Goal: Task Accomplishment & Management: Complete application form

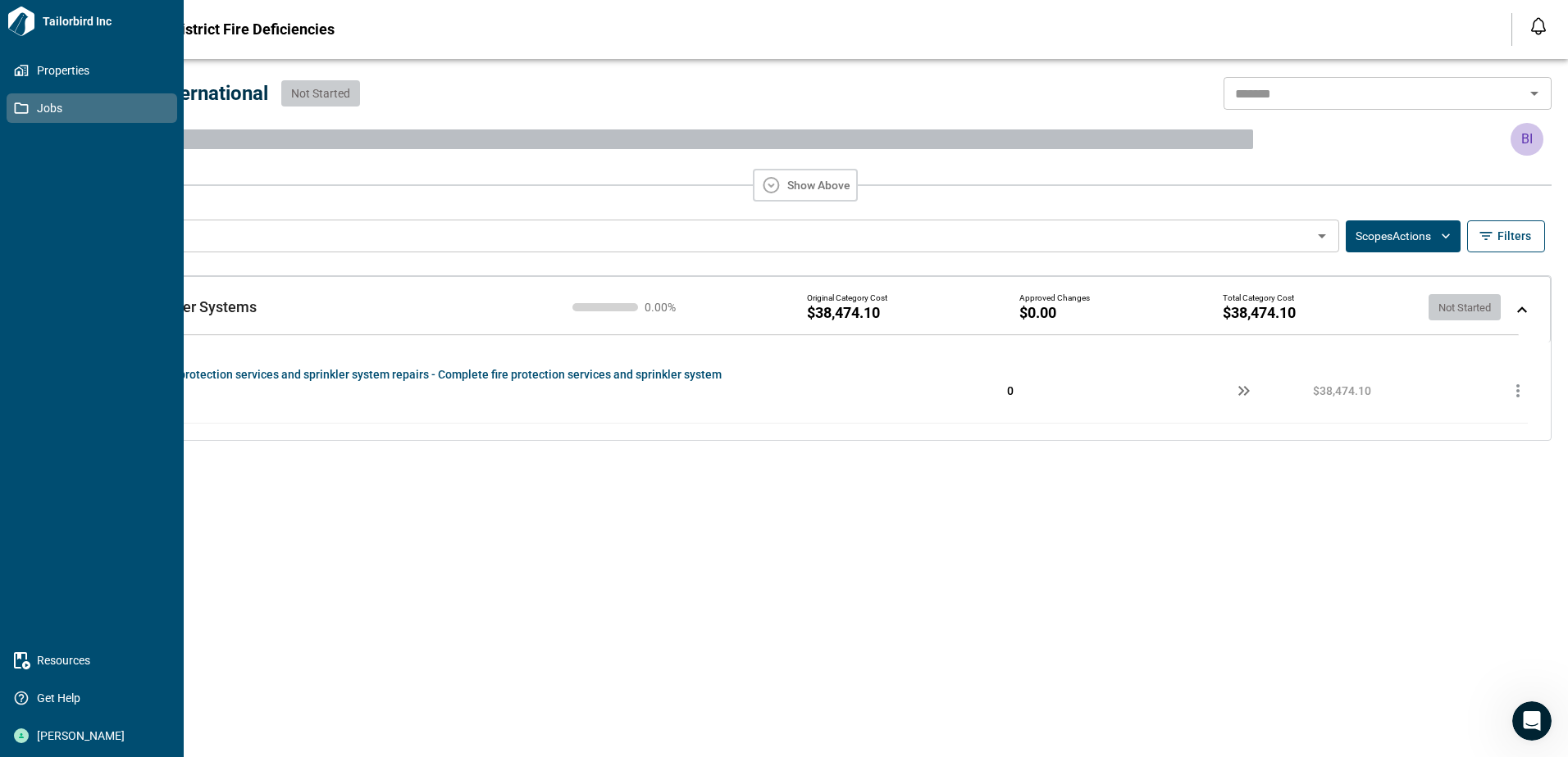
drag, startPoint x: 16, startPoint y: 109, endPoint x: 50, endPoint y: 109, distance: 34.0
click at [16, 109] on icon at bounding box center [21, 107] width 15 height 15
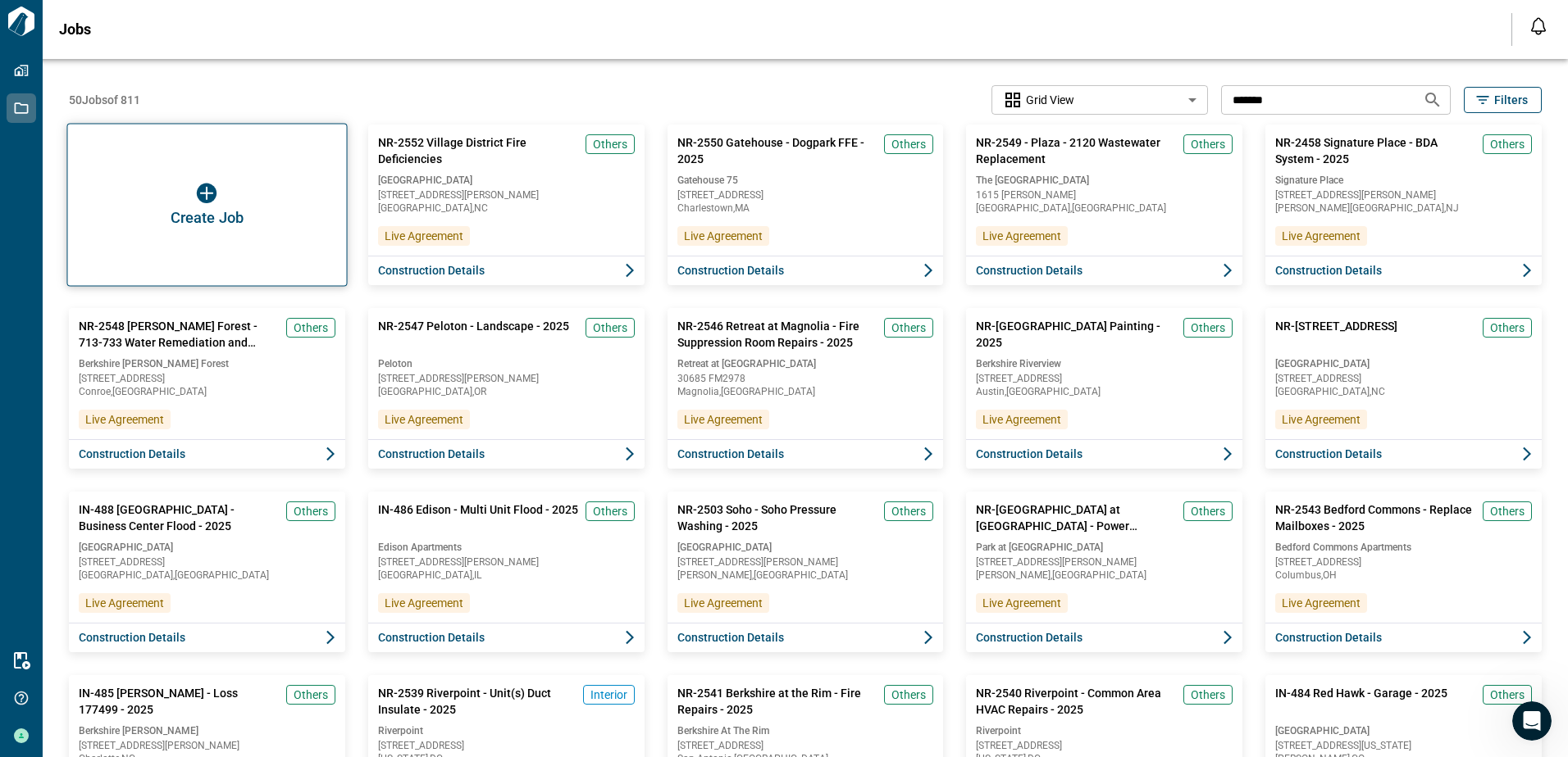
click at [198, 187] on img "button" at bounding box center [207, 194] width 20 height 20
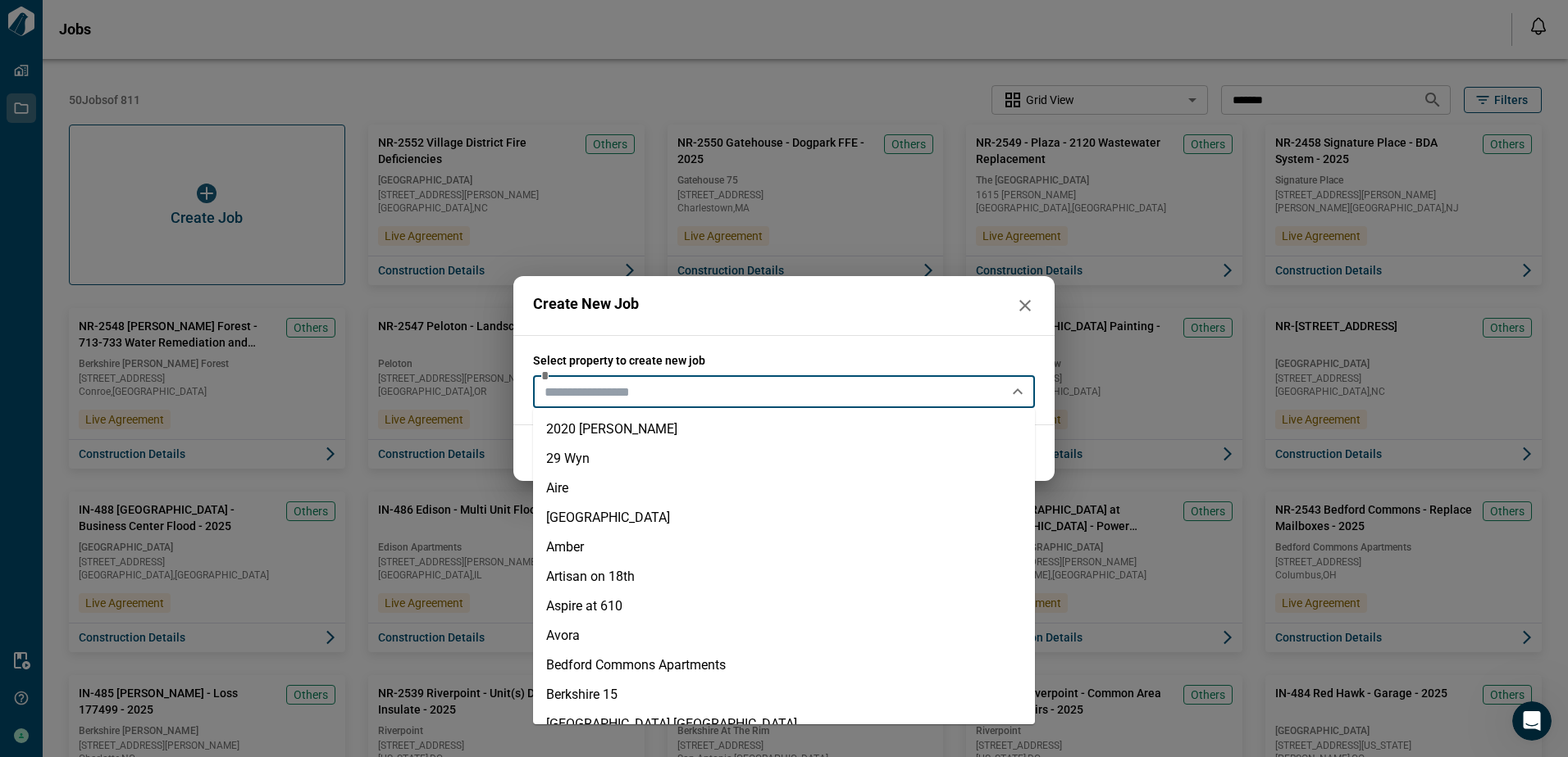
click at [646, 389] on input "text" at bounding box center [770, 391] width 465 height 23
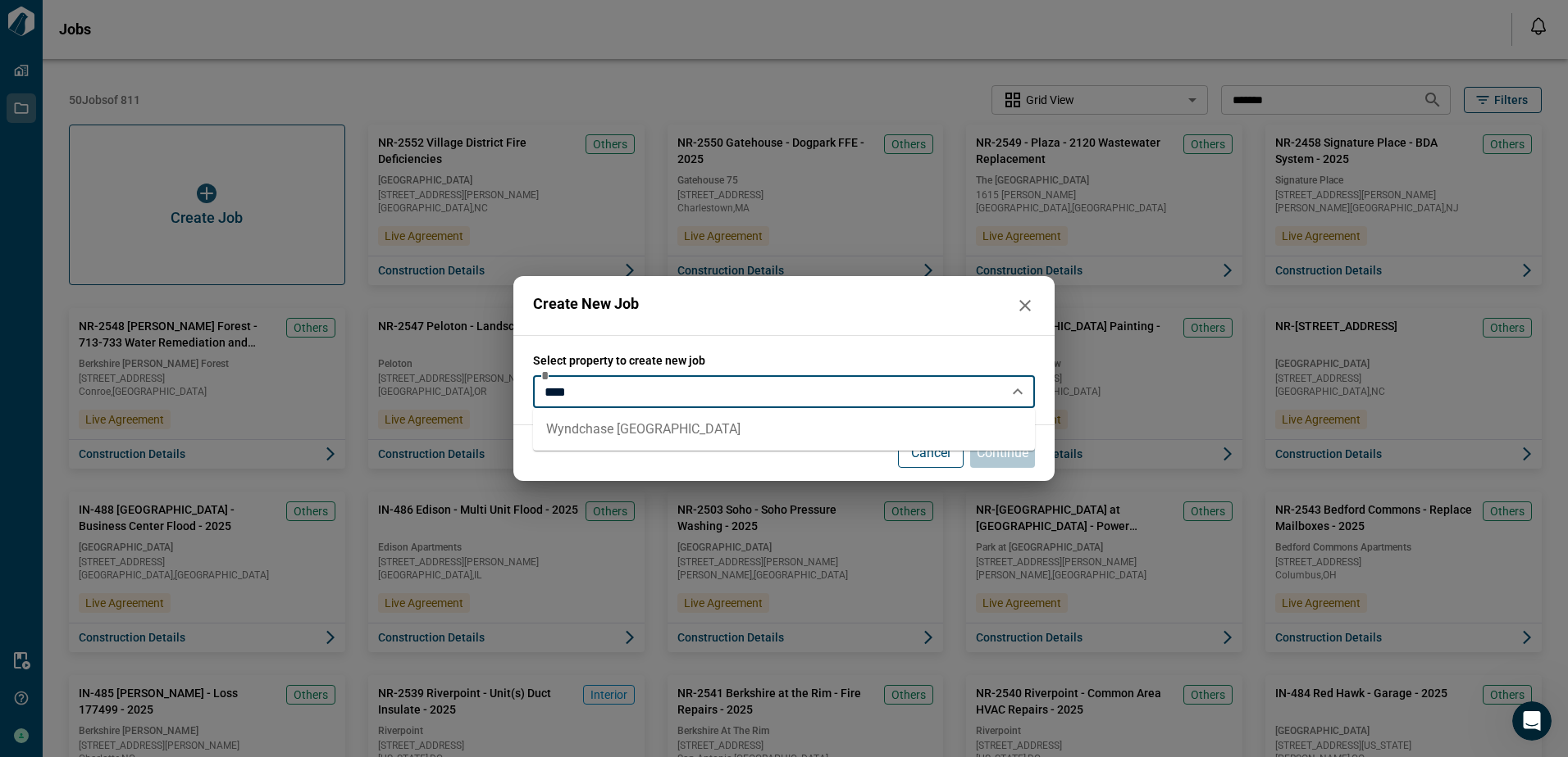
drag, startPoint x: 660, startPoint y: 439, endPoint x: 650, endPoint y: 439, distance: 10.0
click at [659, 439] on li "Wyndchase [GEOGRAPHIC_DATA]" at bounding box center [784, 430] width 501 height 30
type input "**********"
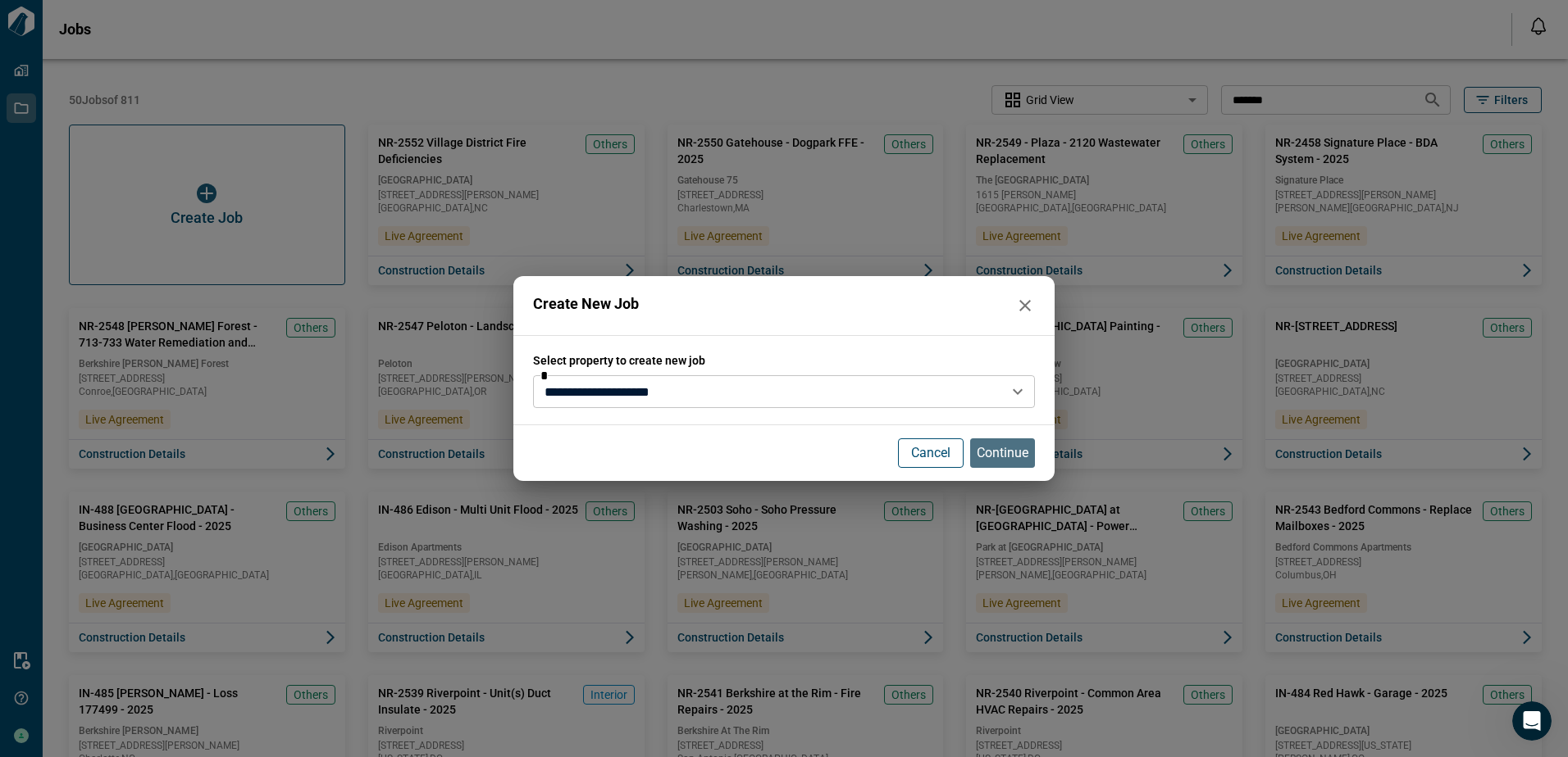
click at [999, 461] on p "Continue" at bounding box center [1002, 454] width 52 height 20
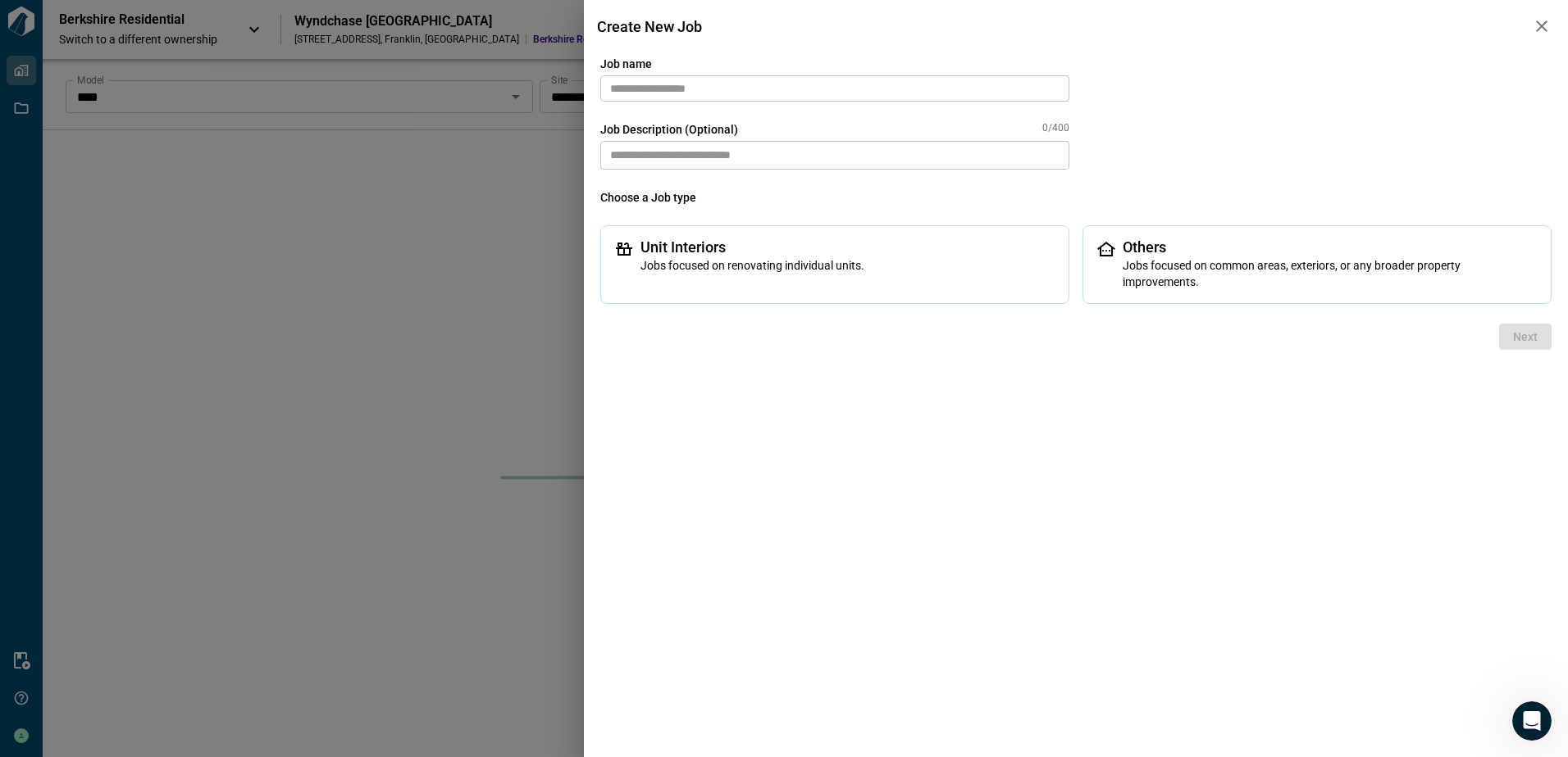
click at [631, 93] on input "text" at bounding box center [834, 89] width 469 height 26
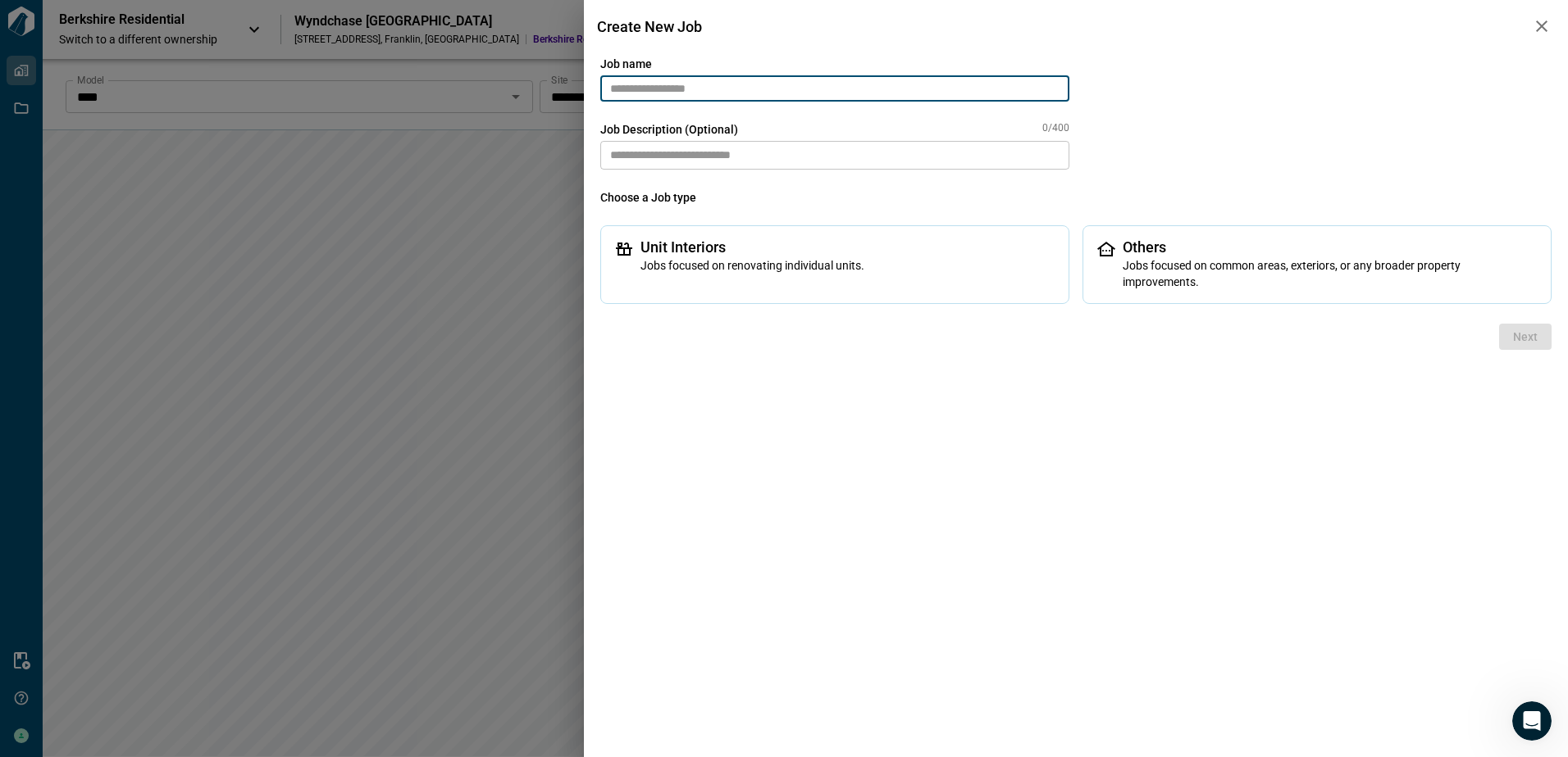
paste input "*******"
drag, startPoint x: 620, startPoint y: 88, endPoint x: 589, endPoint y: 88, distance: 31.0
click at [589, 88] on div "Job name ******* ​ Job Description (Optional) 0/400 * ​ Choose a Job type Unit …" at bounding box center [1076, 405] width 984 height 705
type input "**********"
drag, startPoint x: 841, startPoint y: 95, endPoint x: 333, endPoint y: 95, distance: 508.0
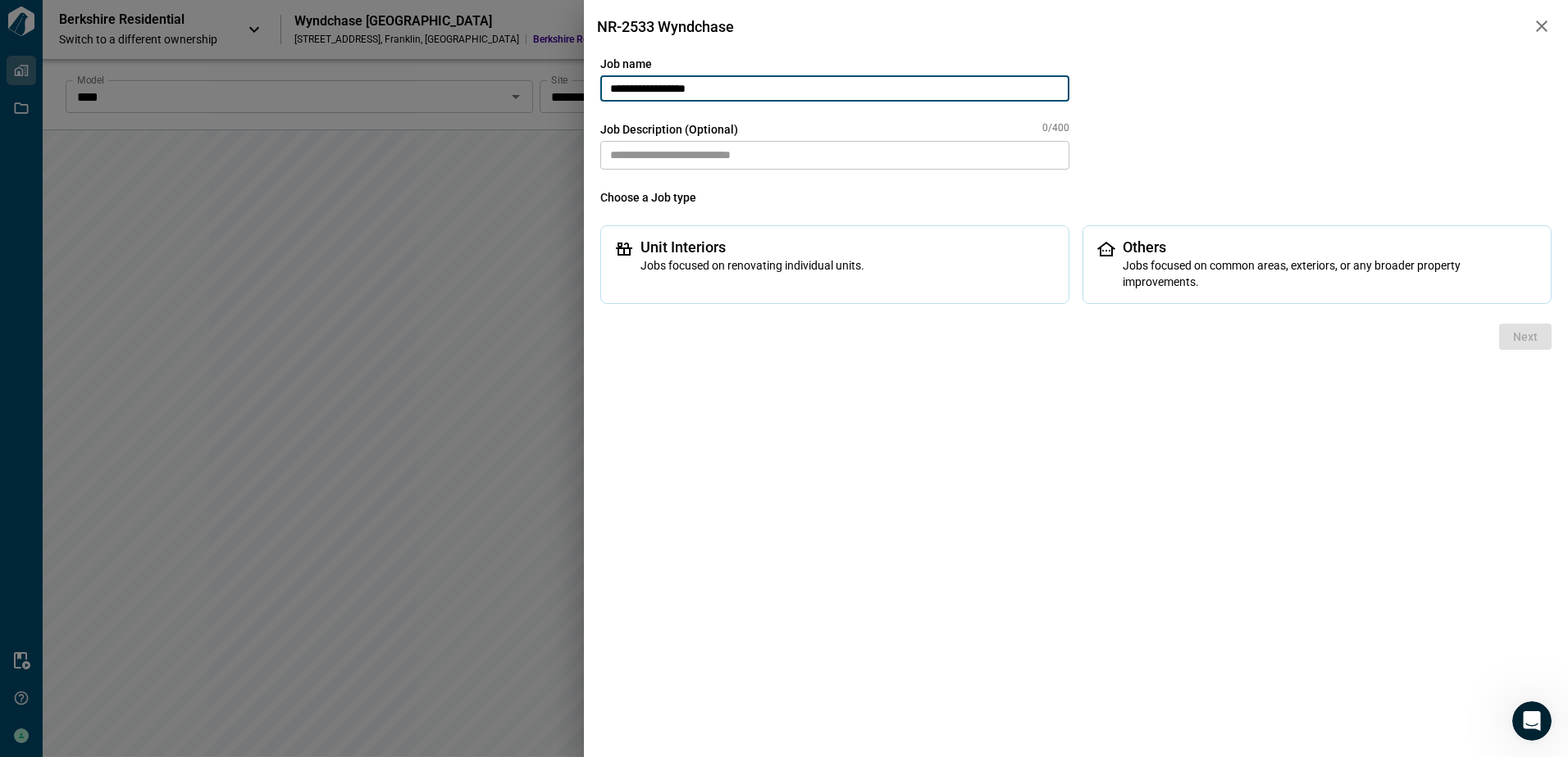
click at [333, 95] on div "**********" at bounding box center [784, 378] width 1568 height 757
click at [1544, 26] on icon "button" at bounding box center [1541, 26] width 20 height 20
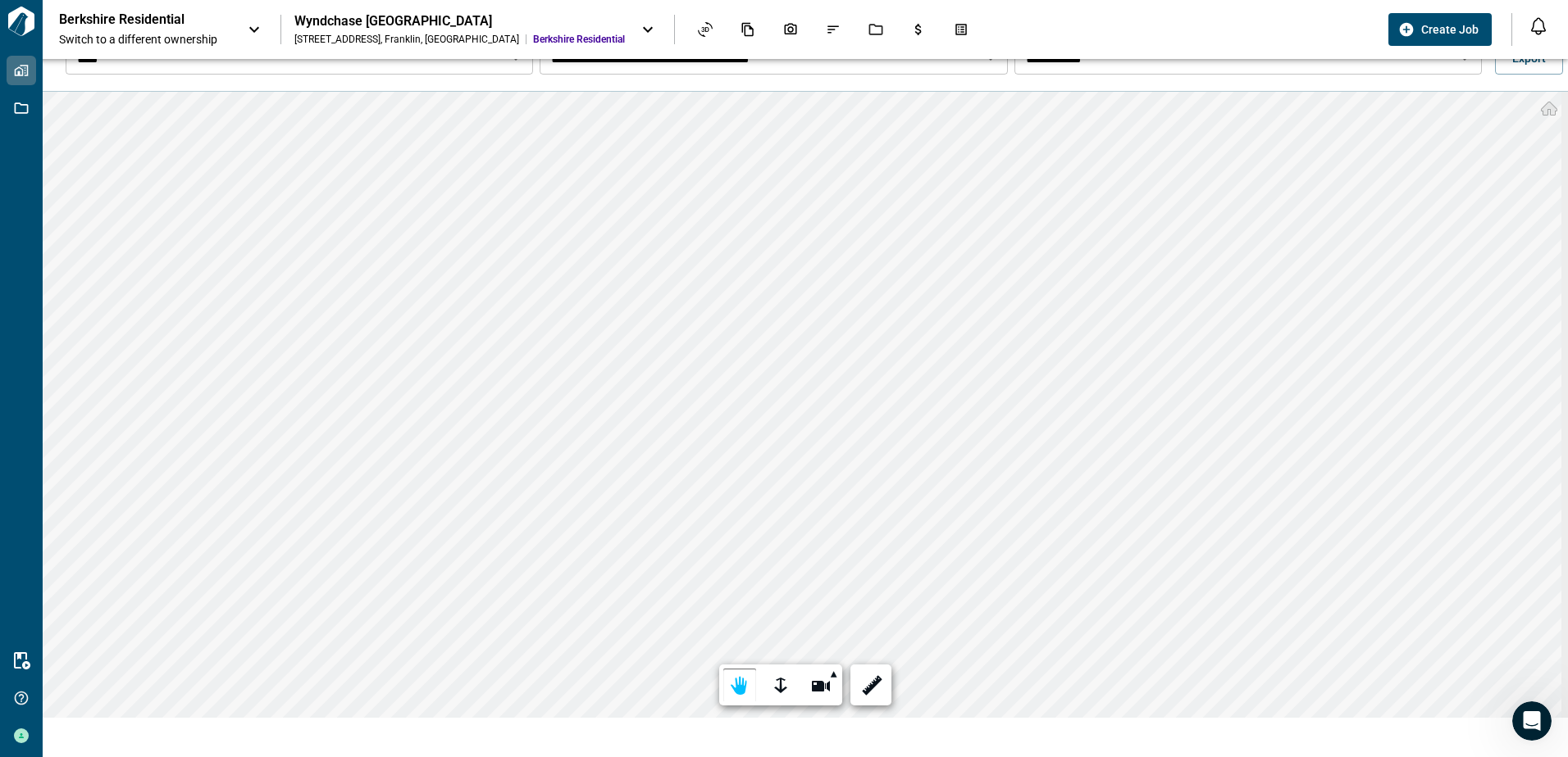
scroll to position [59, 0]
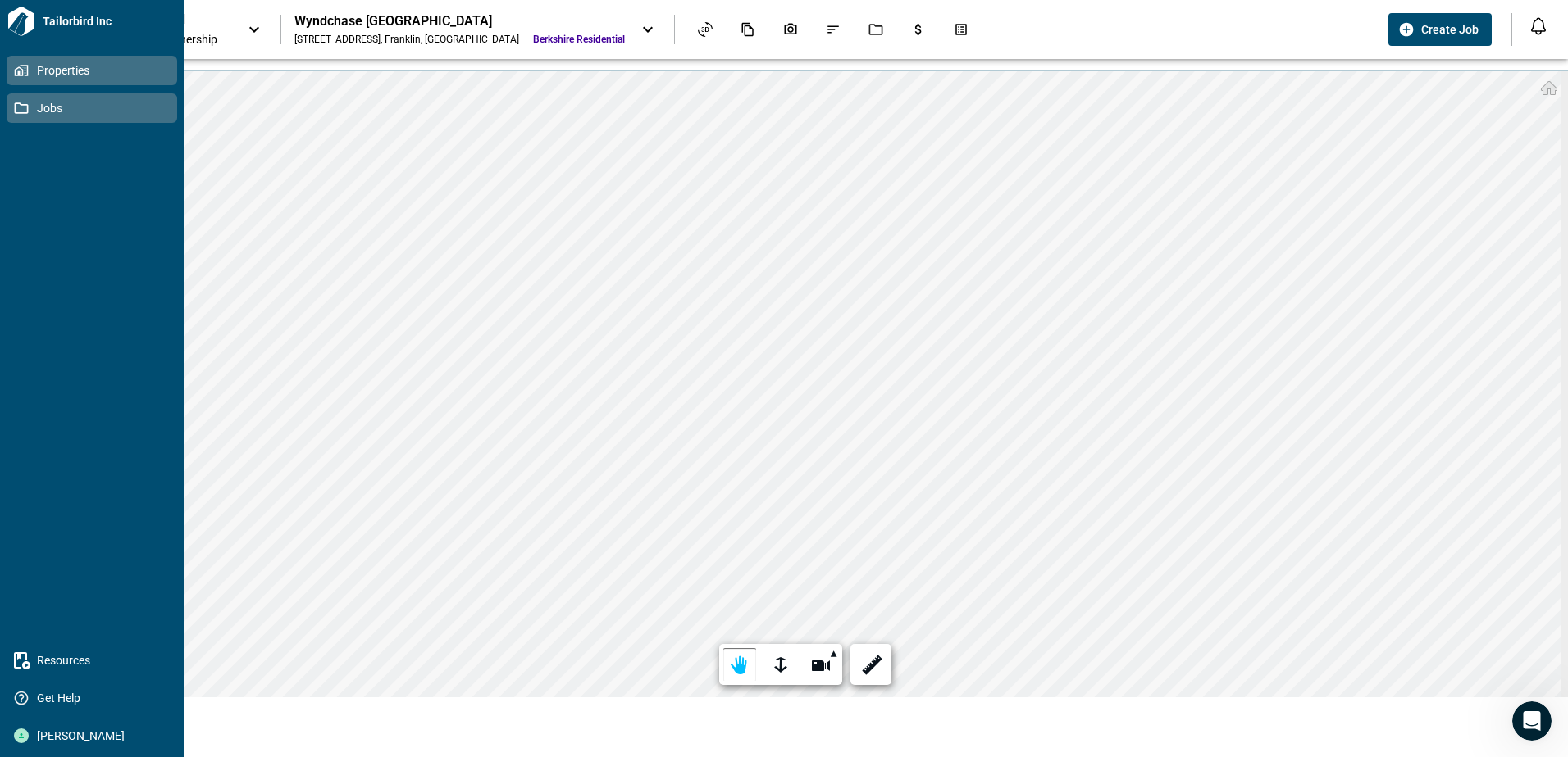
click at [16, 94] on link "Jobs" at bounding box center [92, 108] width 170 height 30
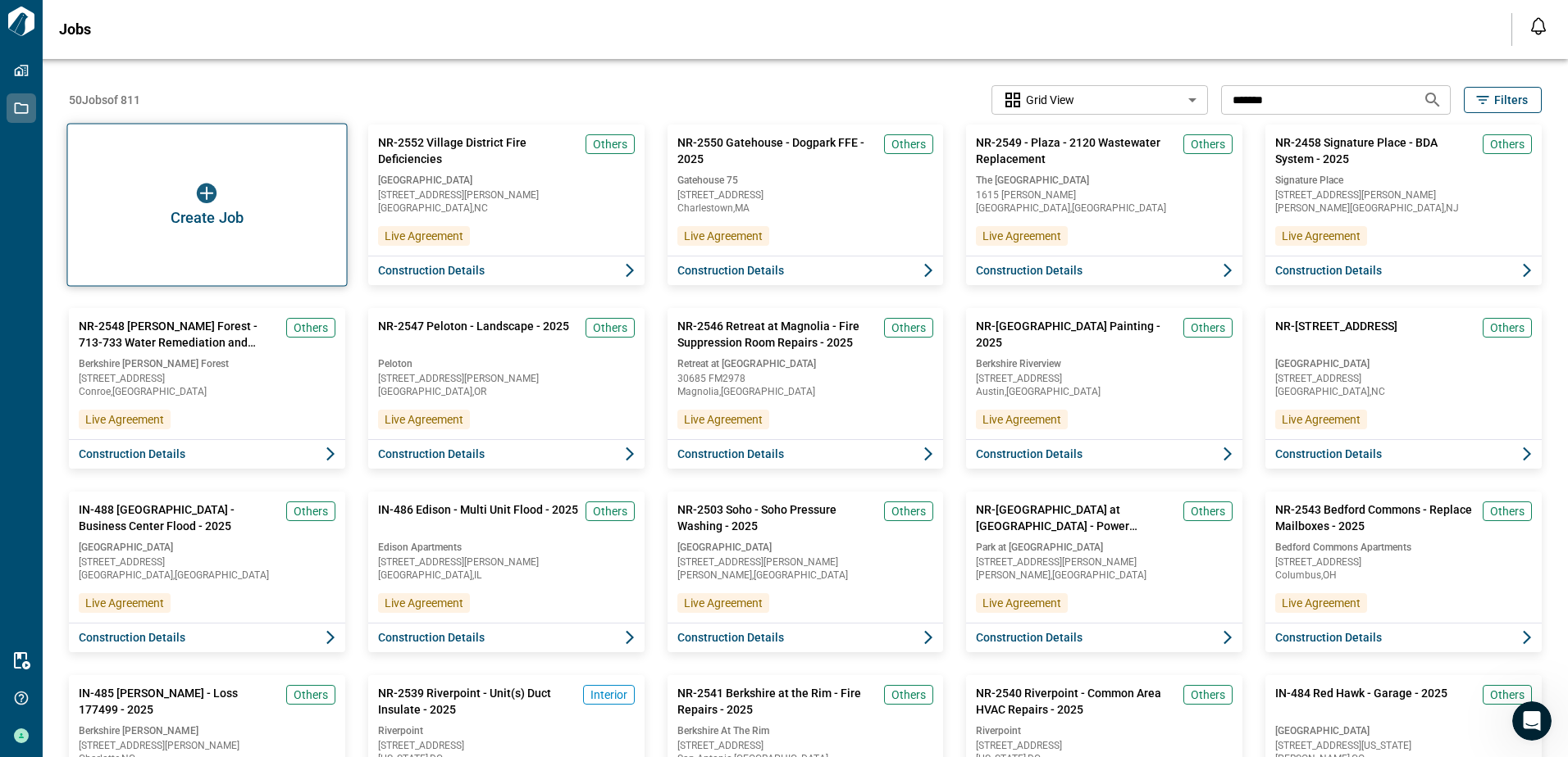
click at [195, 175] on div "Create Job" at bounding box center [207, 205] width 281 height 163
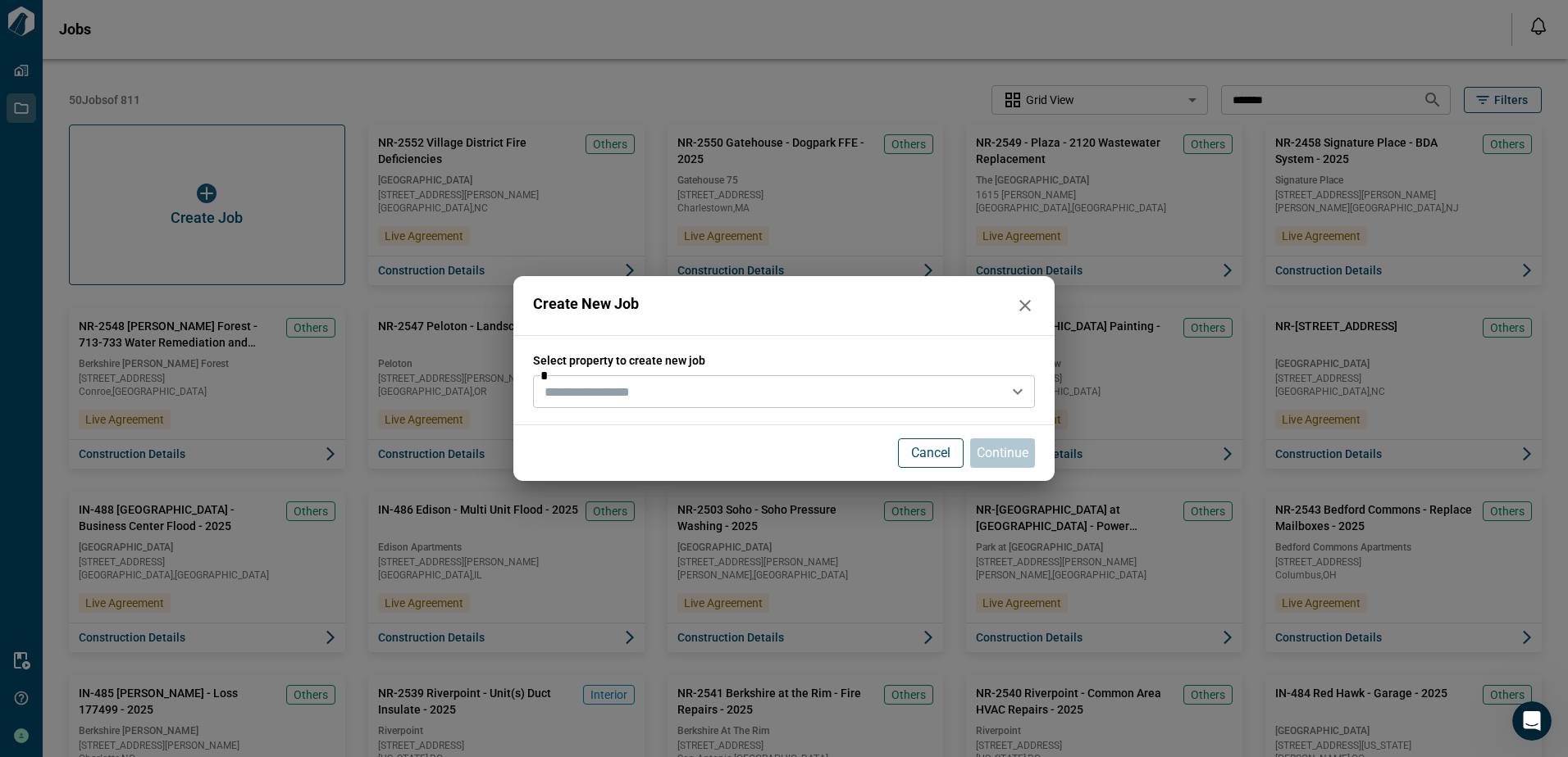
click at [704, 395] on input "text" at bounding box center [770, 391] width 465 height 23
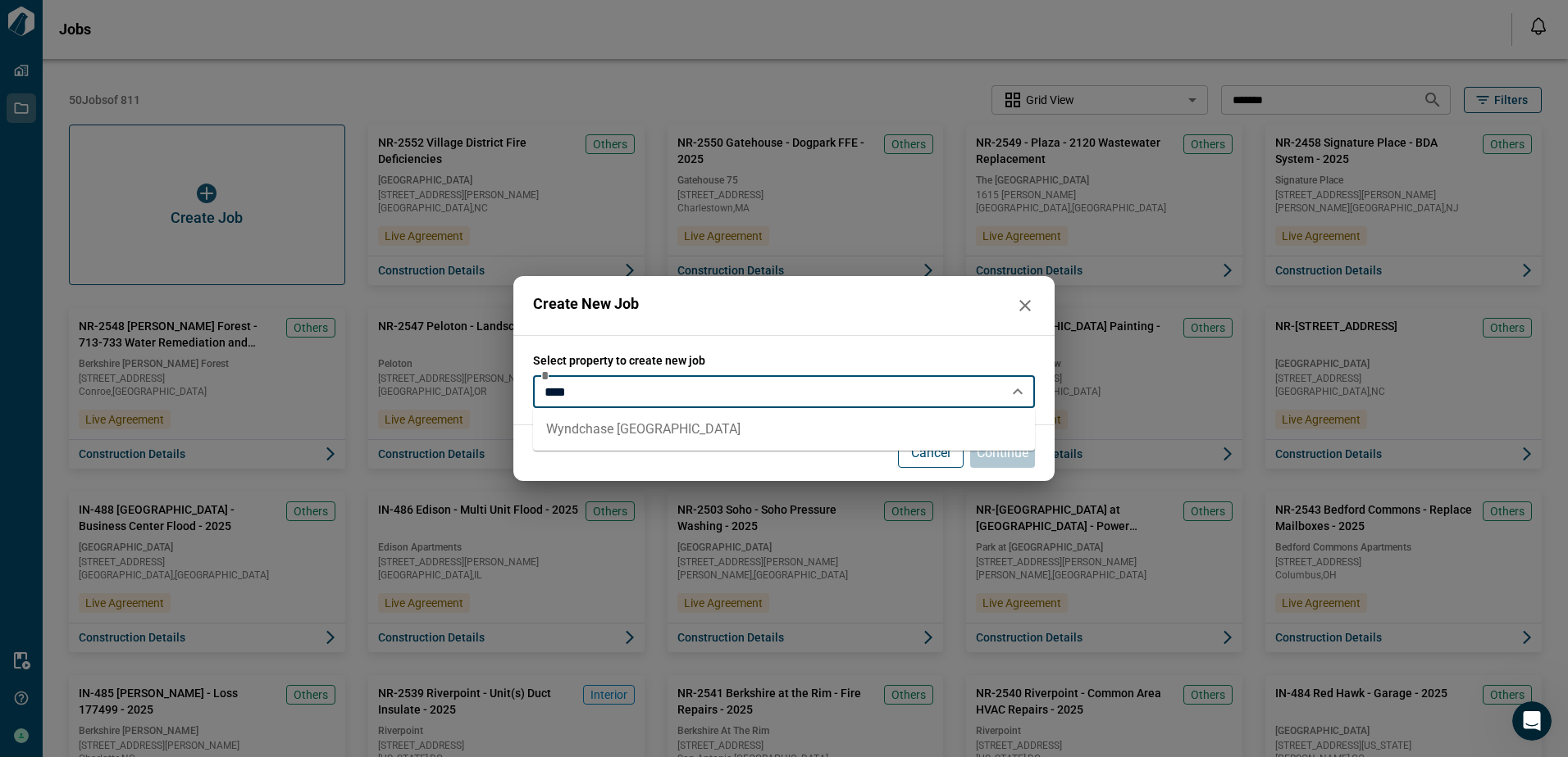
click at [681, 426] on li "Wyndchase [GEOGRAPHIC_DATA]" at bounding box center [784, 430] width 501 height 30
type input "**********"
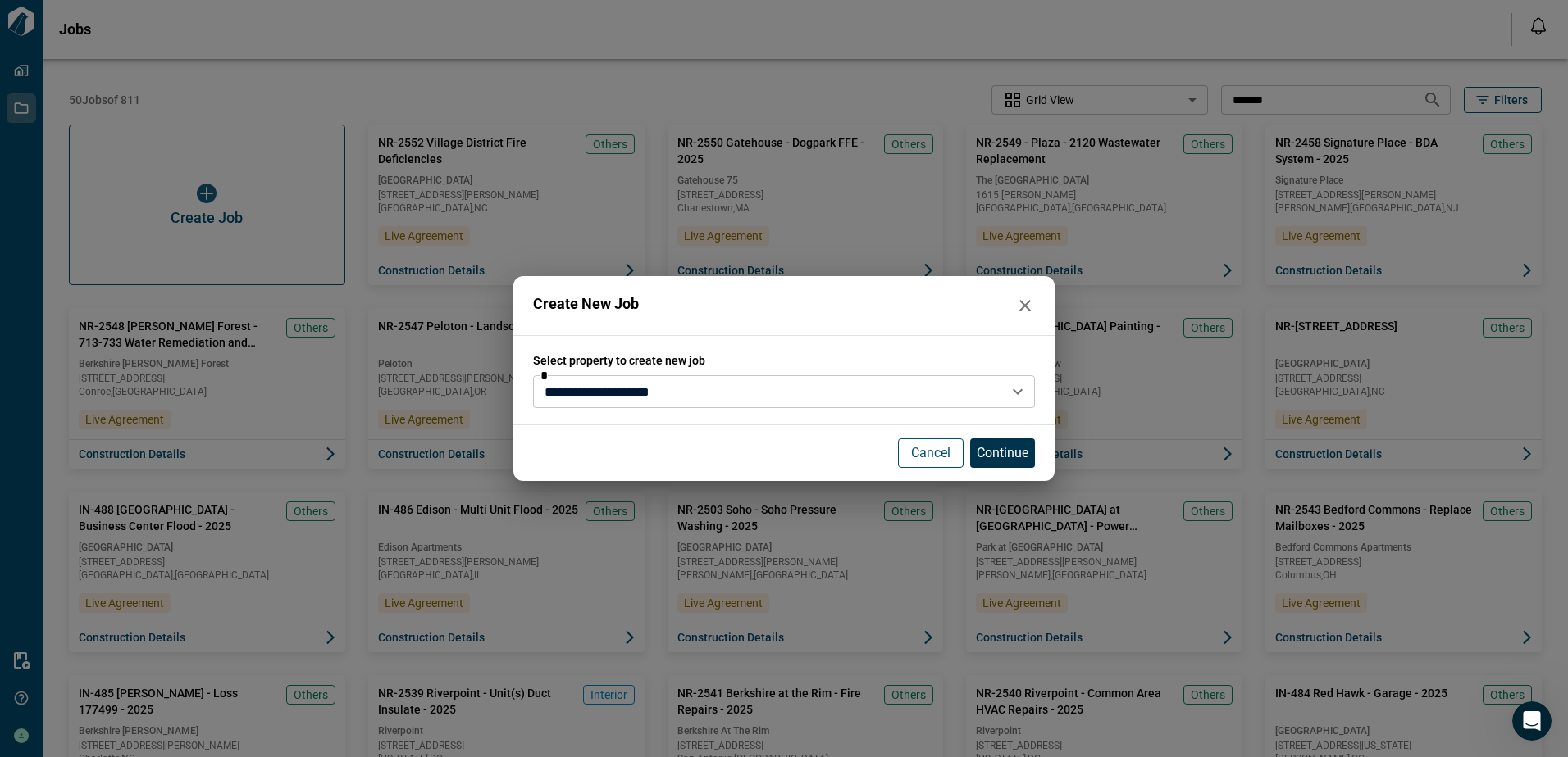
click at [1004, 456] on p "Continue" at bounding box center [1002, 454] width 52 height 20
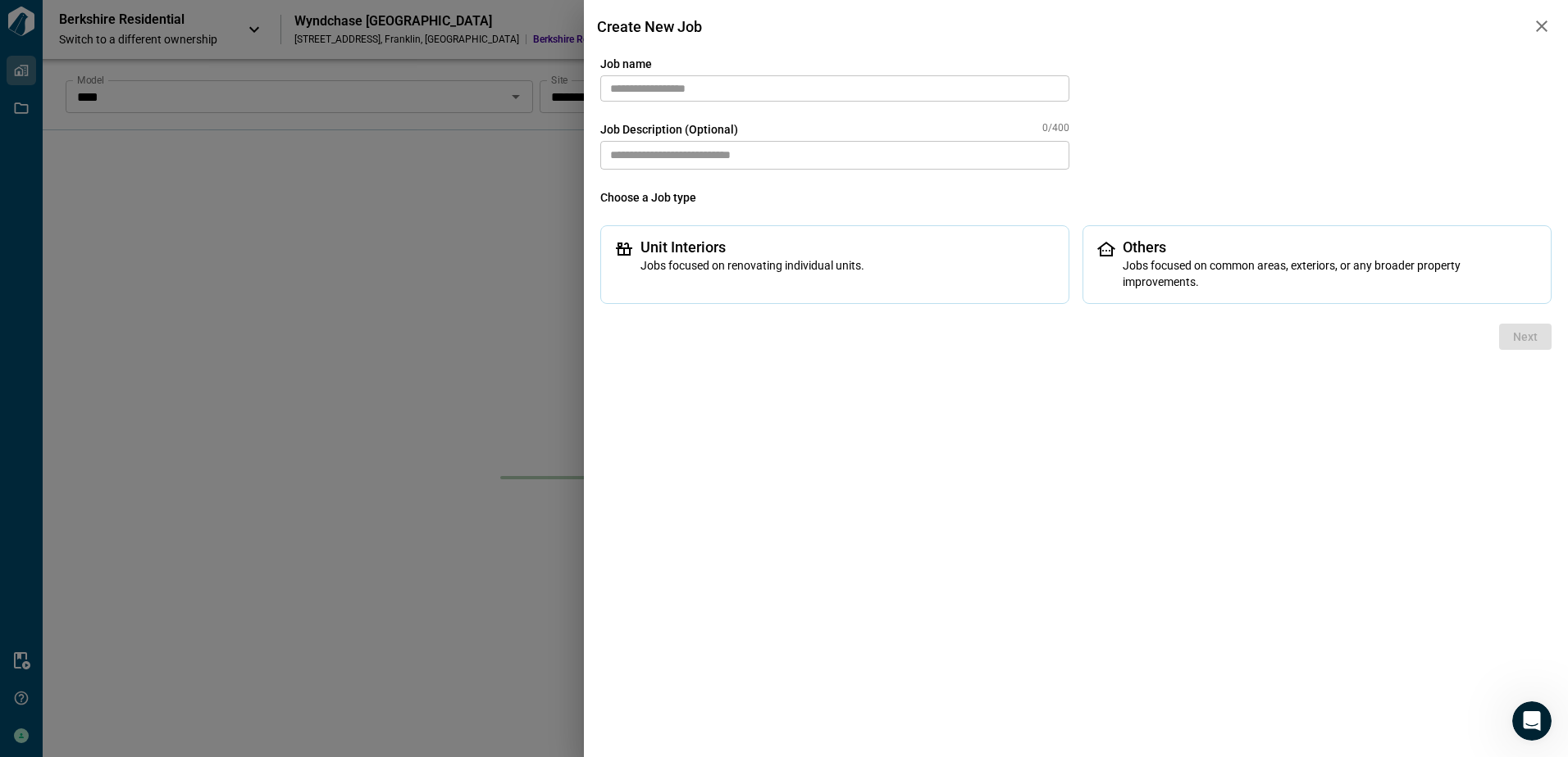
drag, startPoint x: 691, startPoint y: 102, endPoint x: 707, endPoint y: 81, distance: 26.4
click at [691, 102] on div "Job name ​ Job Description (Optional) 0/400 * ​ Choose a Job type Unit Interior…" at bounding box center [1076, 180] width 951 height 249
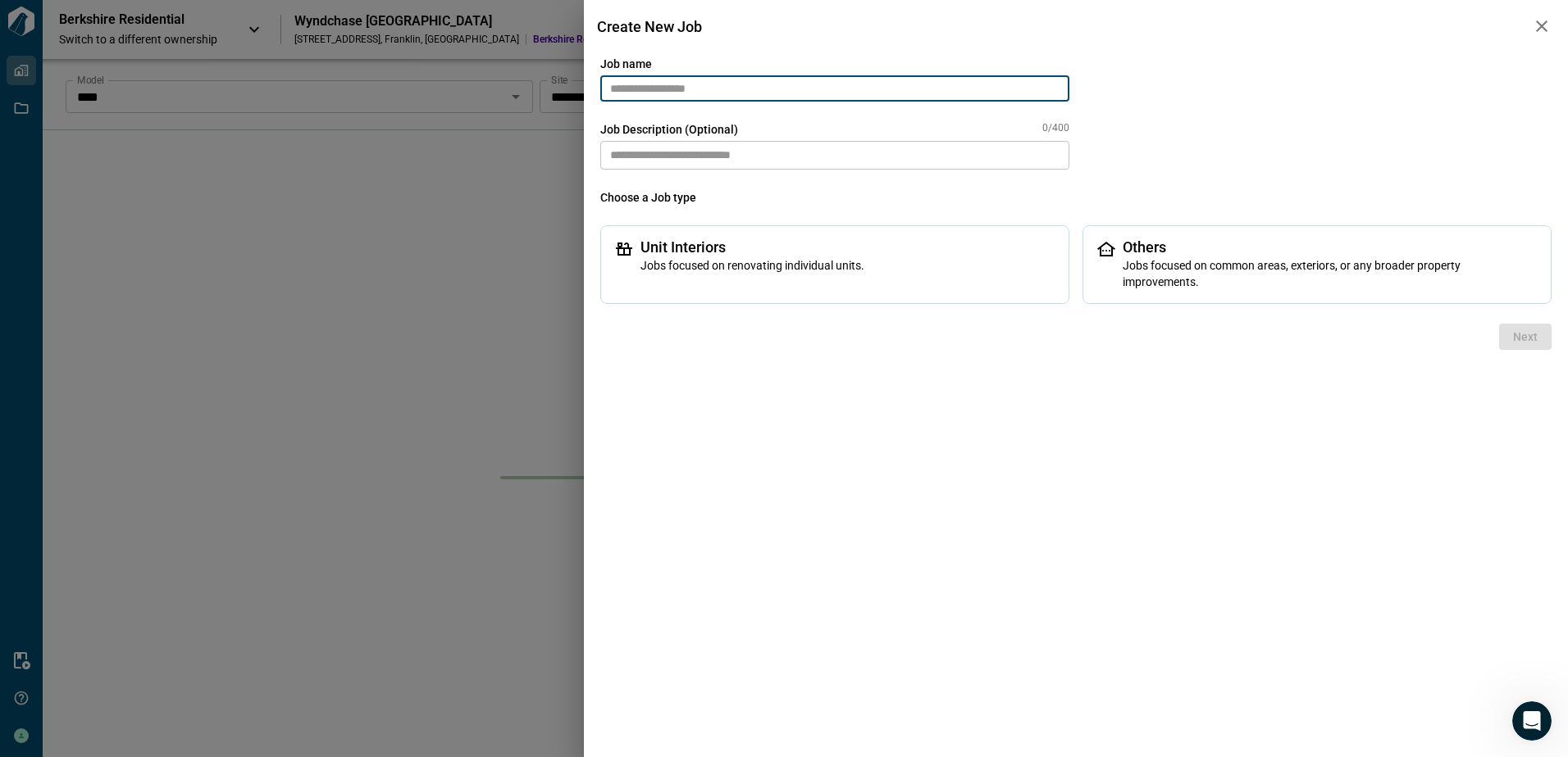
click at [710, 77] on input "text" at bounding box center [834, 89] width 469 height 26
paste input "*******"
drag, startPoint x: 619, startPoint y: 88, endPoint x: 559, endPoint y: 86, distance: 60.0
click at [559, 86] on div "nr-2533 Job name ******* ​ Job Description (Optional) 0/400 * ​ Choose a Job ty…" at bounding box center [784, 378] width 1568 height 757
type input "**********"
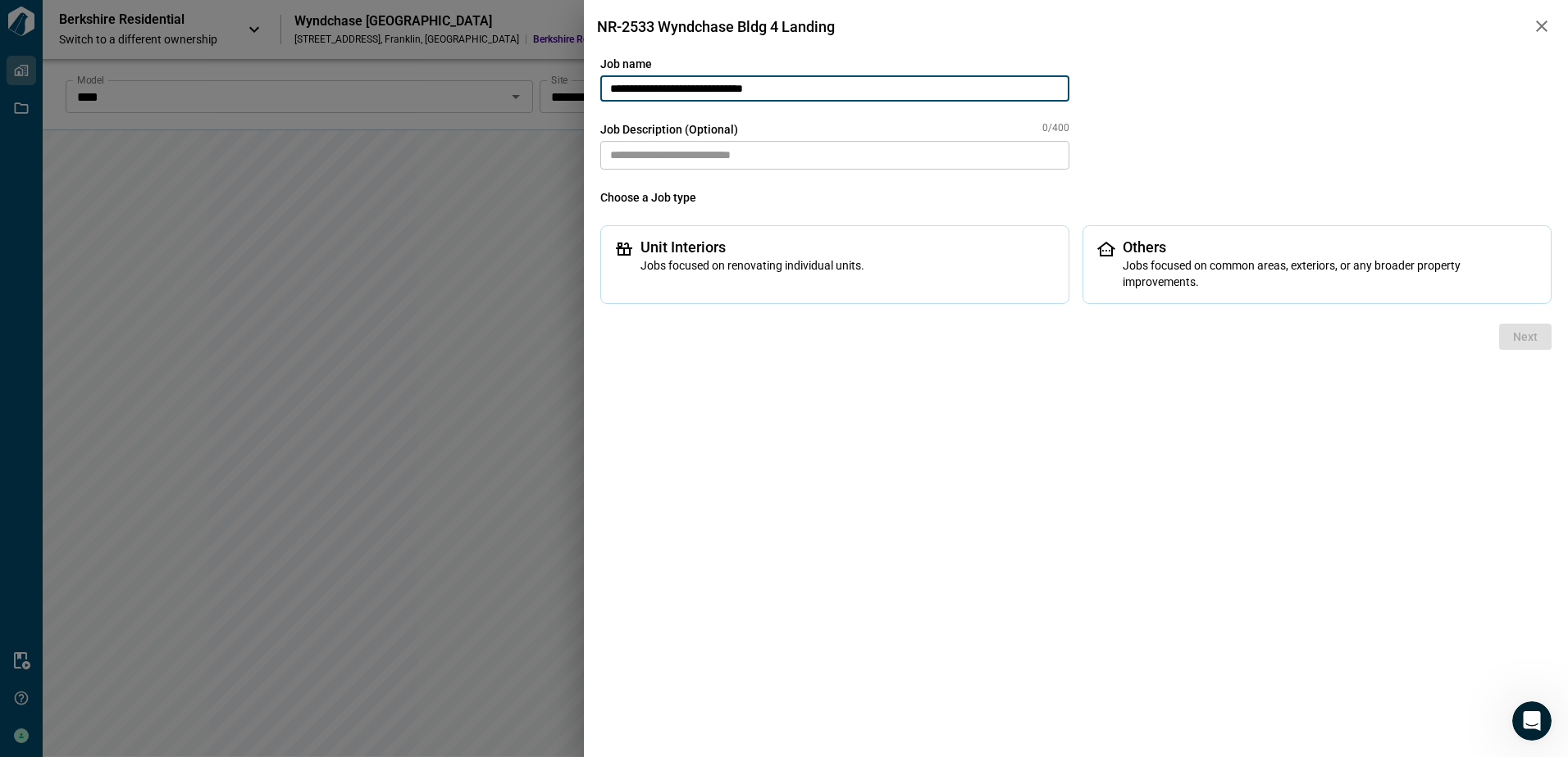
click at [761, 153] on textarea at bounding box center [834, 155] width 469 height 29
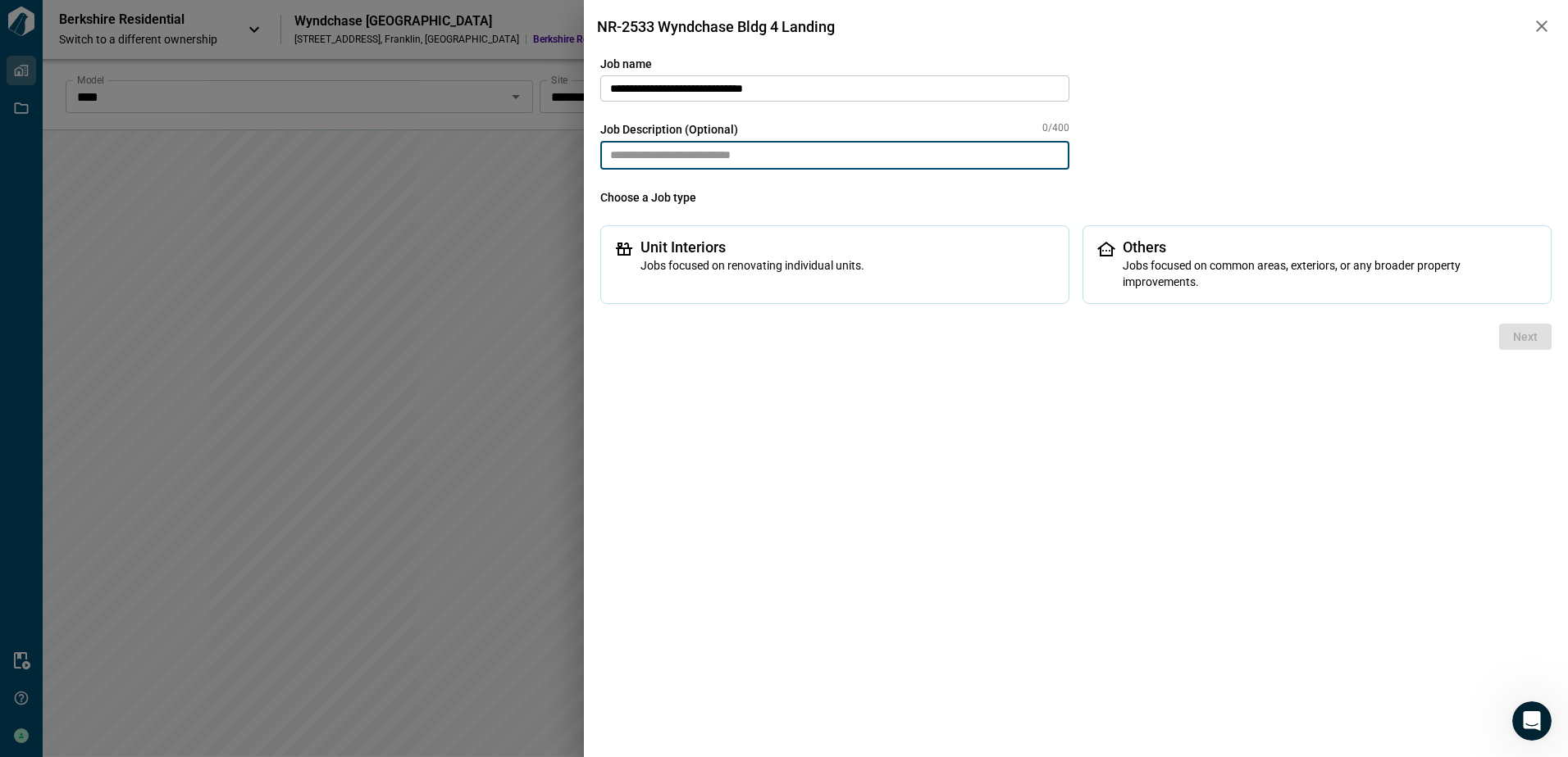
paste textarea "**********"
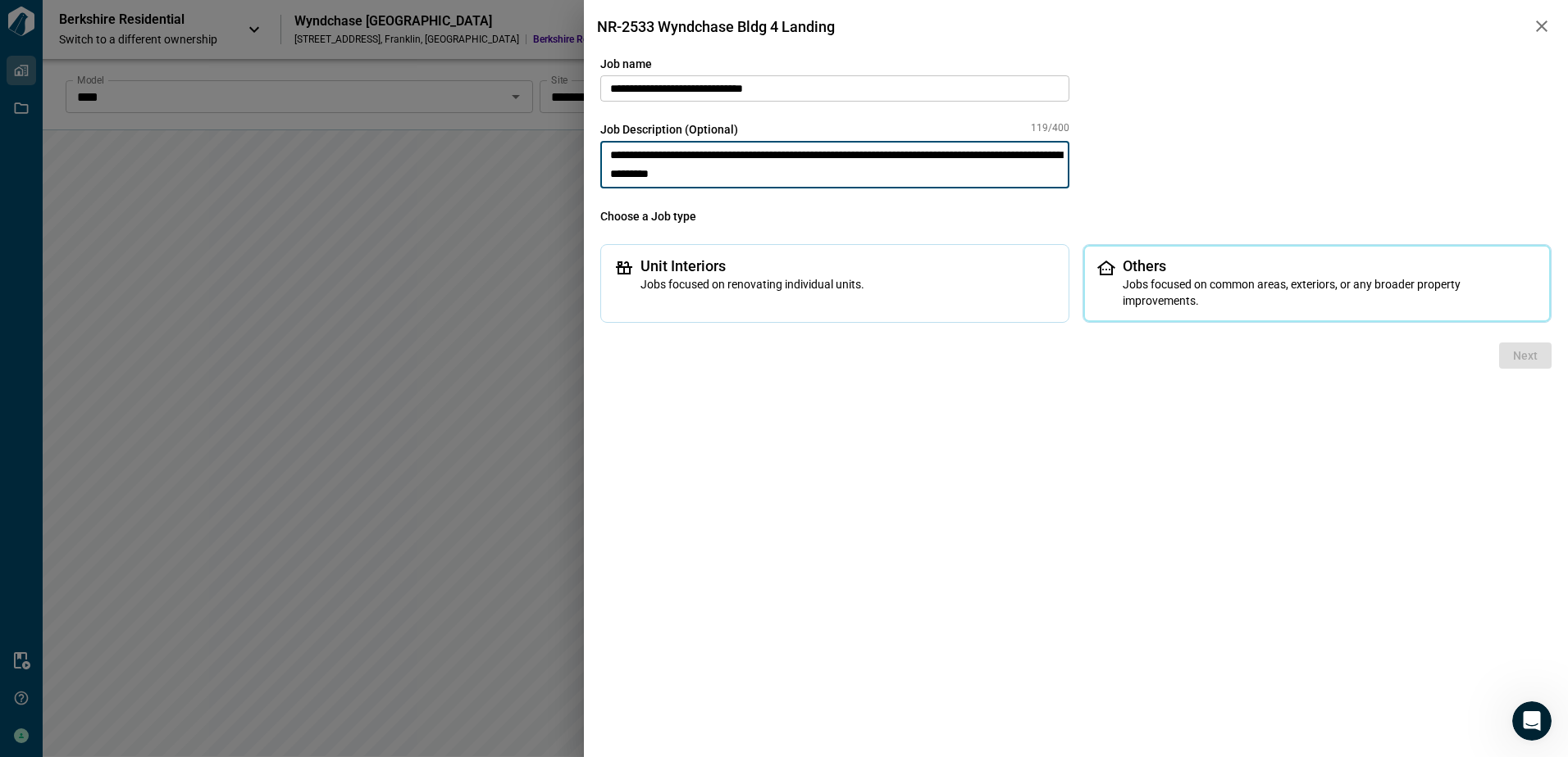
type textarea "**********"
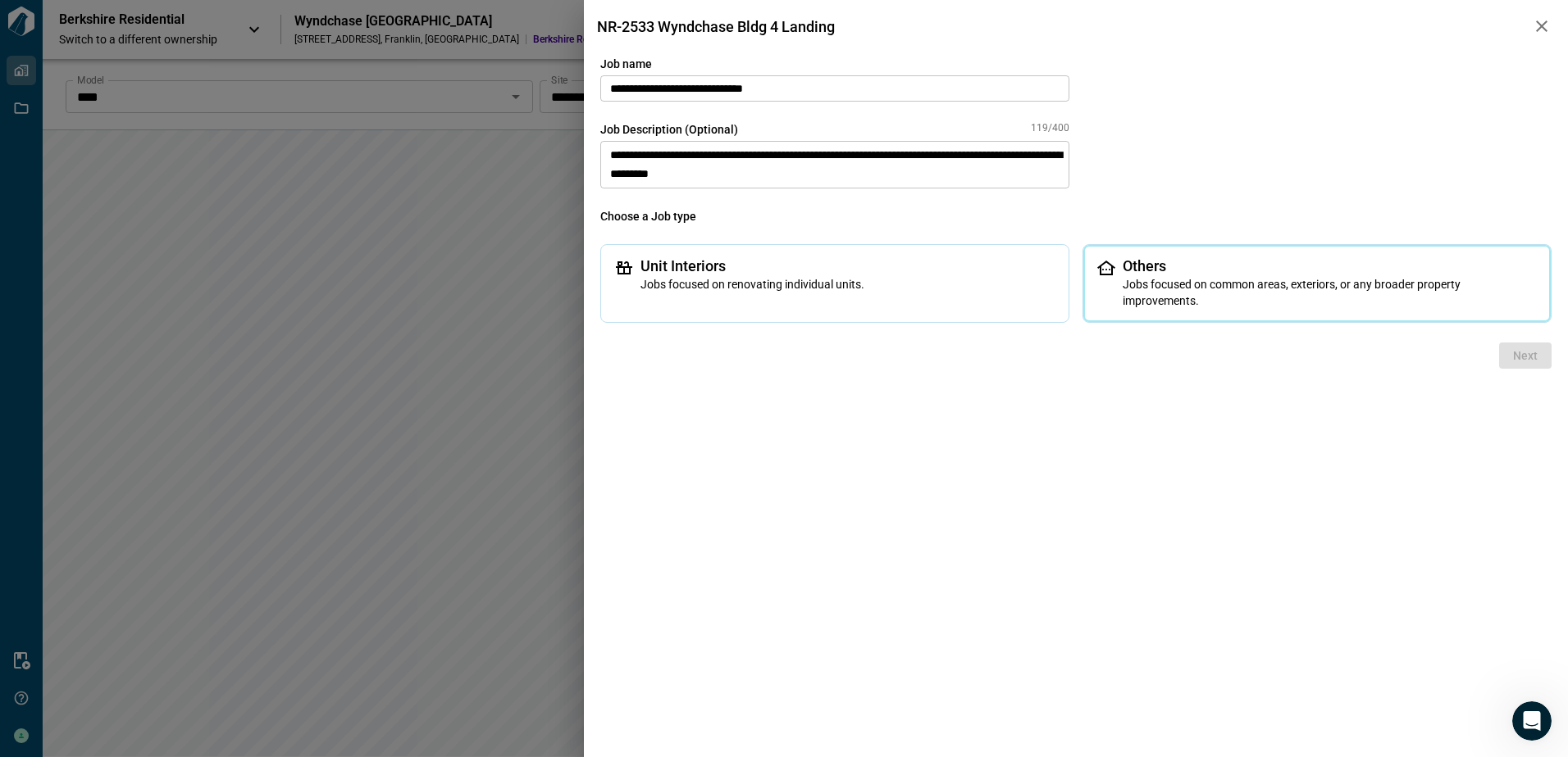
click at [1251, 286] on span "Jobs focused on common areas, exteriors, or any broader property improvements." at bounding box center [1329, 292] width 415 height 33
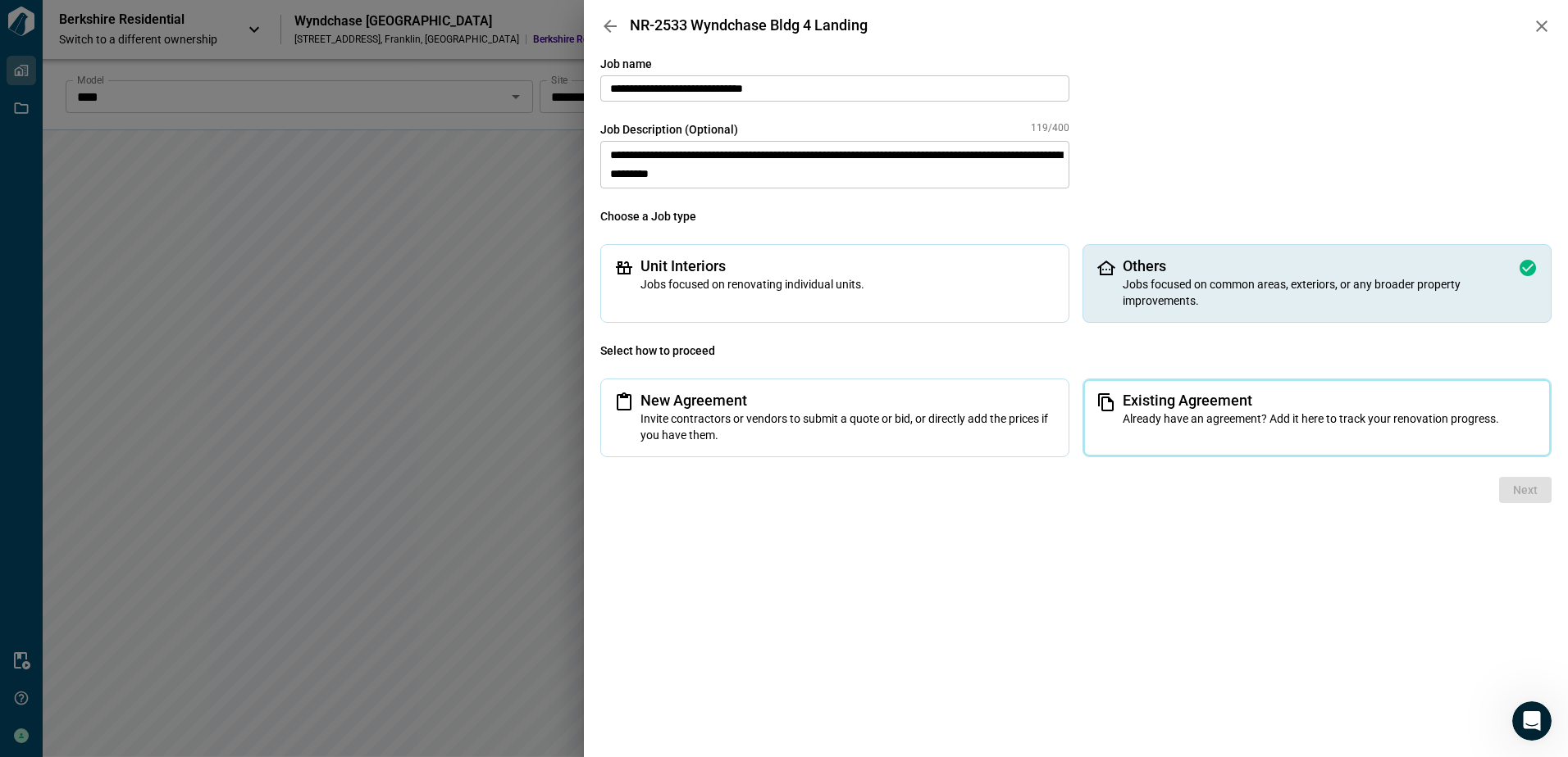
click at [1203, 412] on span "Already have an agreement? Add it here to track your renovation progress." at bounding box center [1329, 419] width 415 height 16
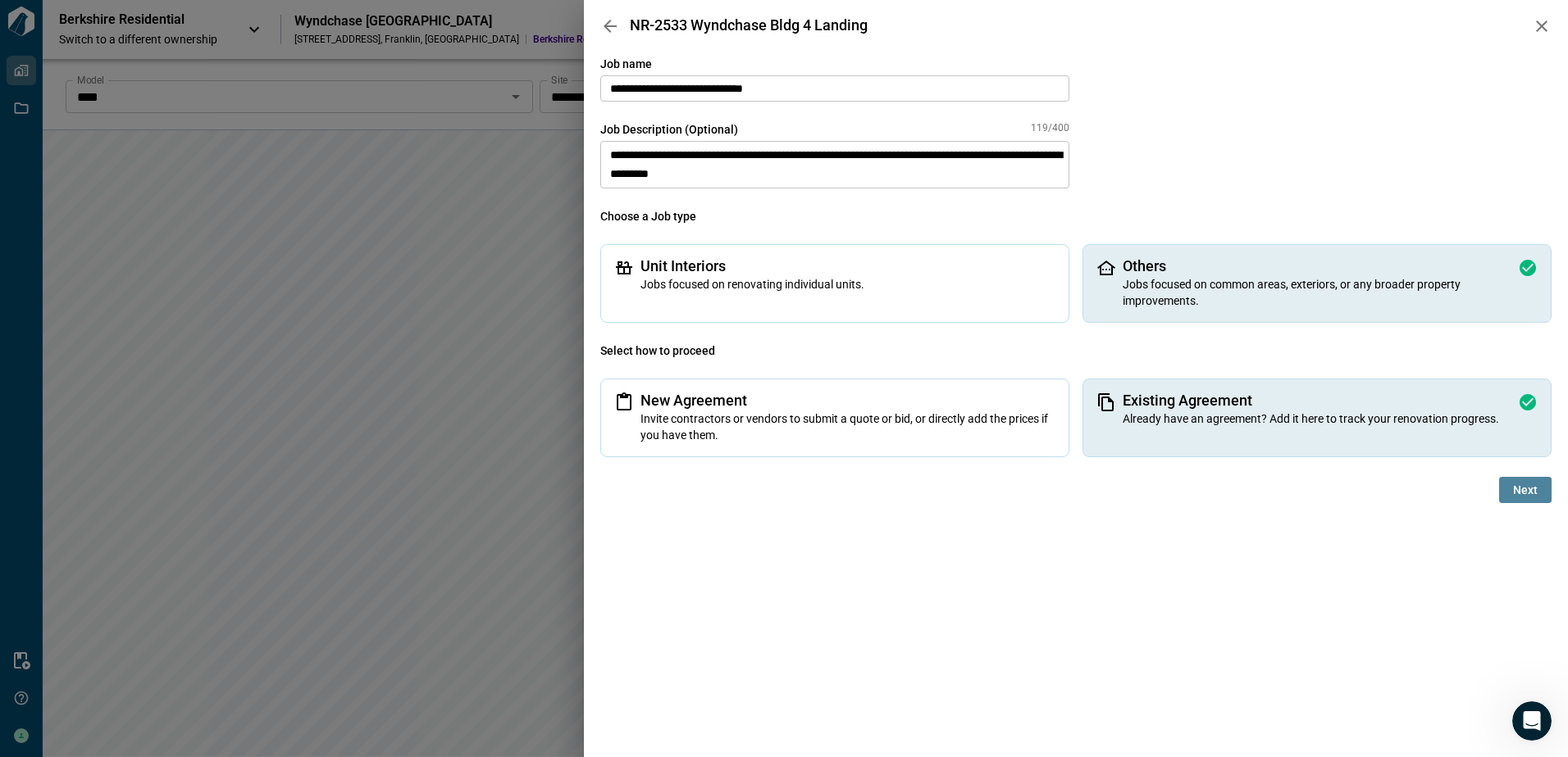
click at [1521, 488] on span "Next" at bounding box center [1524, 490] width 25 height 16
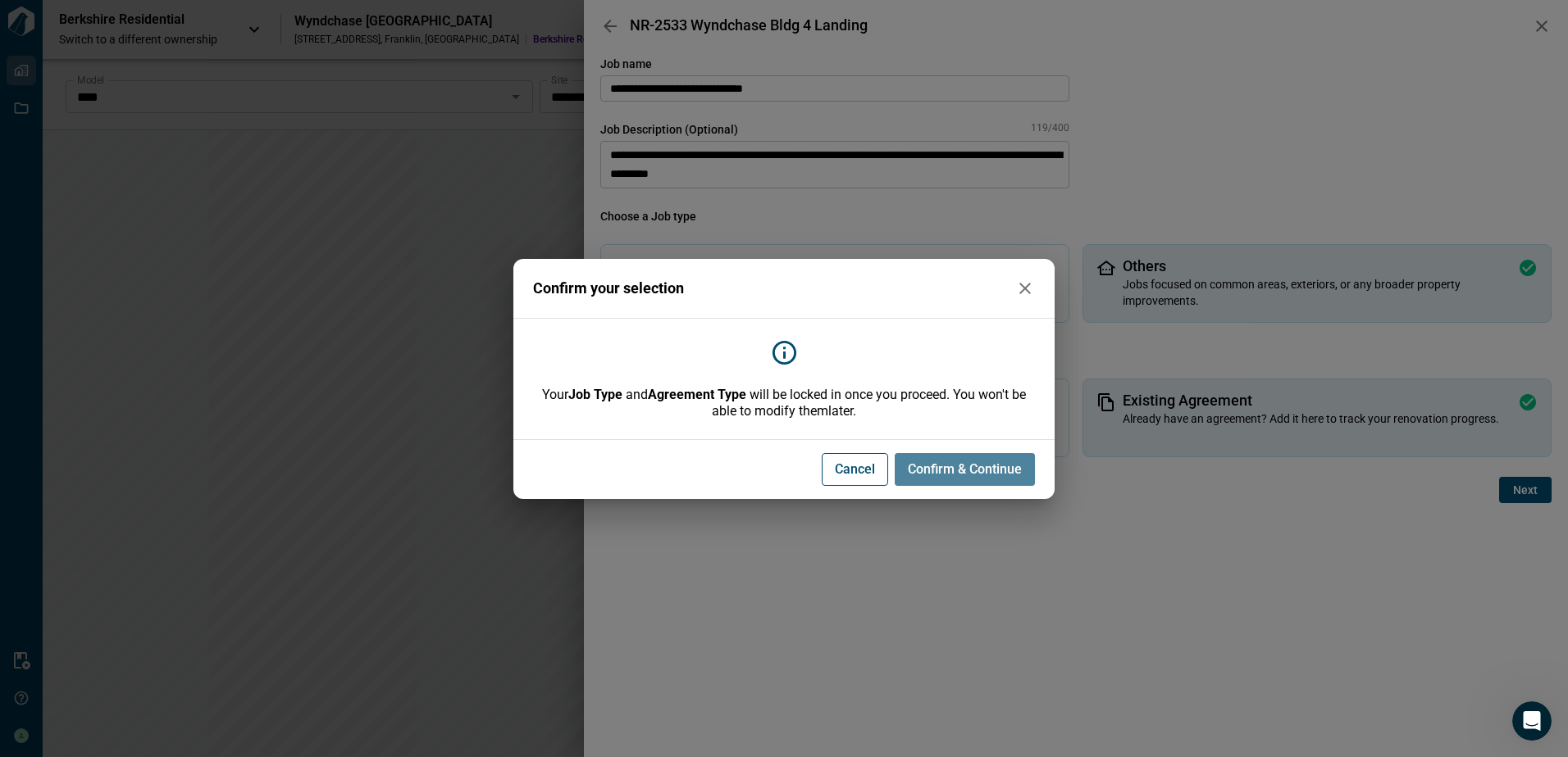
click at [978, 479] on button "Confirm & Continue" at bounding box center [964, 470] width 140 height 33
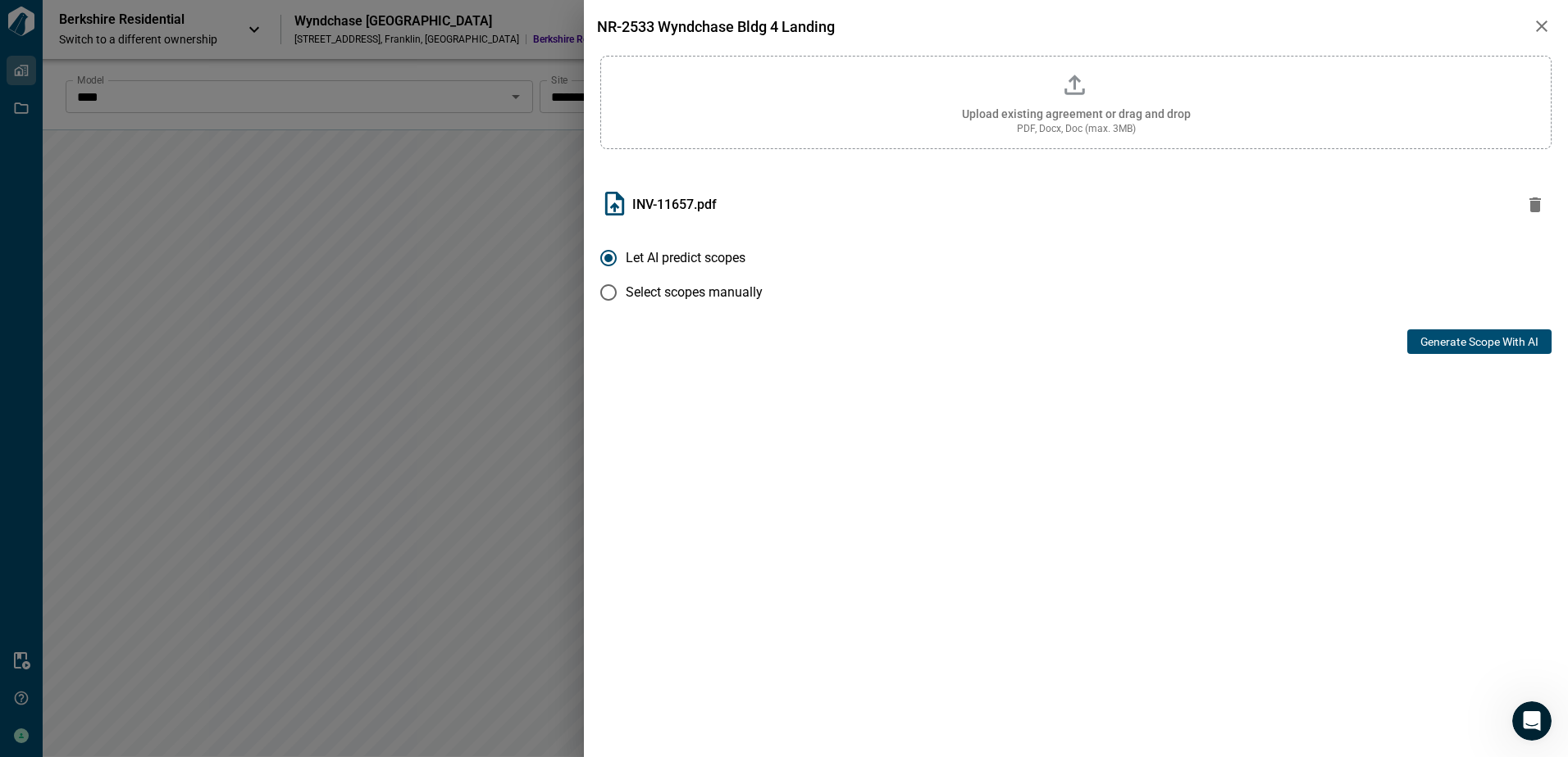
click at [1435, 348] on button "Generate Scope with AI" at bounding box center [1478, 341] width 144 height 25
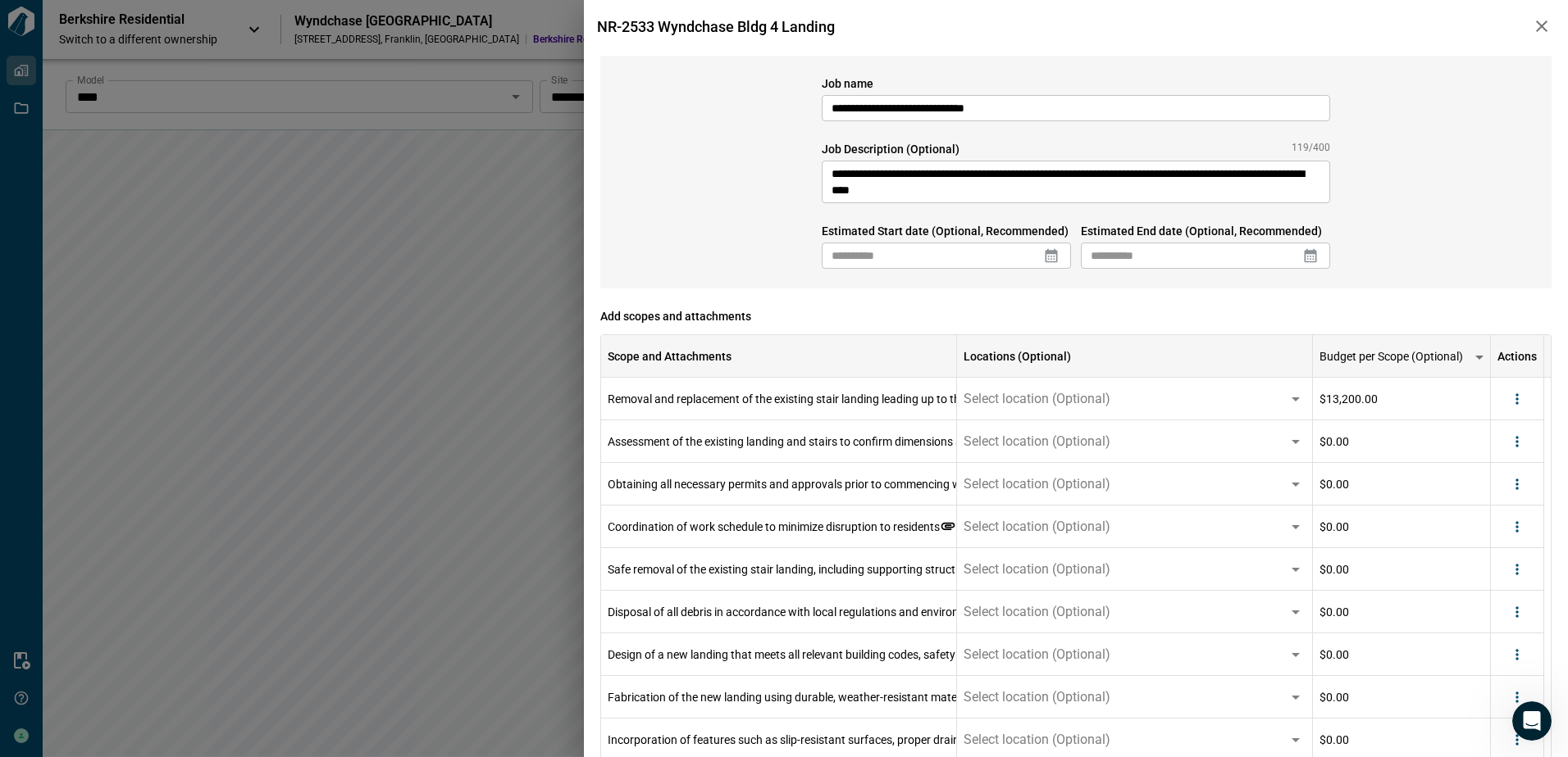
scroll to position [82, 0]
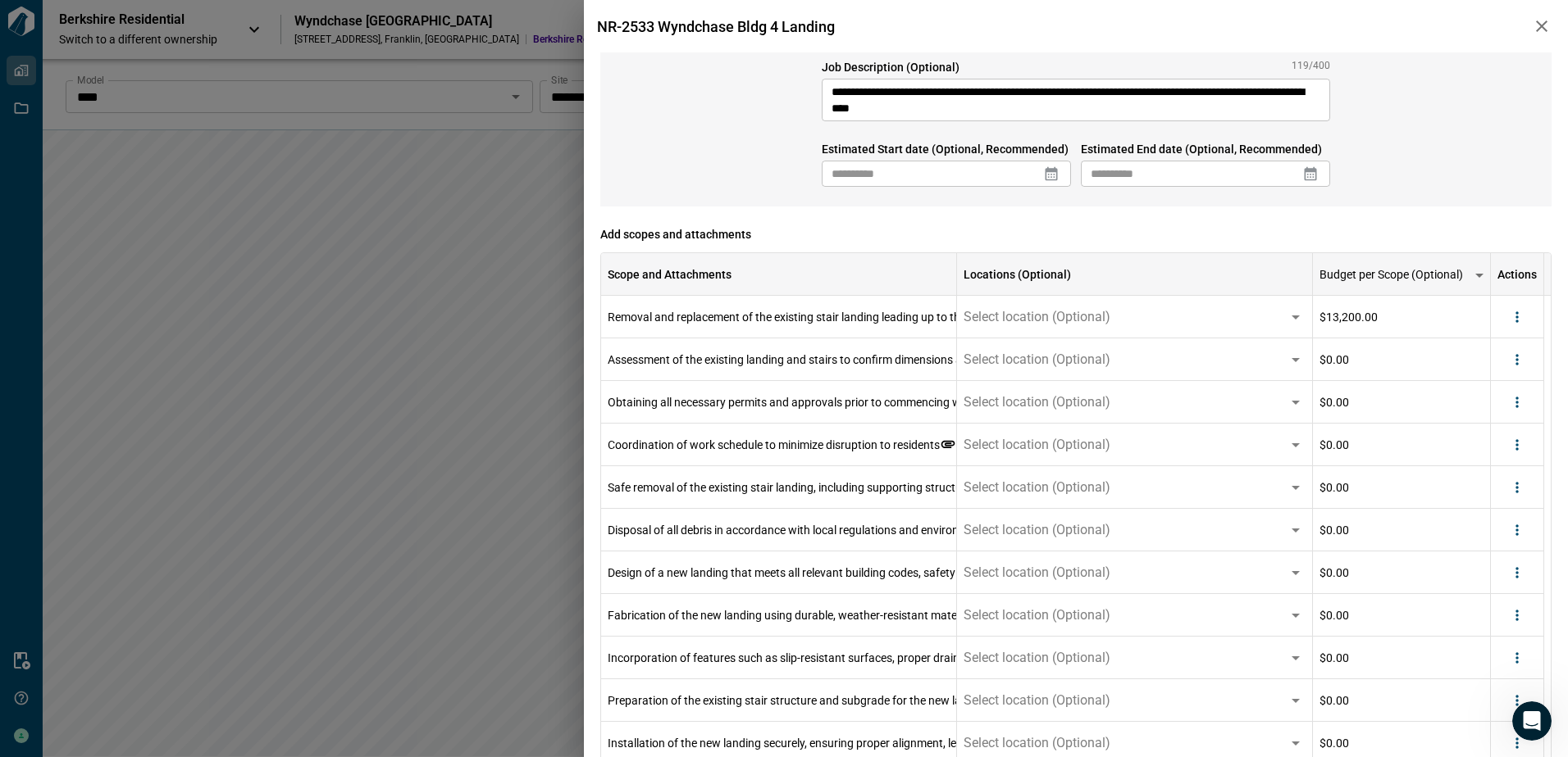
click at [1046, 176] on icon at bounding box center [1051, 173] width 16 height 16
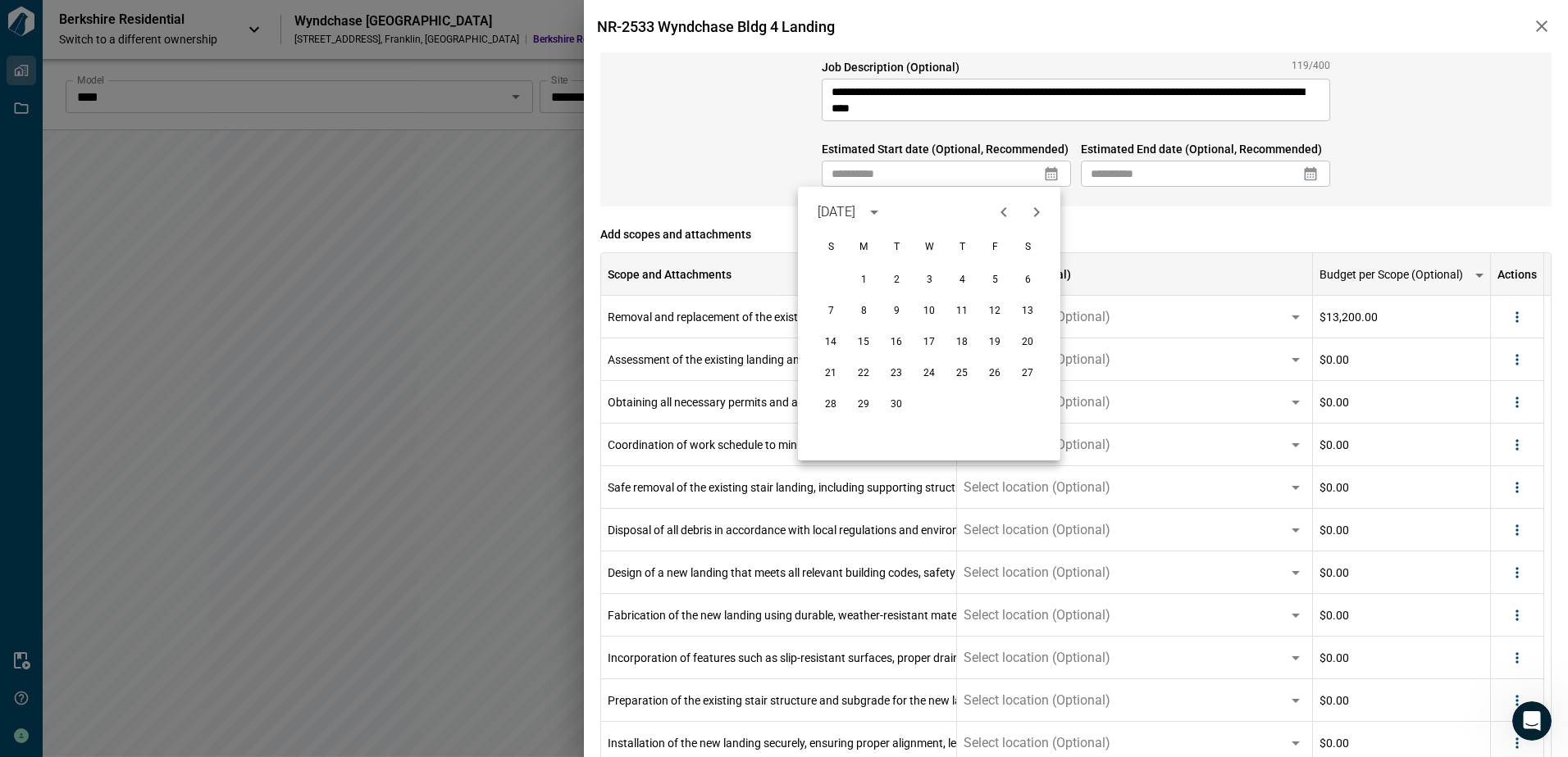
click at [1004, 214] on icon "Previous month" at bounding box center [1003, 212] width 6 height 10
click at [960, 408] on button "28" at bounding box center [962, 405] width 30 height 30
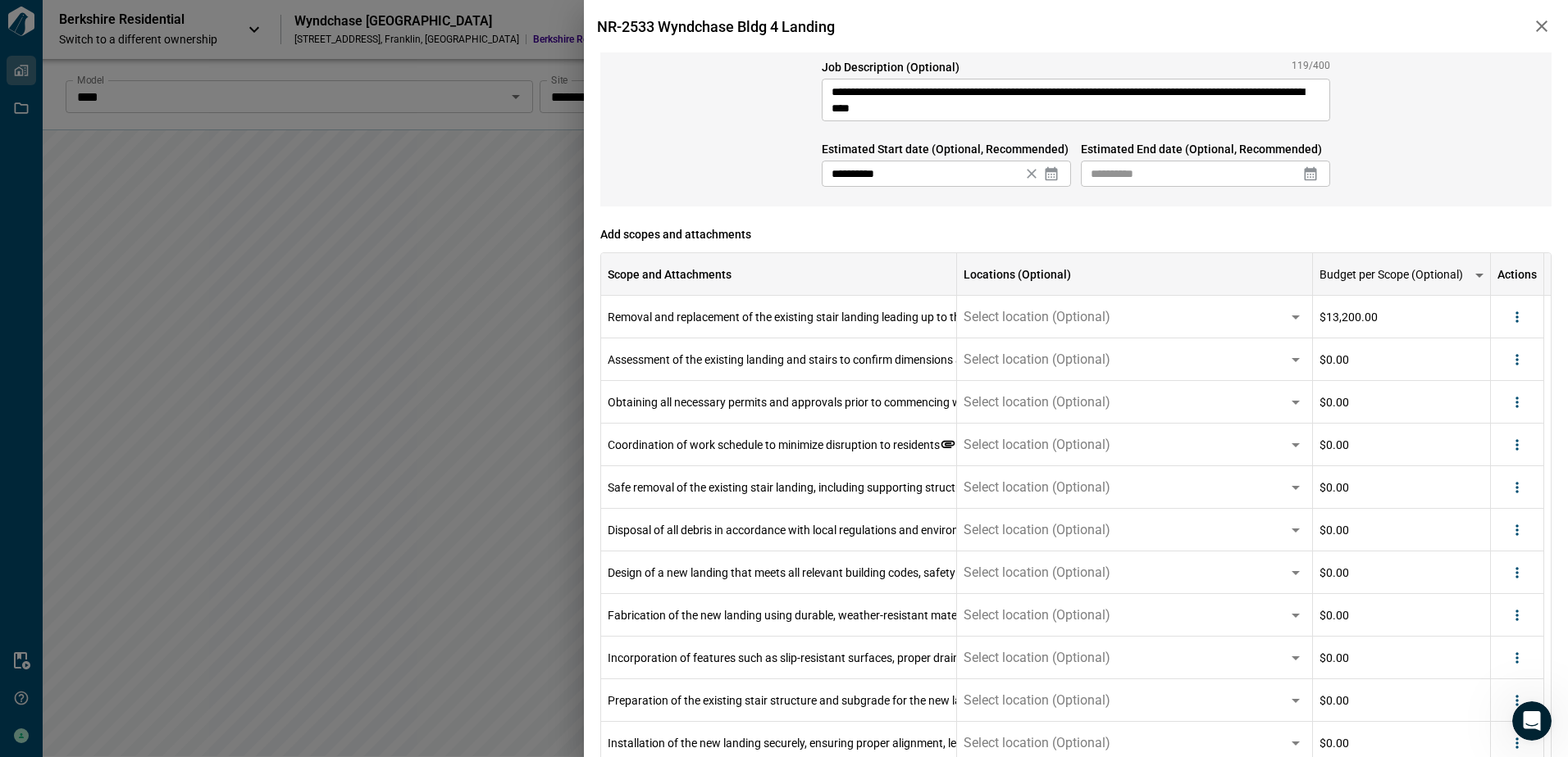
click at [1053, 176] on icon at bounding box center [1052, 174] width 12 height 14
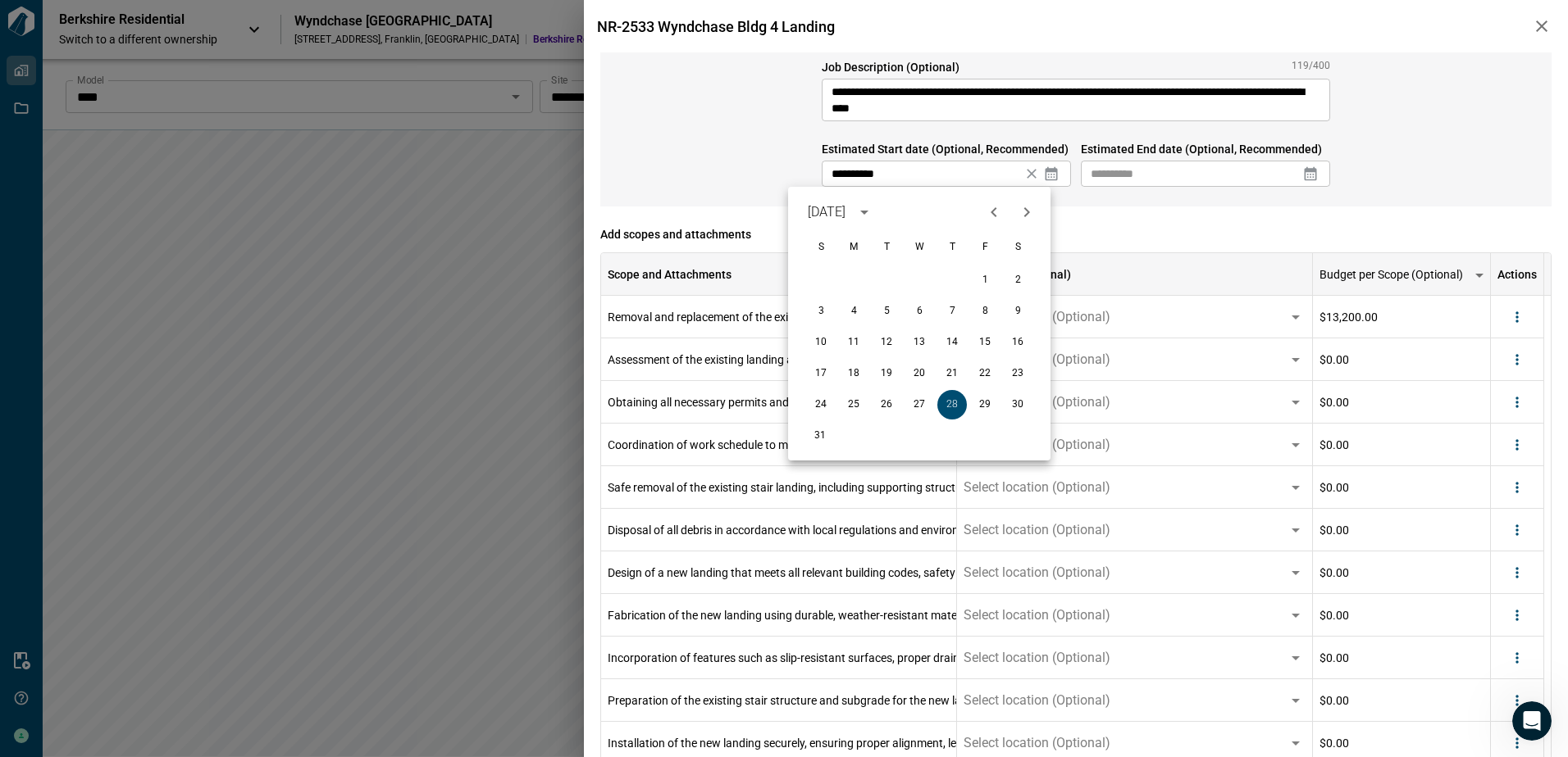
click at [1046, 175] on icon at bounding box center [1051, 173] width 16 height 16
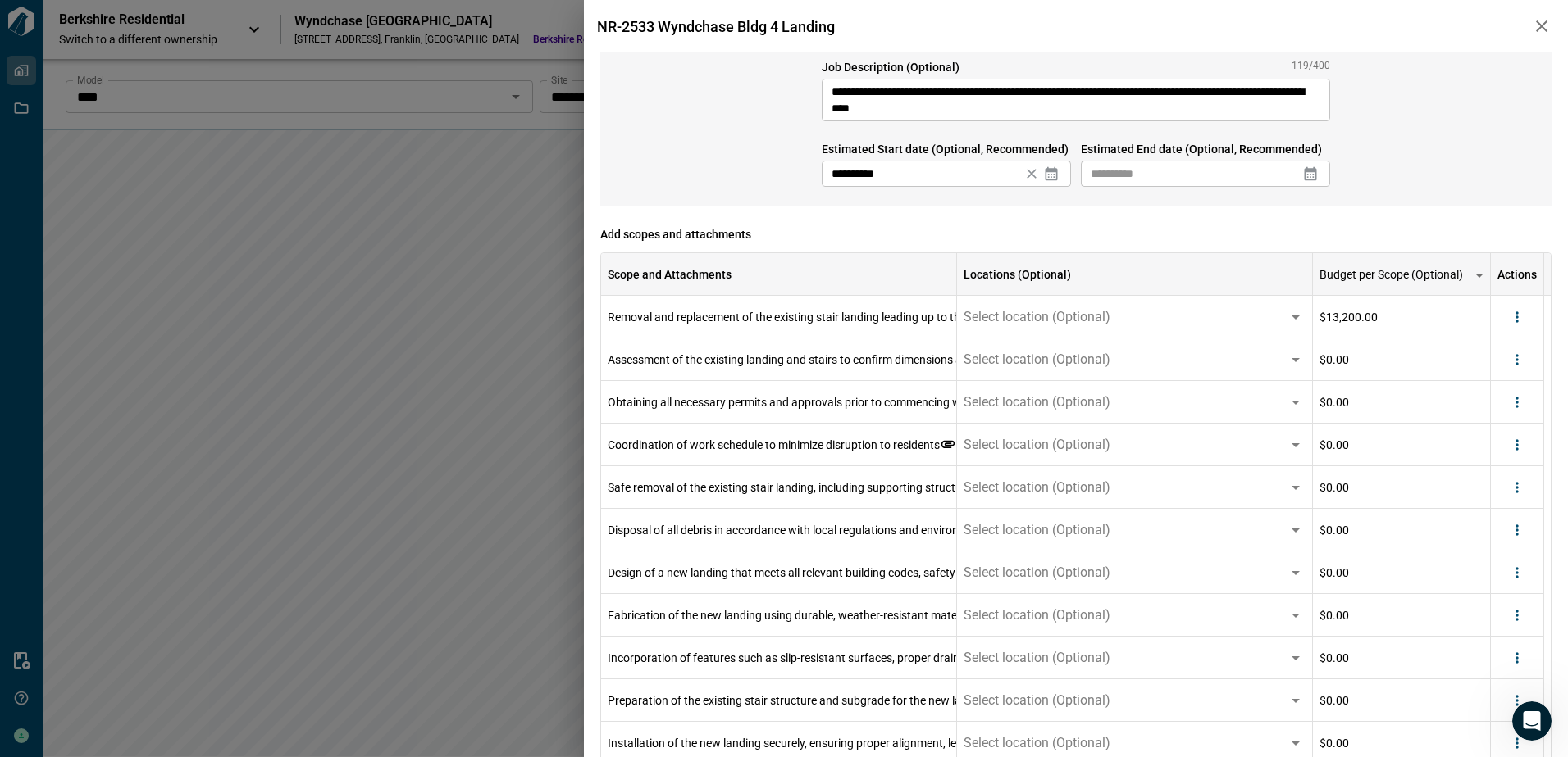
click at [1050, 174] on icon at bounding box center [1051, 173] width 16 height 16
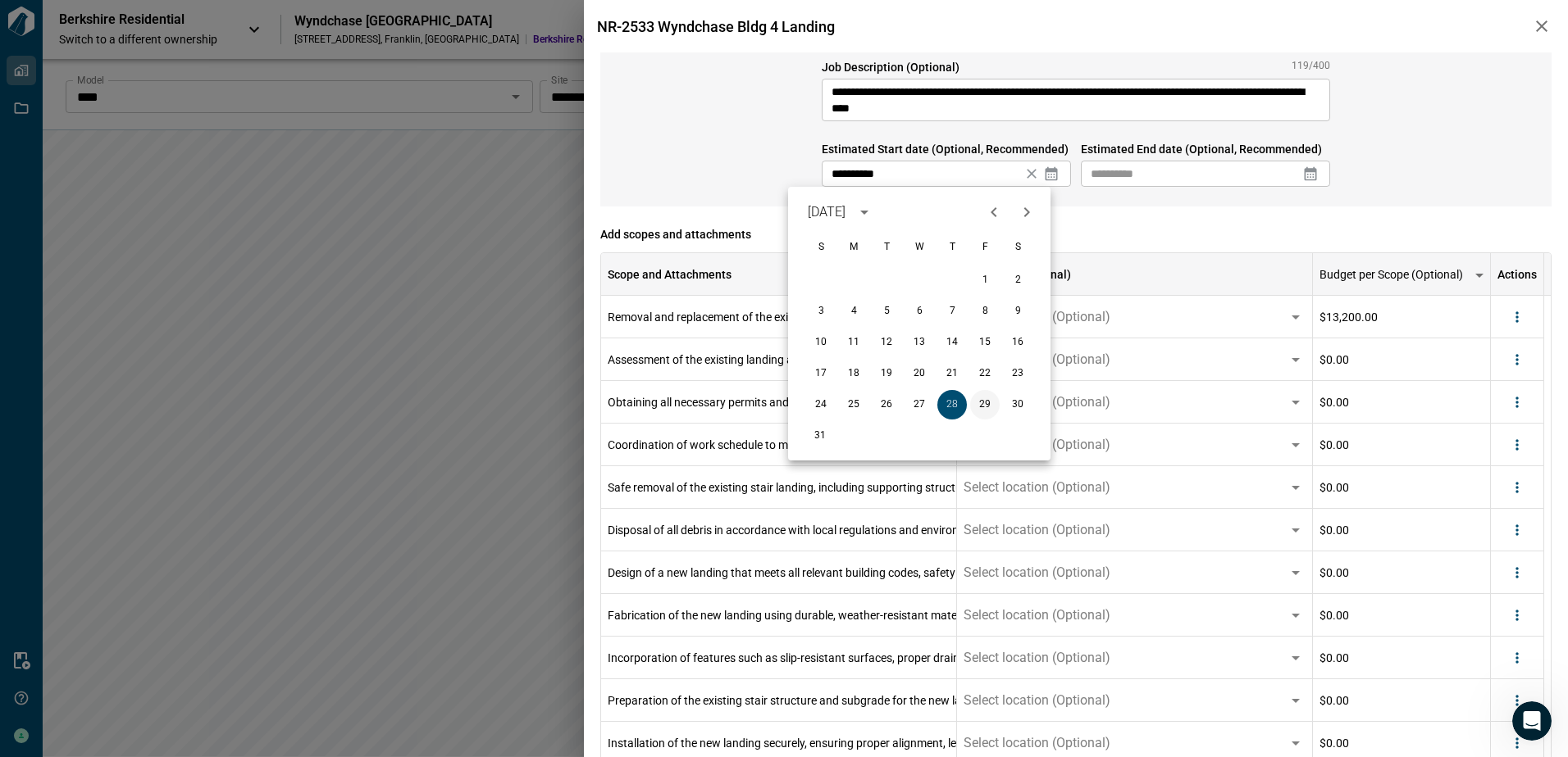
click at [989, 409] on button "29" at bounding box center [985, 405] width 30 height 30
type input "**********"
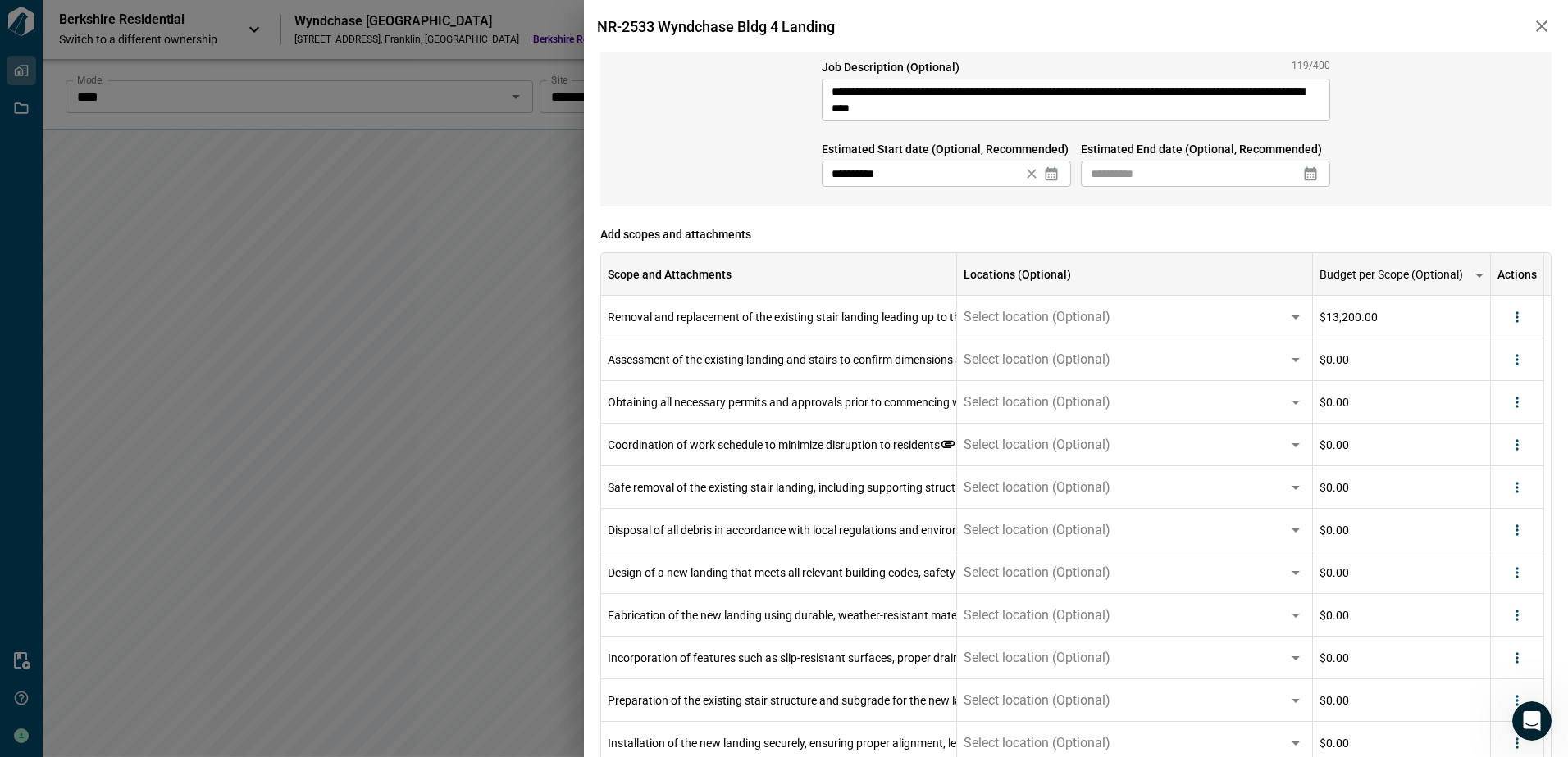
click at [1322, 161] on div "​" at bounding box center [1205, 174] width 250 height 26
click at [1302, 165] on icon at bounding box center [1310, 173] width 16 height 16
click at [1307, 174] on icon at bounding box center [1310, 173] width 16 height 16
drag, startPoint x: 1261, startPoint y: 283, endPoint x: 1409, endPoint y: 170, distance: 186.2
click at [1260, 282] on button "5" at bounding box center [1254, 281] width 30 height 30
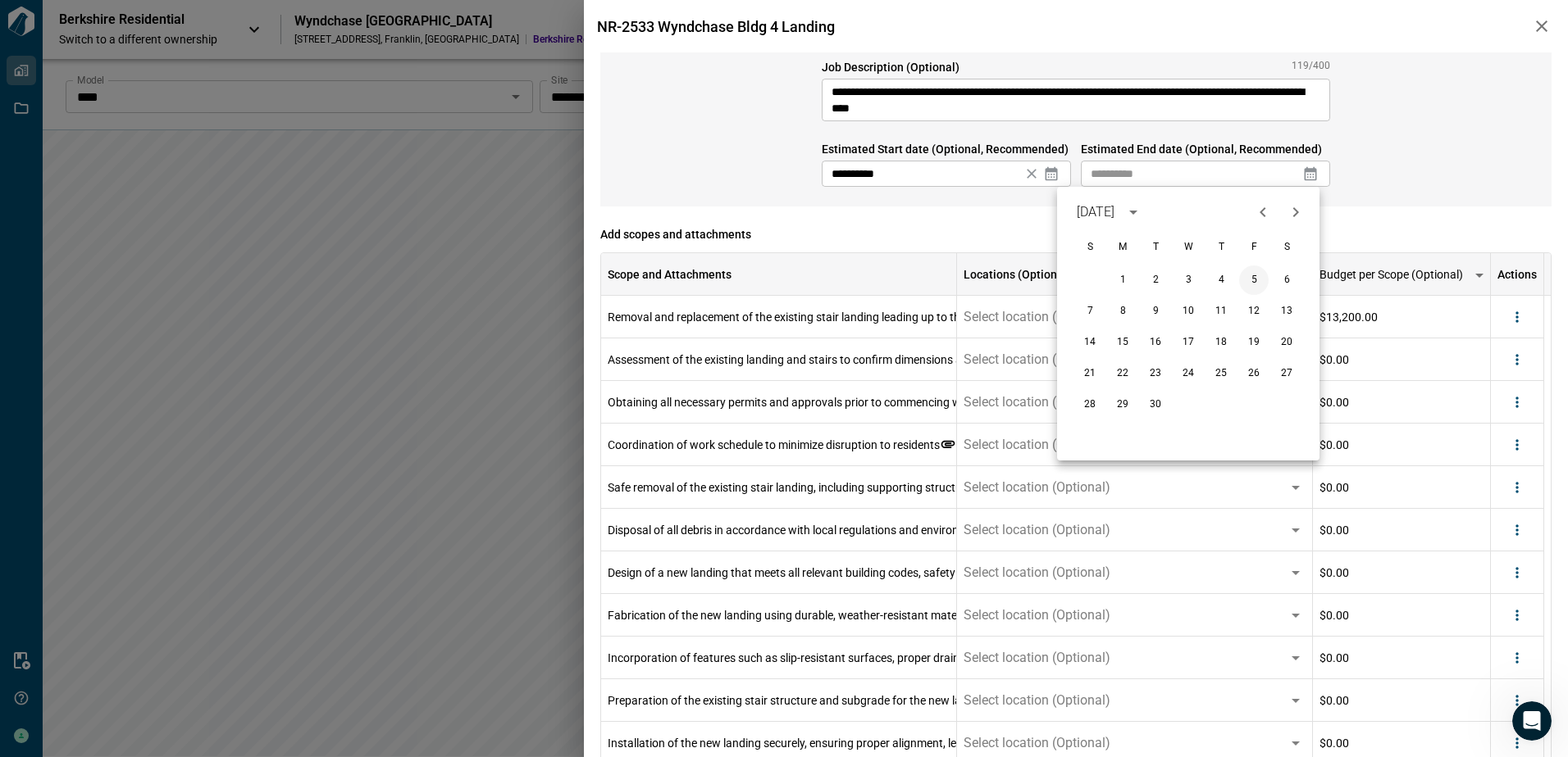
type input "**********"
click at [1409, 170] on div "**********" at bounding box center [1076, 91] width 951 height 233
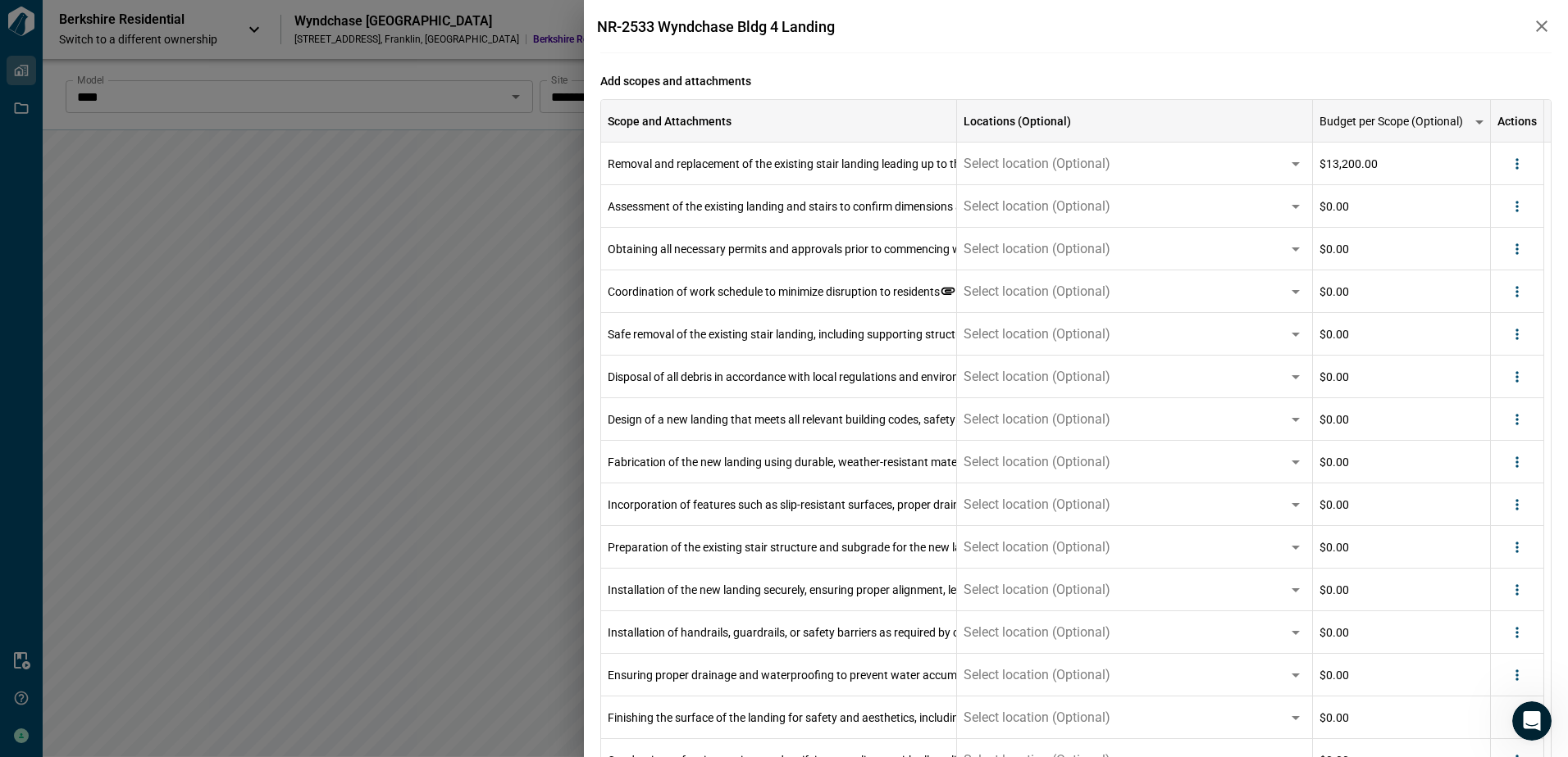
scroll to position [246, 0]
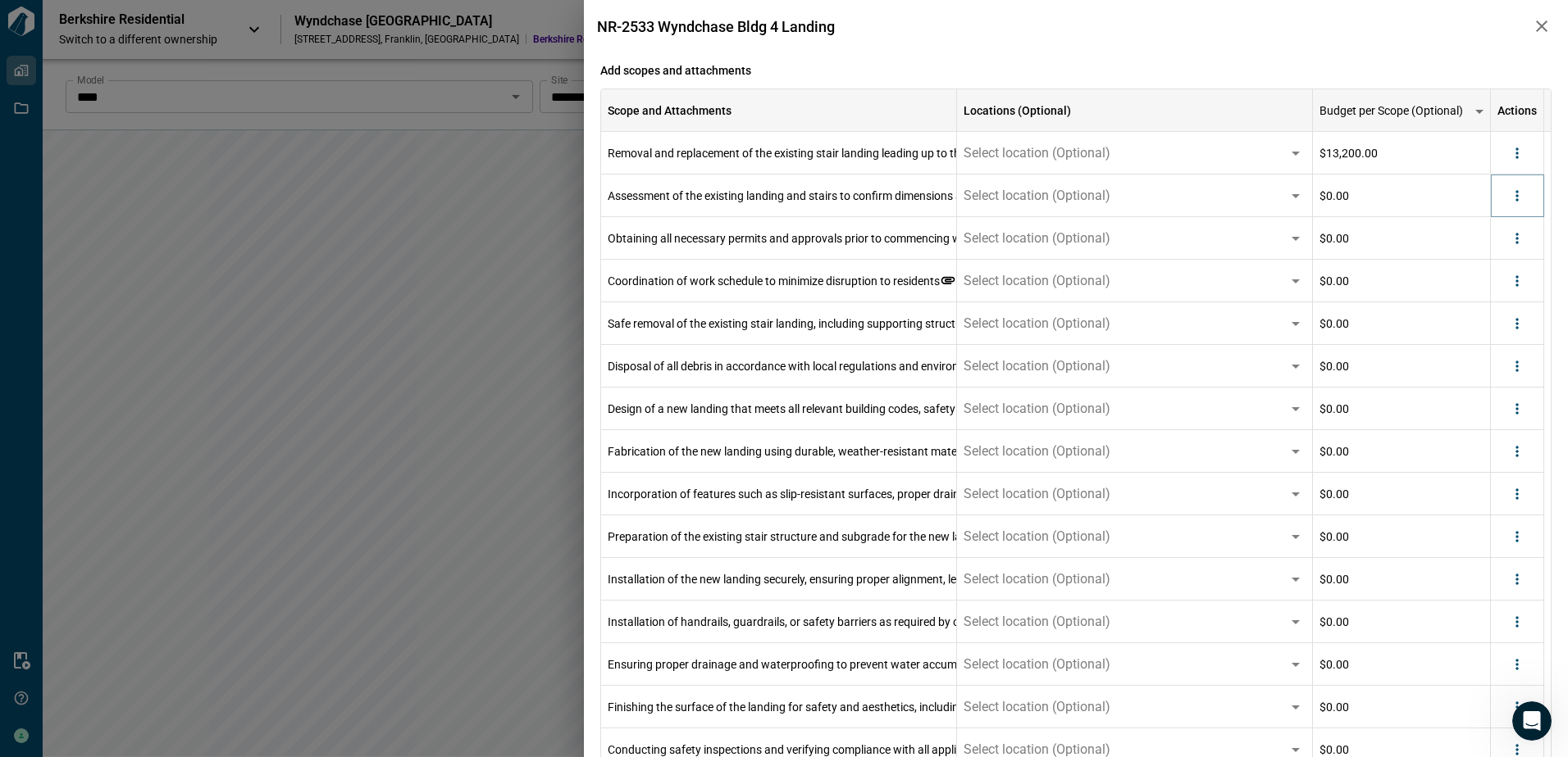
click at [1521, 198] on icon "more" at bounding box center [1516, 196] width 16 height 16
click at [1498, 259] on li "Delete" at bounding box center [1483, 260] width 92 height 30
click at [1518, 203] on icon "more" at bounding box center [1516, 196] width 16 height 16
click at [1501, 257] on li "Delete" at bounding box center [1483, 260] width 92 height 30
click at [1521, 206] on button "more" at bounding box center [1516, 196] width 25 height 25
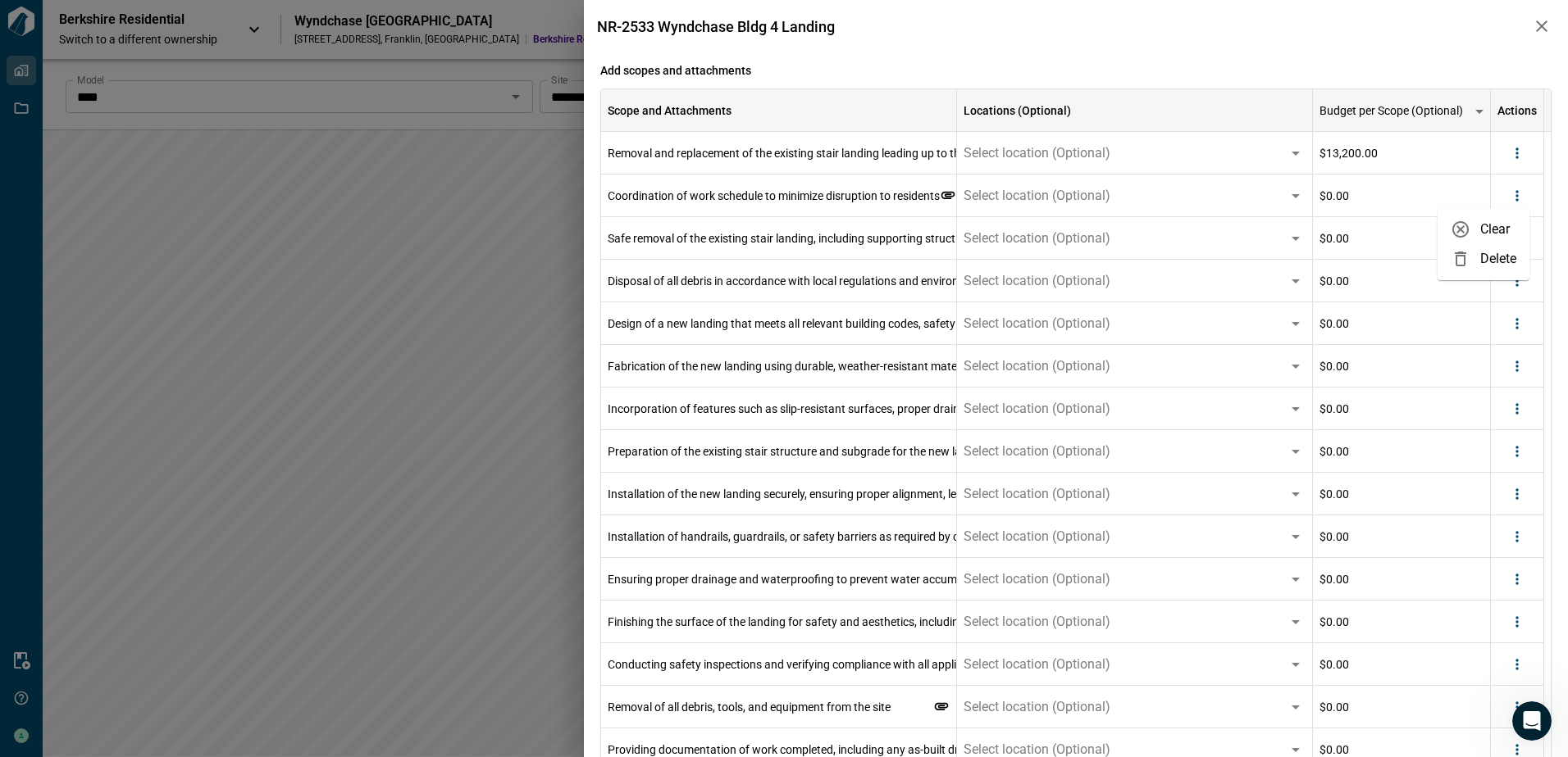
click at [1495, 258] on li "Delete" at bounding box center [1483, 260] width 92 height 30
click at [1528, 198] on button "more" at bounding box center [1516, 196] width 25 height 25
click at [1502, 251] on li "Delete" at bounding box center [1483, 260] width 92 height 30
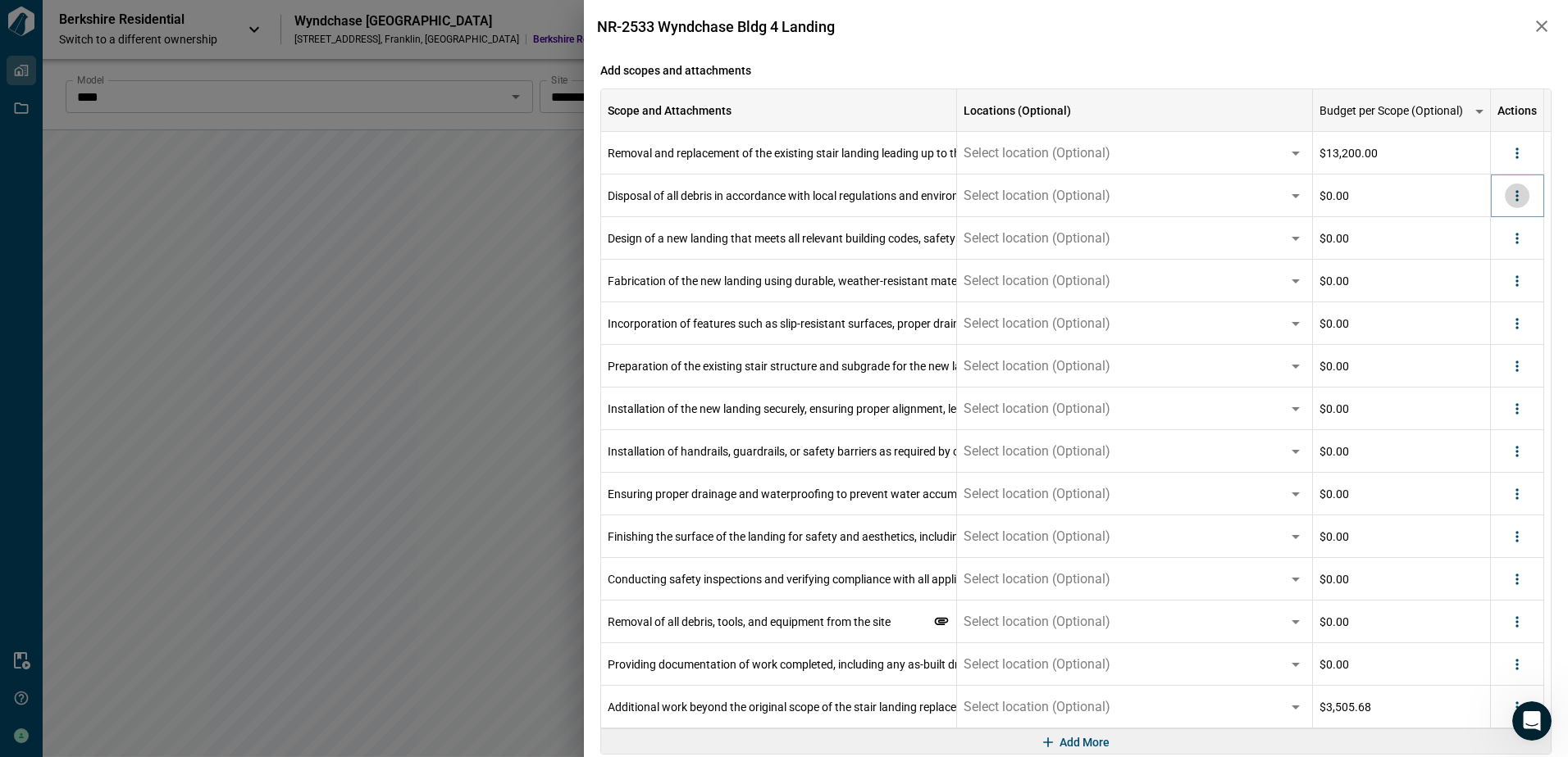
click at [1524, 202] on icon "more" at bounding box center [1516, 196] width 16 height 16
click at [1492, 255] on li "Delete" at bounding box center [1483, 260] width 92 height 30
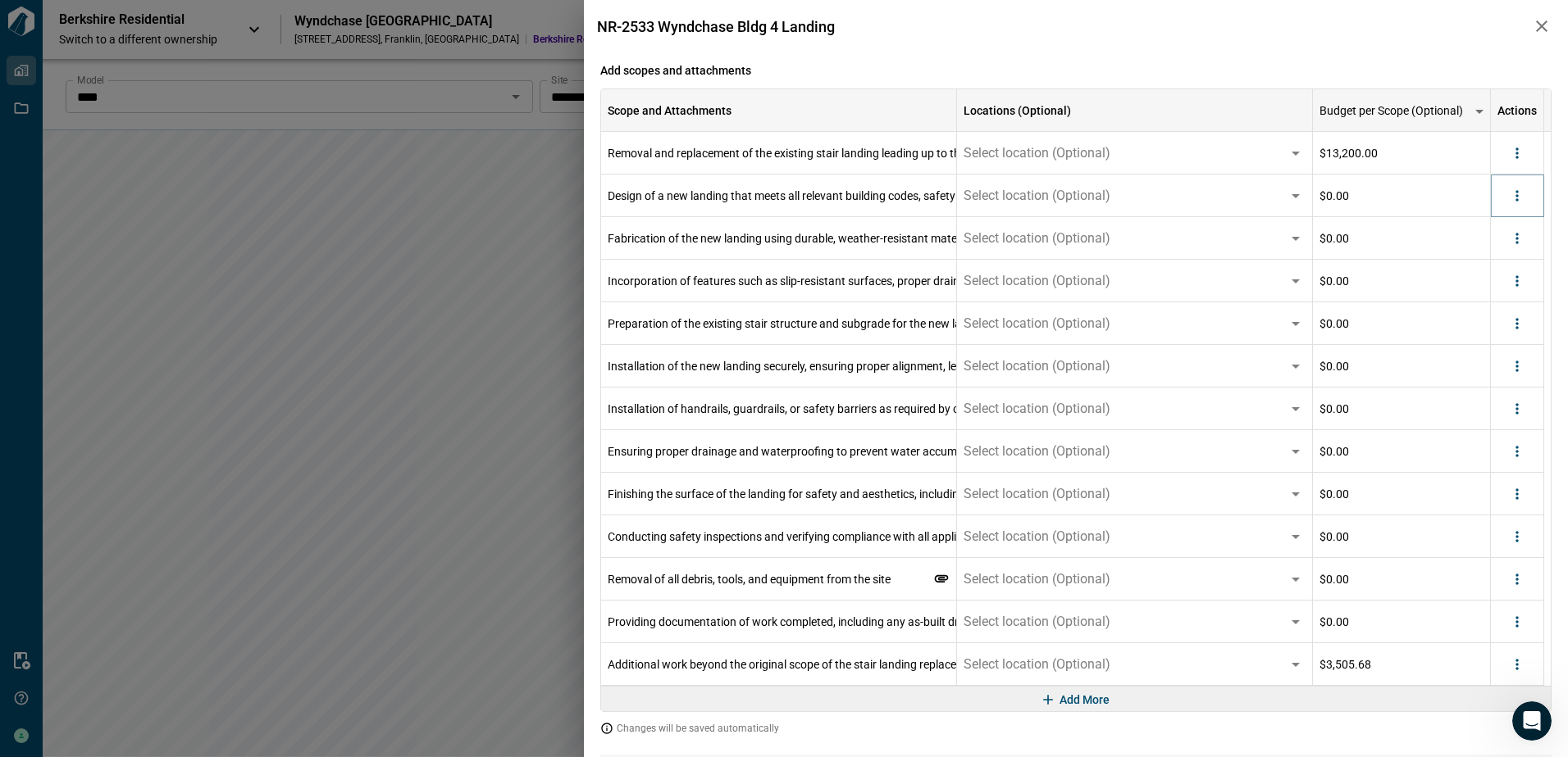
click at [1517, 200] on icon "more" at bounding box center [1516, 195] width 2 height 11
click at [1502, 258] on li "Delete" at bounding box center [1483, 260] width 92 height 30
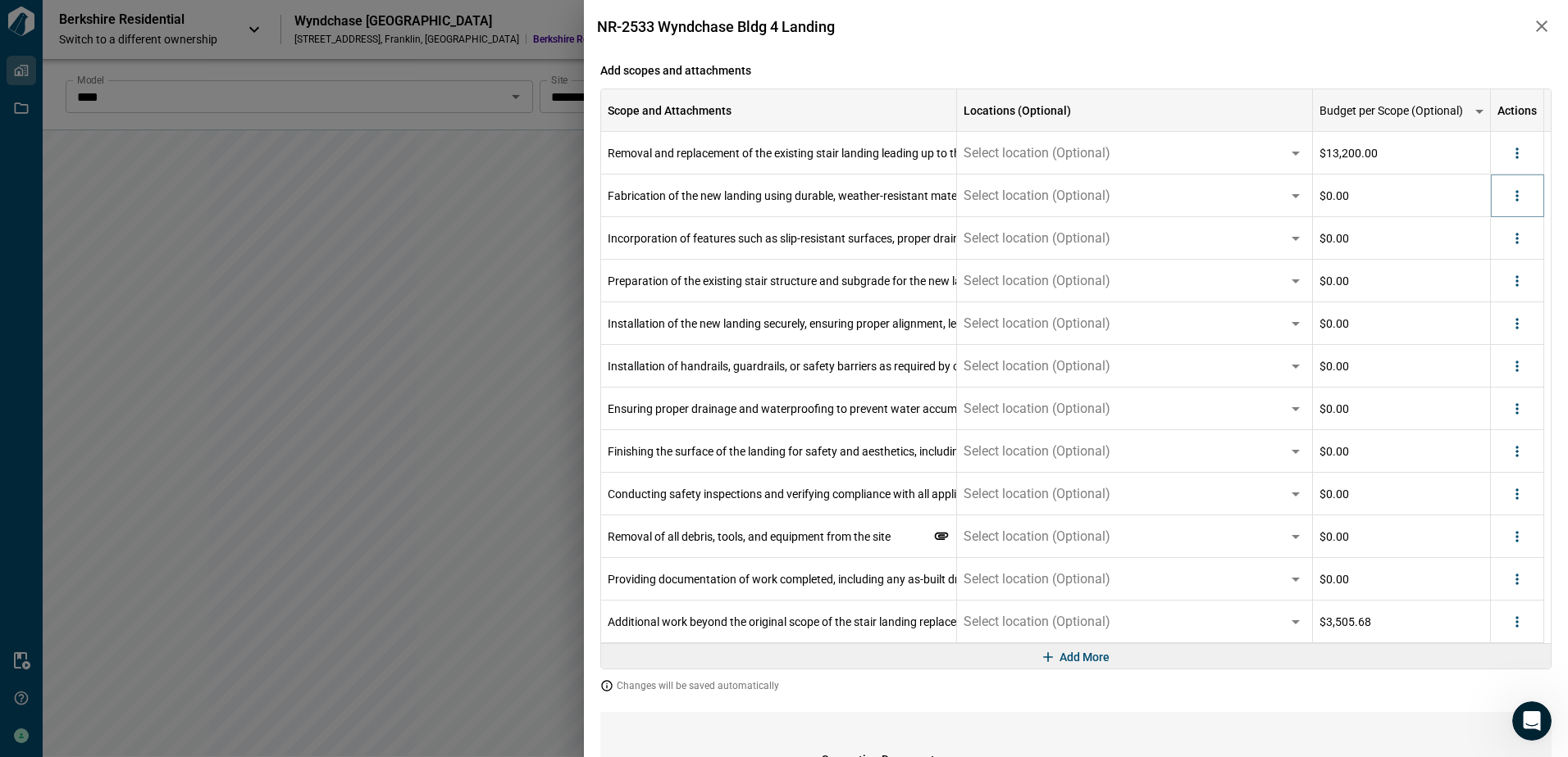
click at [1524, 207] on div at bounding box center [1516, 196] width 25 height 25
click at [1513, 194] on icon "more" at bounding box center [1516, 196] width 16 height 16
click at [1485, 260] on li "Delete" at bounding box center [1483, 260] width 92 height 30
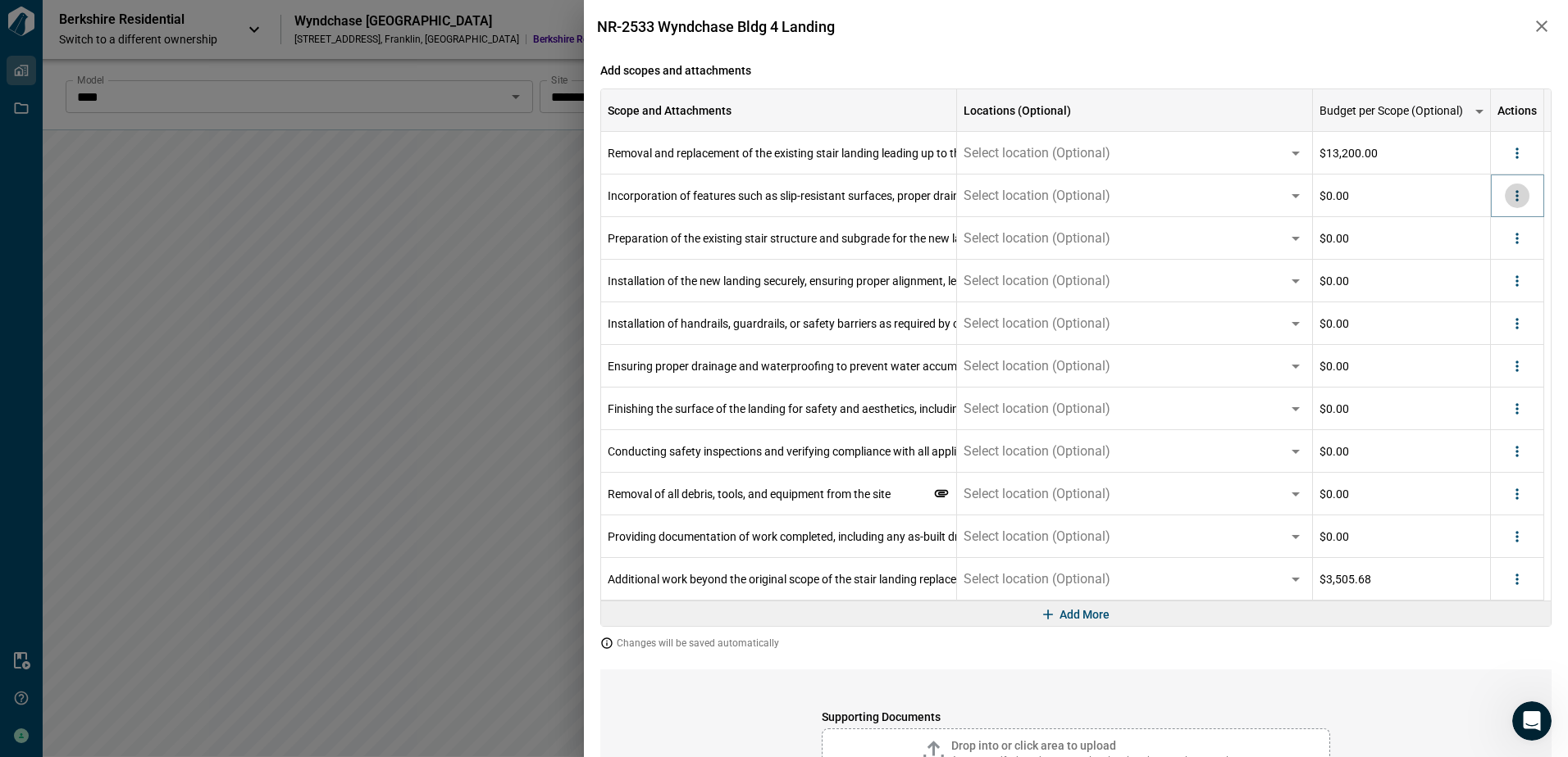
click at [1512, 195] on icon "more" at bounding box center [1516, 196] width 16 height 16
click at [1481, 262] on li "Delete" at bounding box center [1483, 260] width 92 height 30
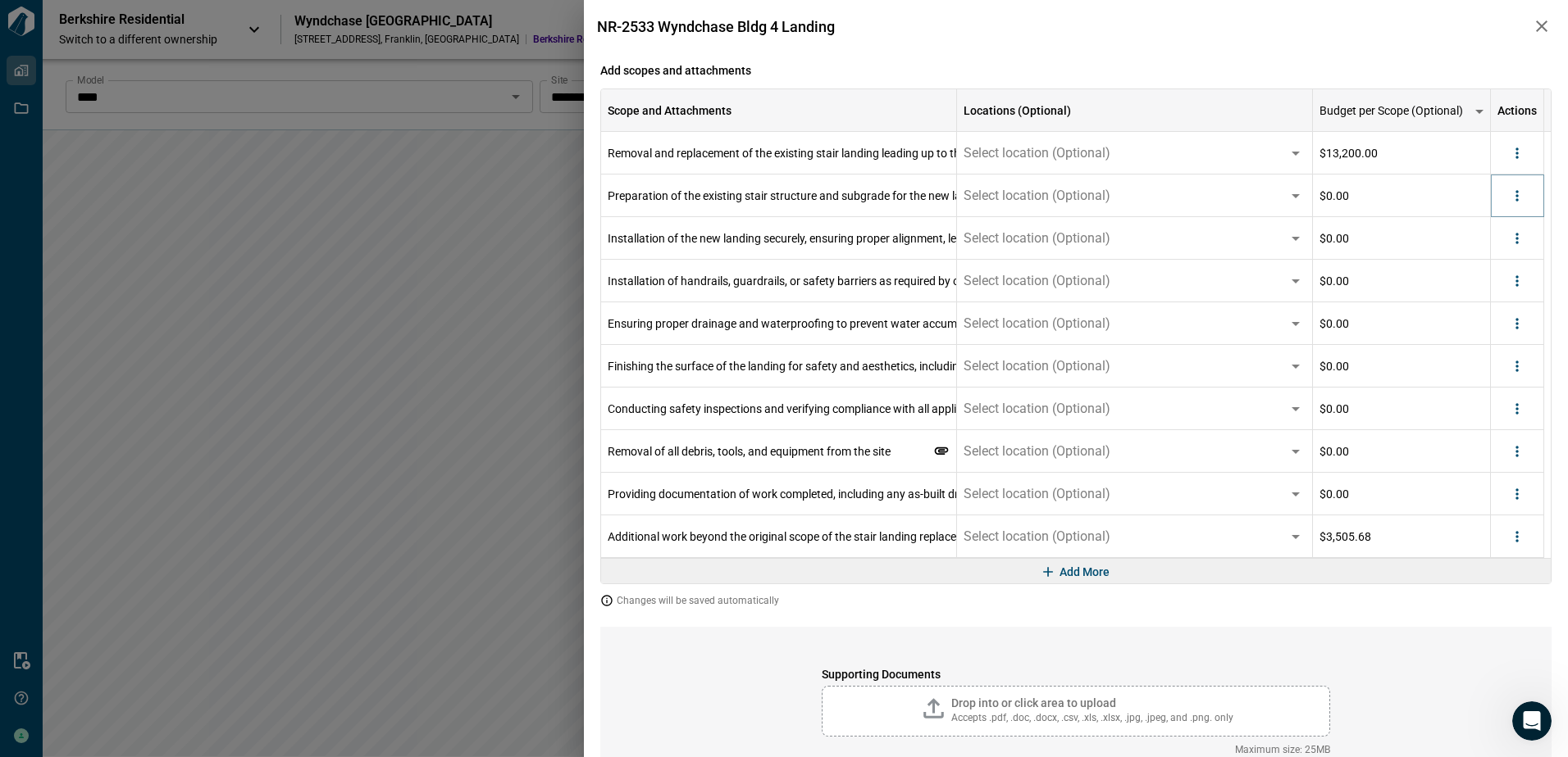
click at [1527, 203] on div at bounding box center [1516, 196] width 25 height 25
click at [1521, 198] on icon "more" at bounding box center [1516, 196] width 16 height 16
click at [1486, 260] on li "Delete" at bounding box center [1483, 260] width 92 height 30
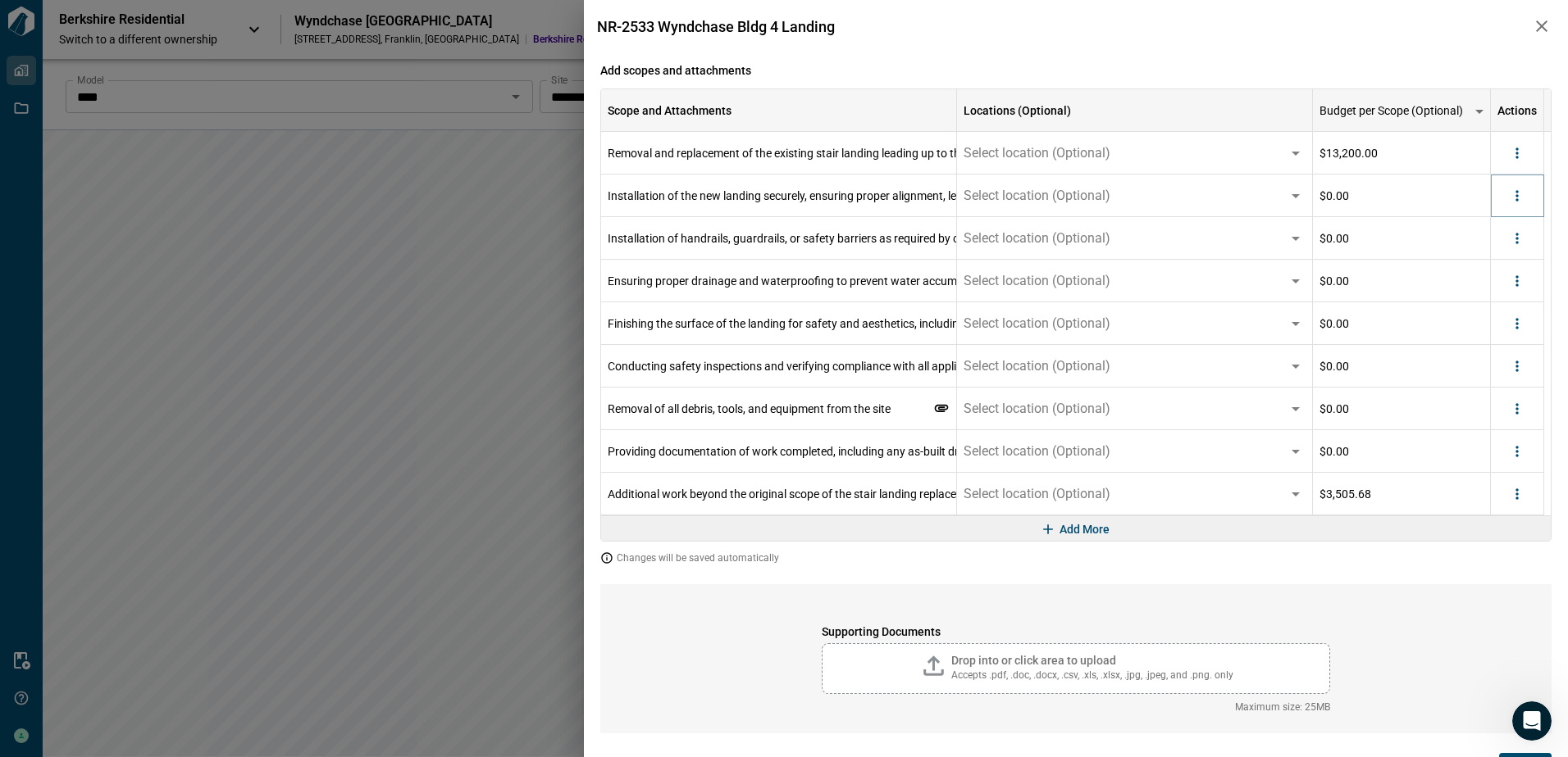
click at [1514, 195] on icon "more" at bounding box center [1516, 196] width 16 height 16
click at [1493, 255] on li "Delete" at bounding box center [1483, 260] width 92 height 30
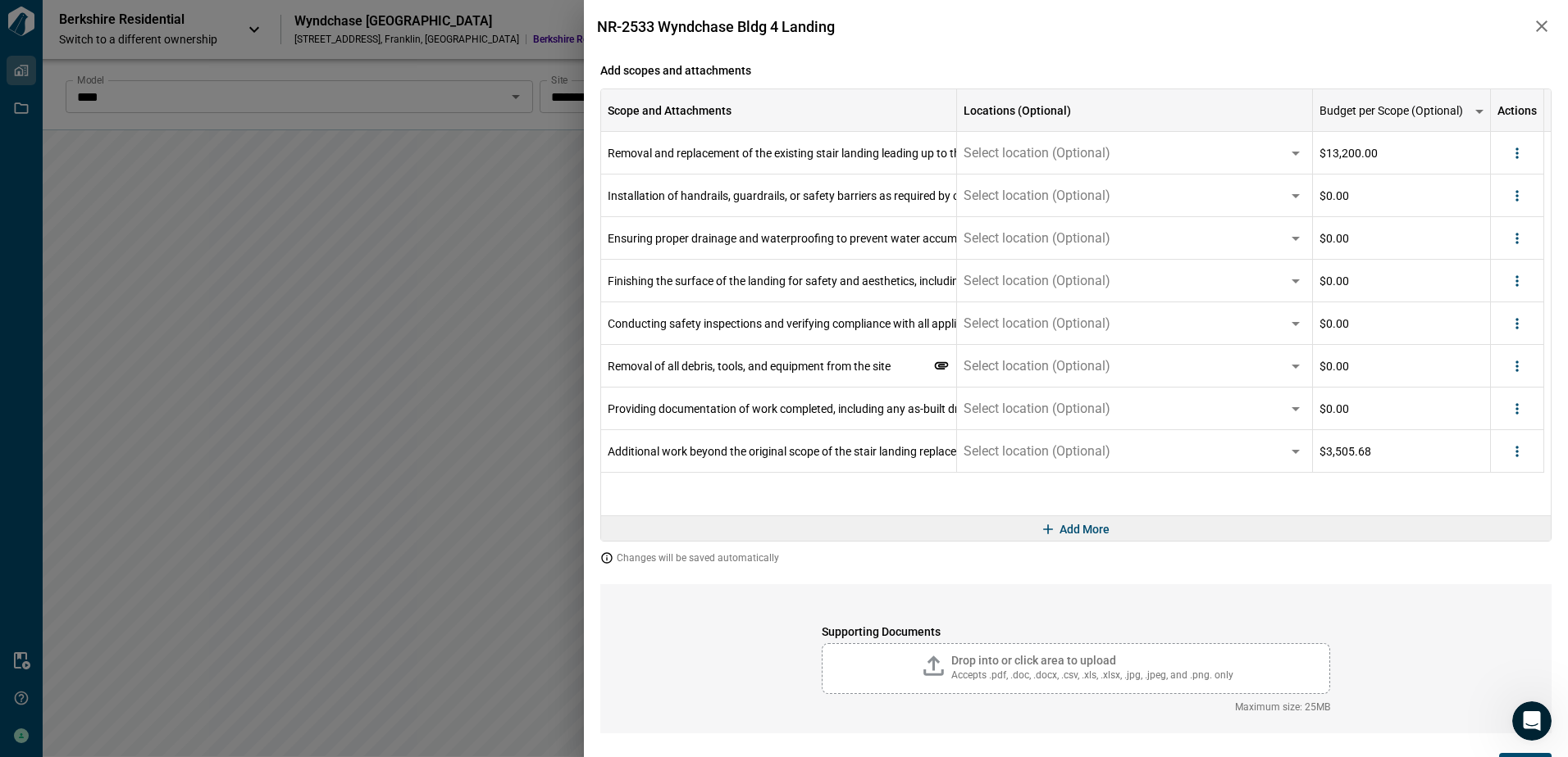
scroll to position [226, 0]
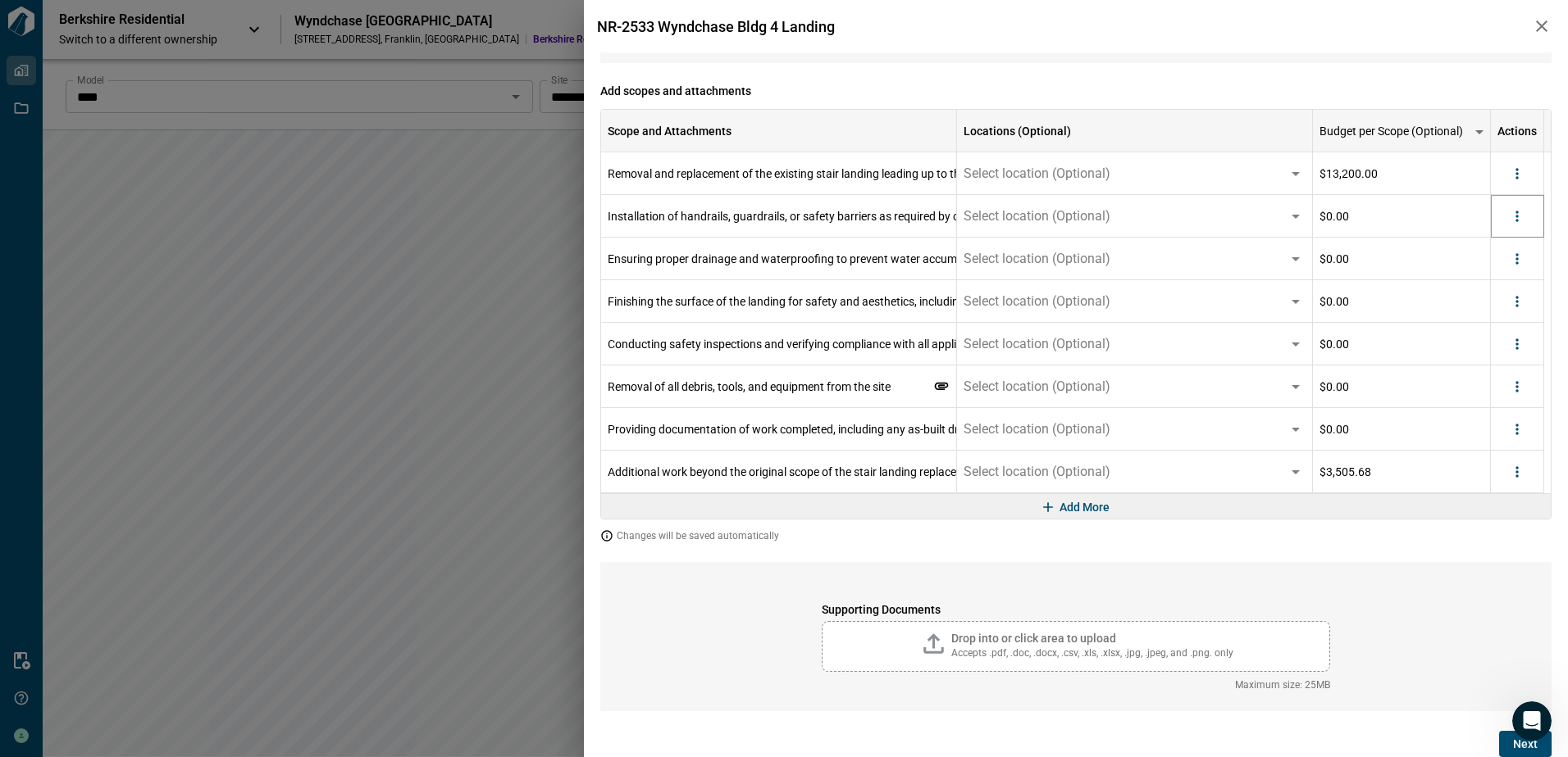
click at [1524, 217] on icon "more" at bounding box center [1516, 216] width 16 height 16
click at [1492, 275] on li "Delete" at bounding box center [1483, 280] width 92 height 30
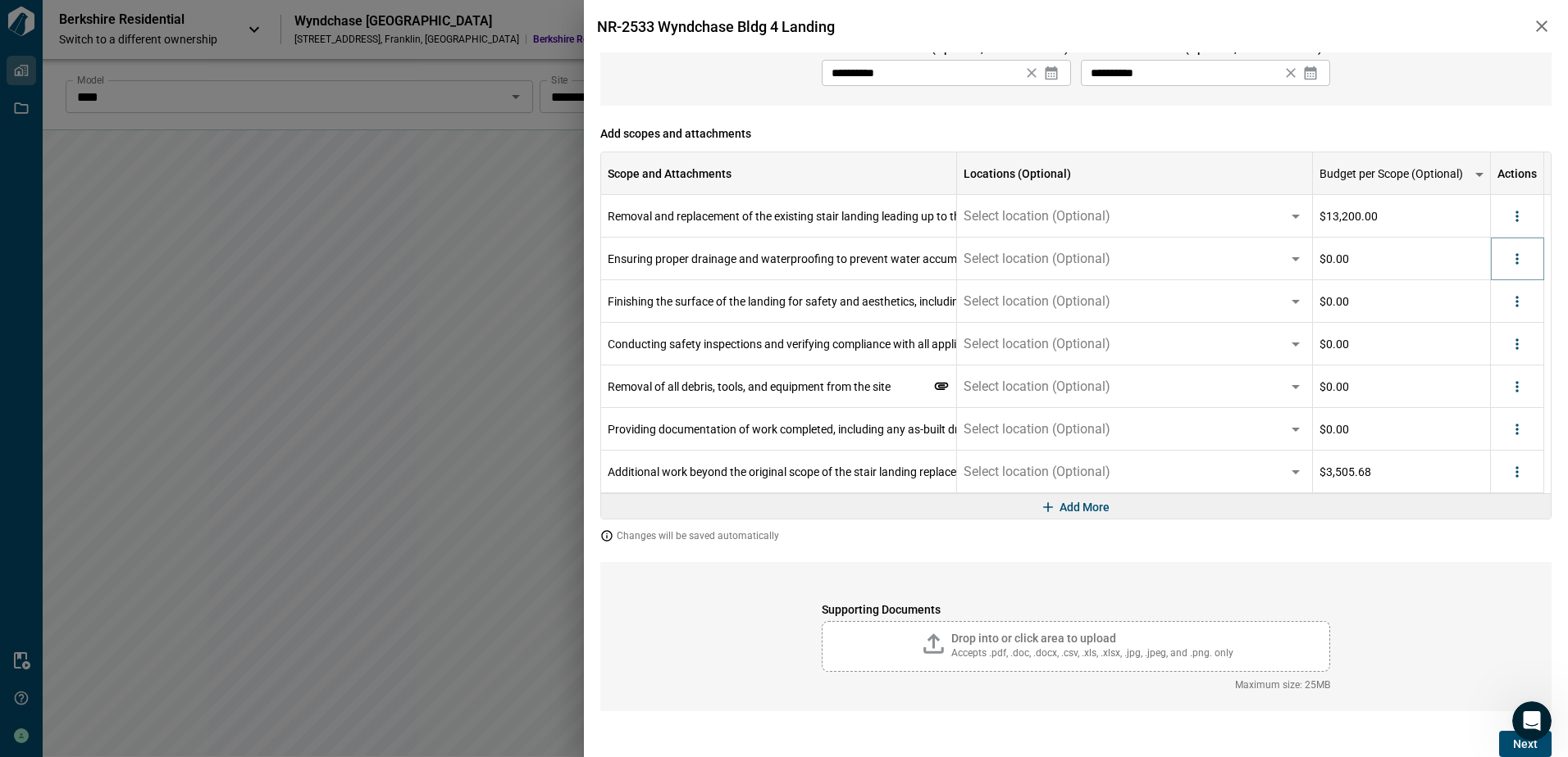
click at [1512, 249] on button "more" at bounding box center [1516, 259] width 25 height 25
click at [1473, 314] on div at bounding box center [1466, 322] width 30 height 20
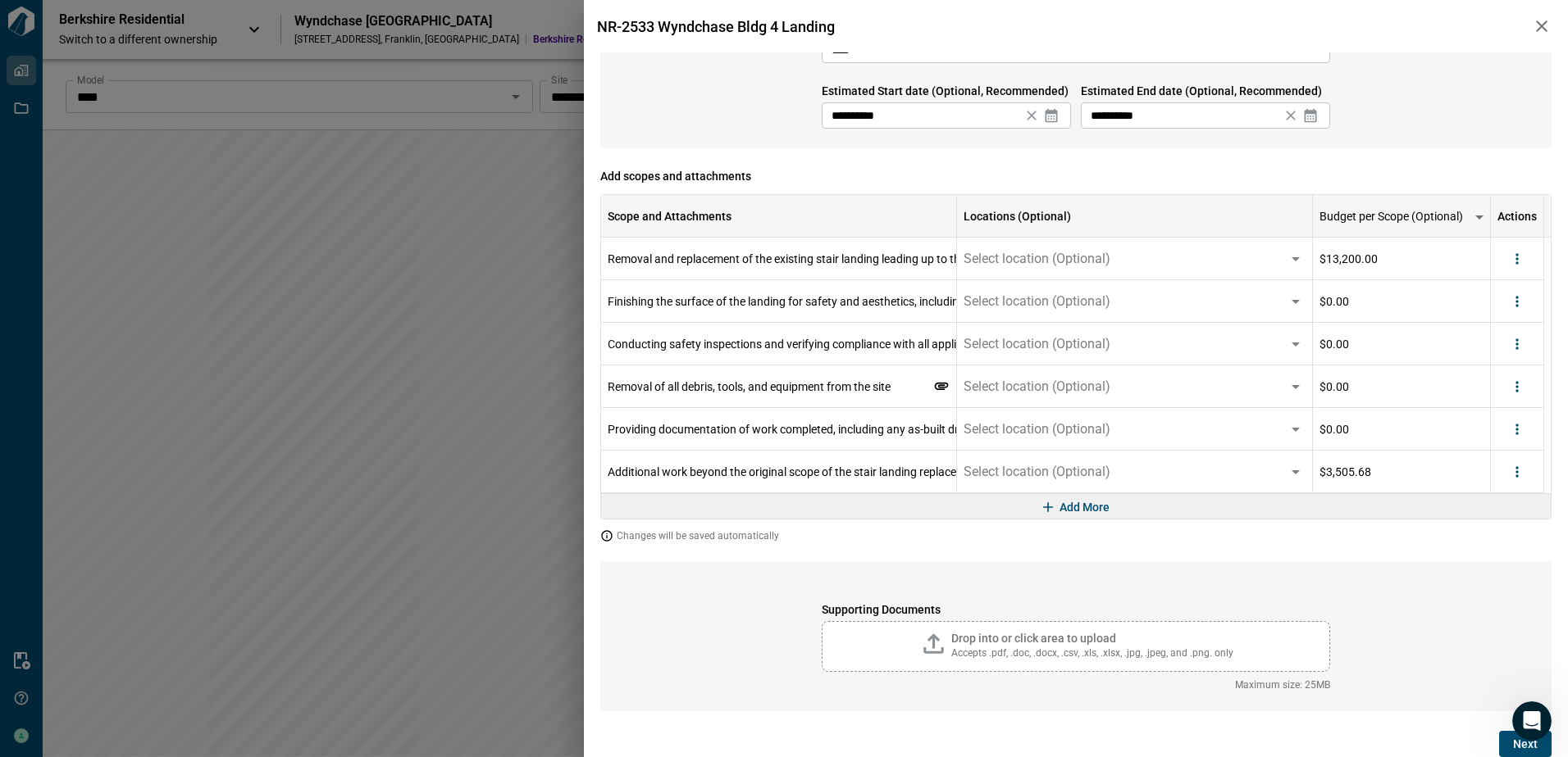
scroll to position [140, 0]
click at [1514, 300] on icon "more" at bounding box center [1516, 301] width 16 height 16
click at [1488, 355] on li "Delete" at bounding box center [1483, 365] width 92 height 30
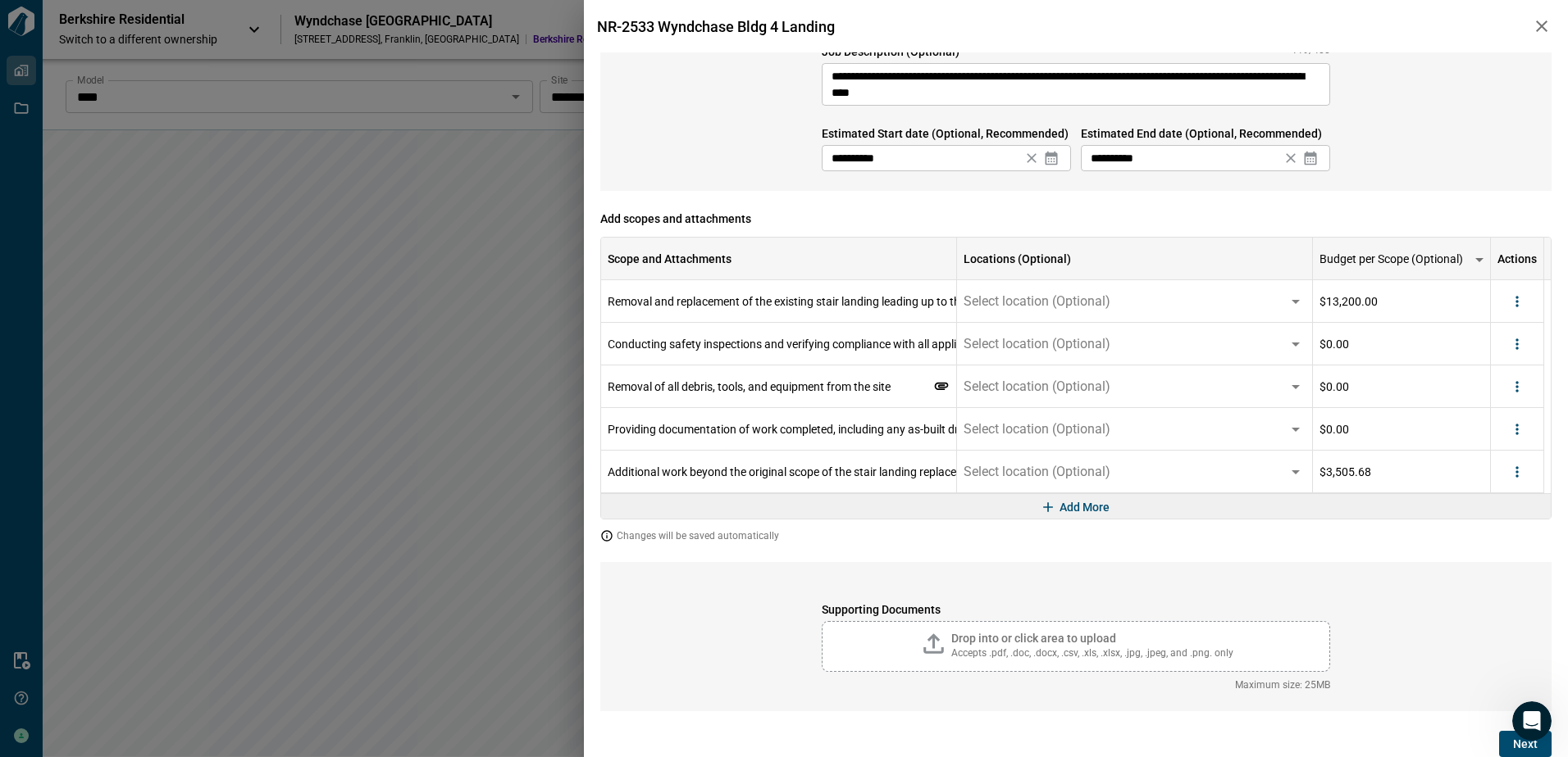
scroll to position [97, 0]
click at [1512, 344] on icon "more" at bounding box center [1516, 344] width 16 height 16
click at [1469, 415] on icon at bounding box center [1461, 408] width 20 height 20
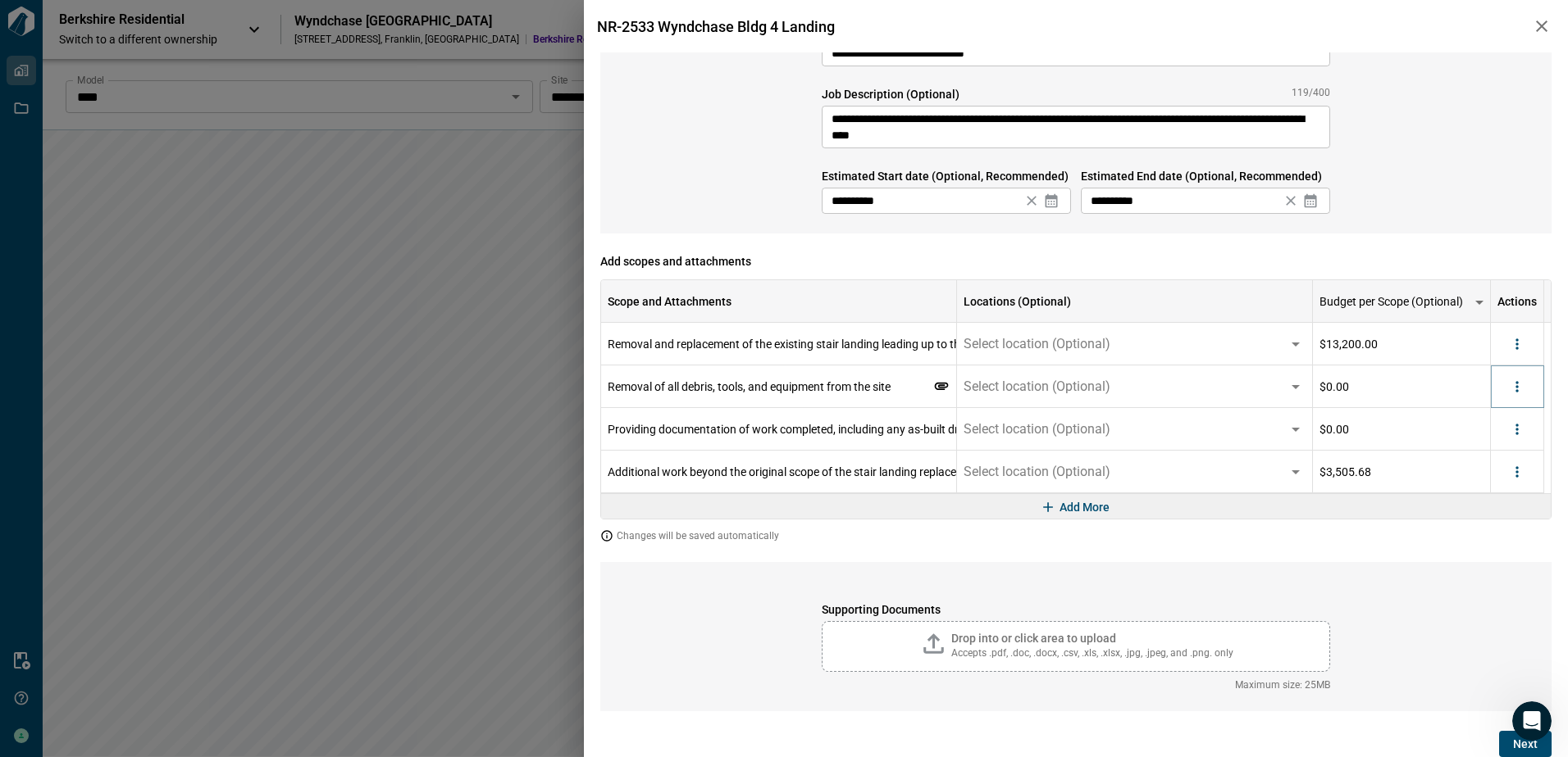
click at [1520, 390] on icon "more" at bounding box center [1516, 387] width 16 height 16
click at [1466, 449] on icon at bounding box center [1461, 451] width 20 height 20
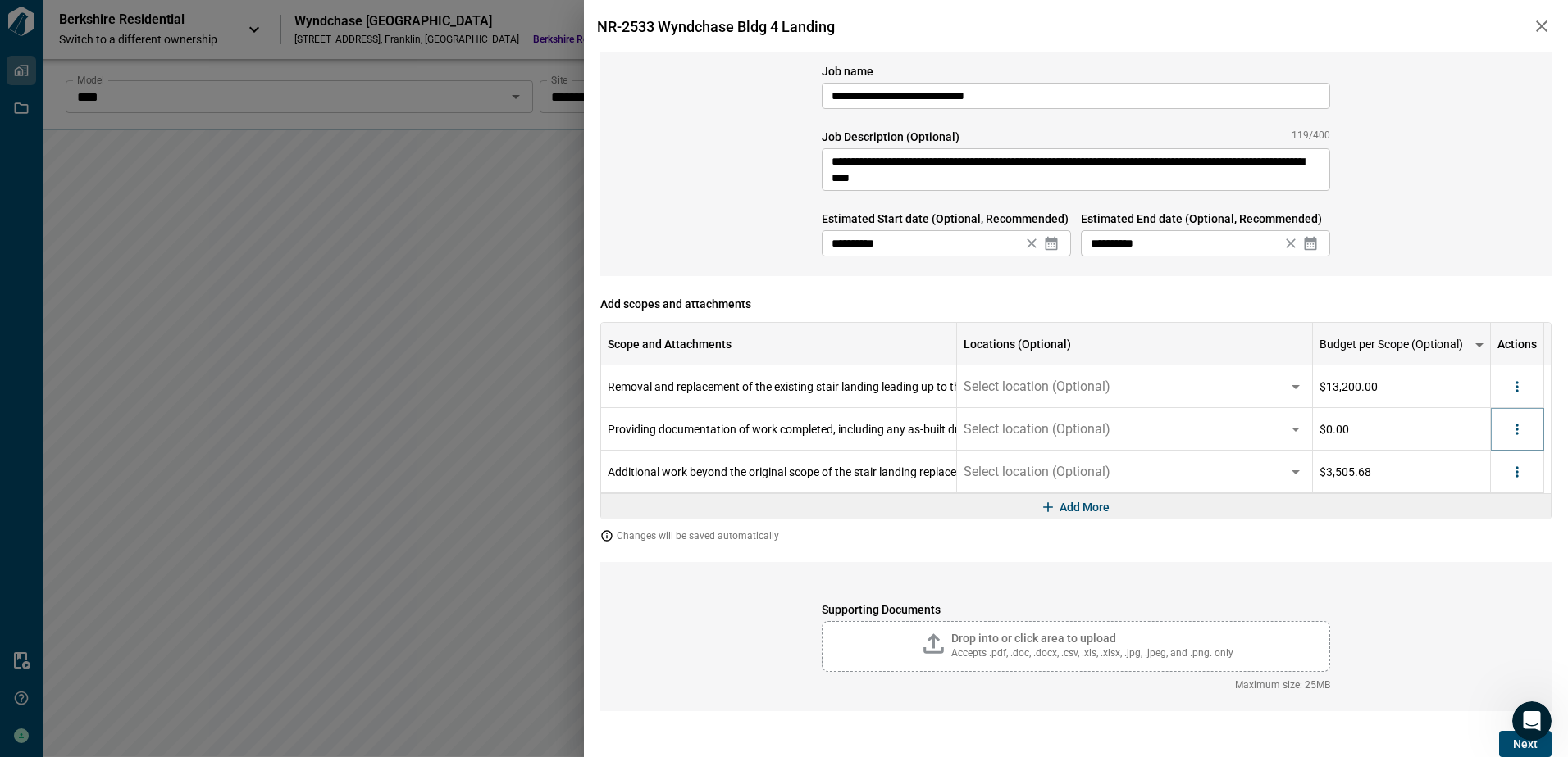
click at [1510, 422] on icon "more" at bounding box center [1516, 430] width 16 height 16
click at [1493, 488] on li "Delete" at bounding box center [1483, 492] width 92 height 30
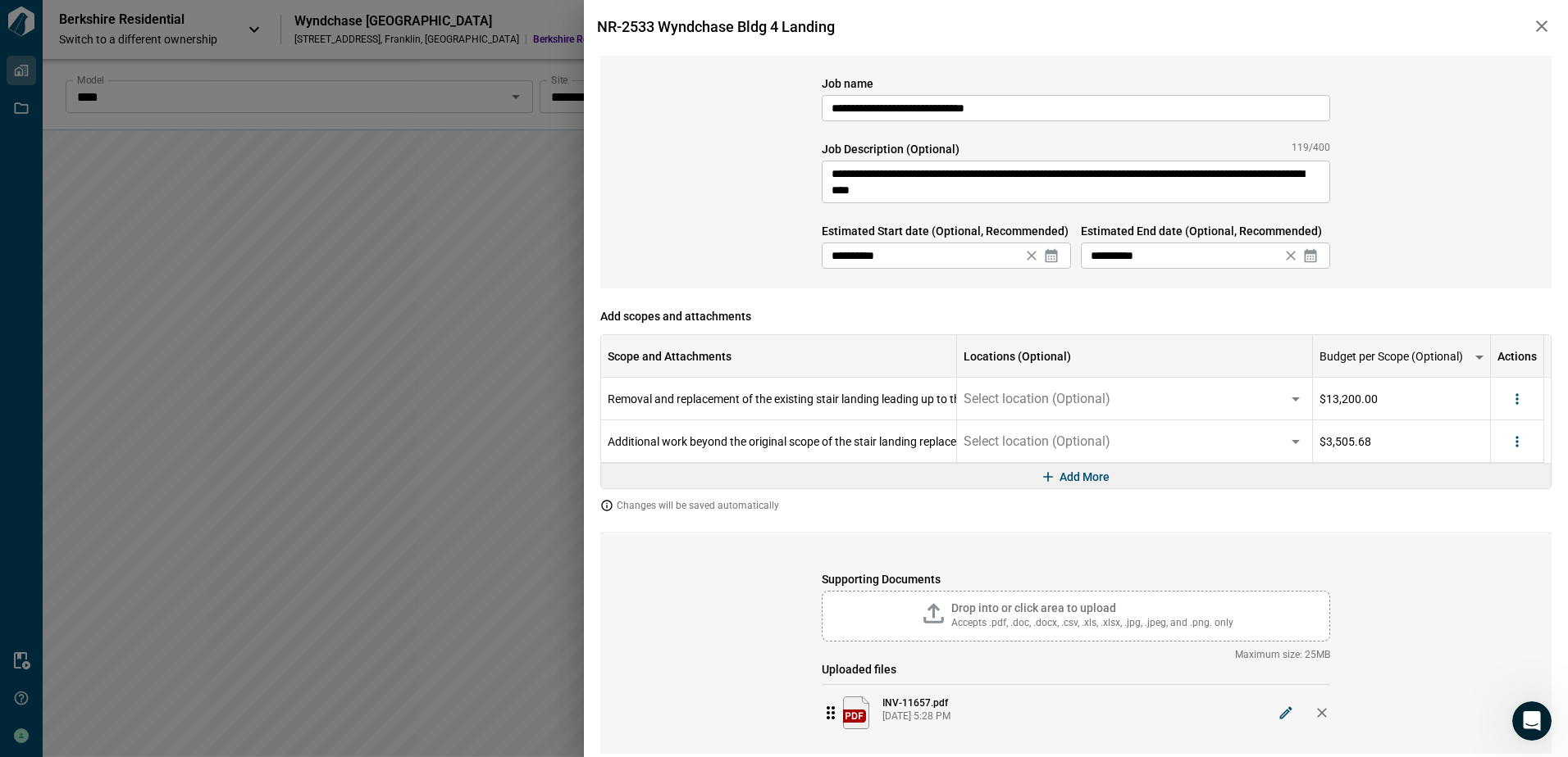
scroll to position [43, 0]
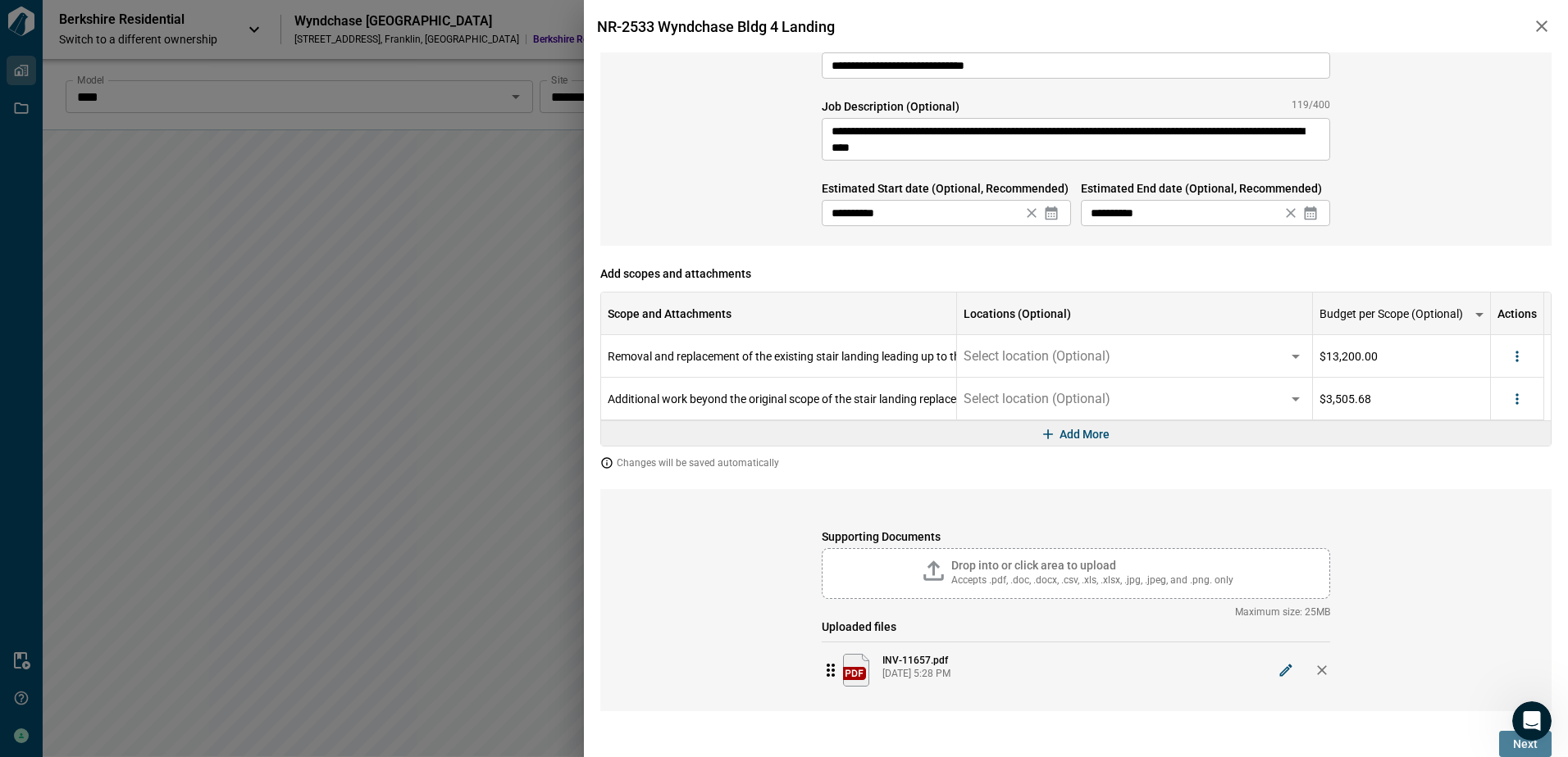
click at [1512, 747] on span "Next" at bounding box center [1524, 744] width 25 height 16
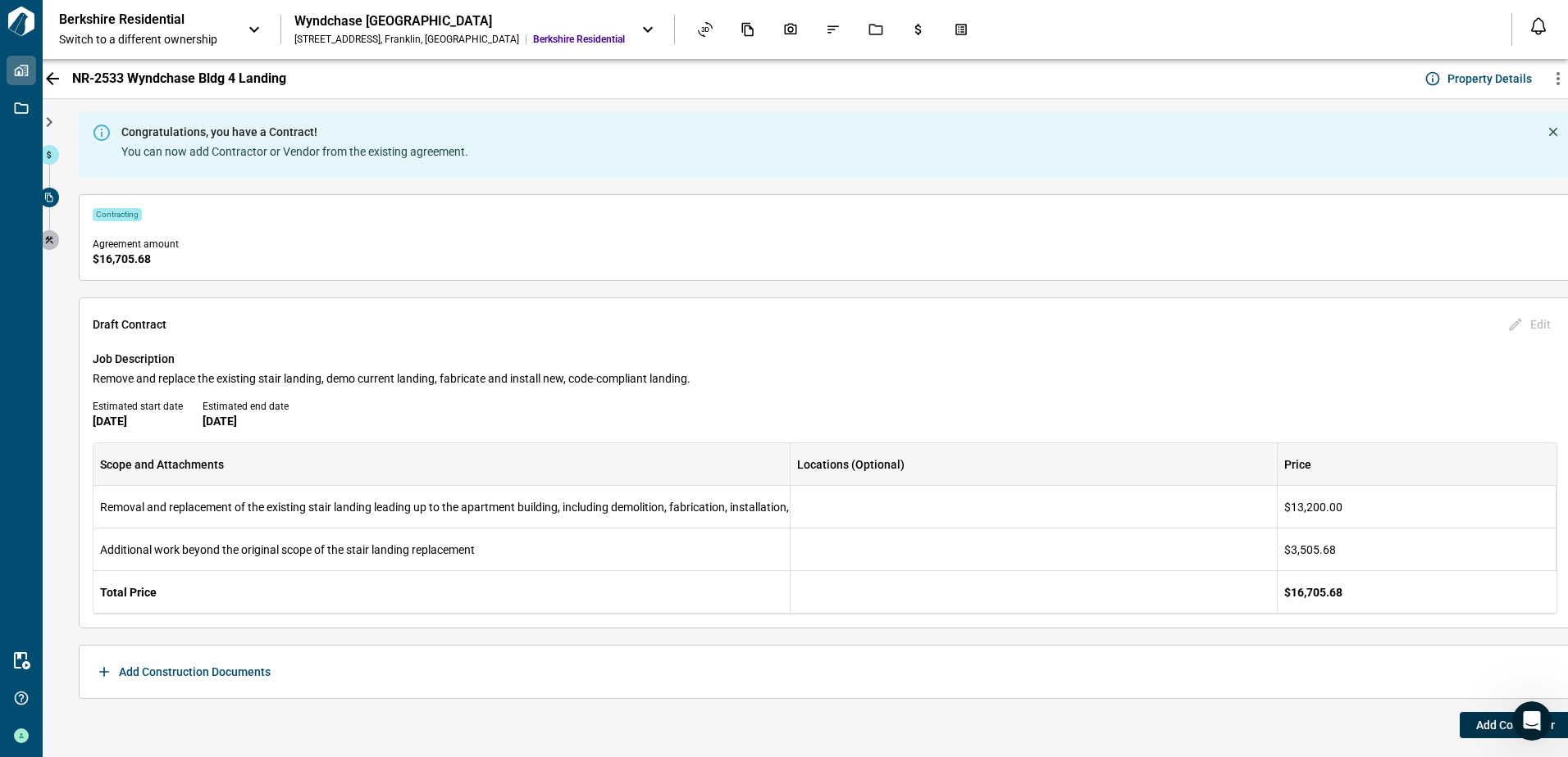
click at [1476, 725] on span "Add Contractor" at bounding box center [1514, 725] width 79 height 16
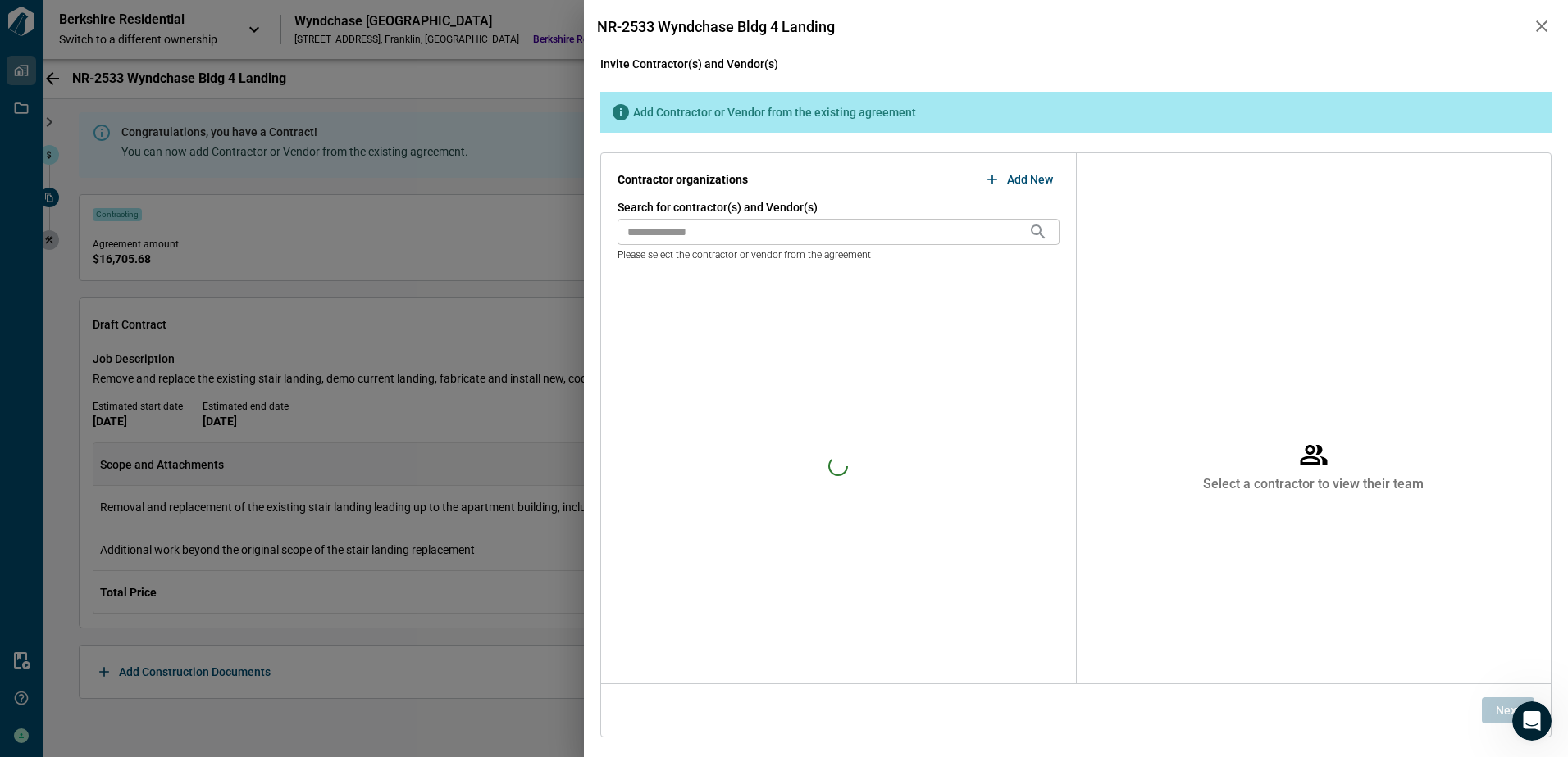
click at [673, 233] on input "text" at bounding box center [822, 232] width 411 height 26
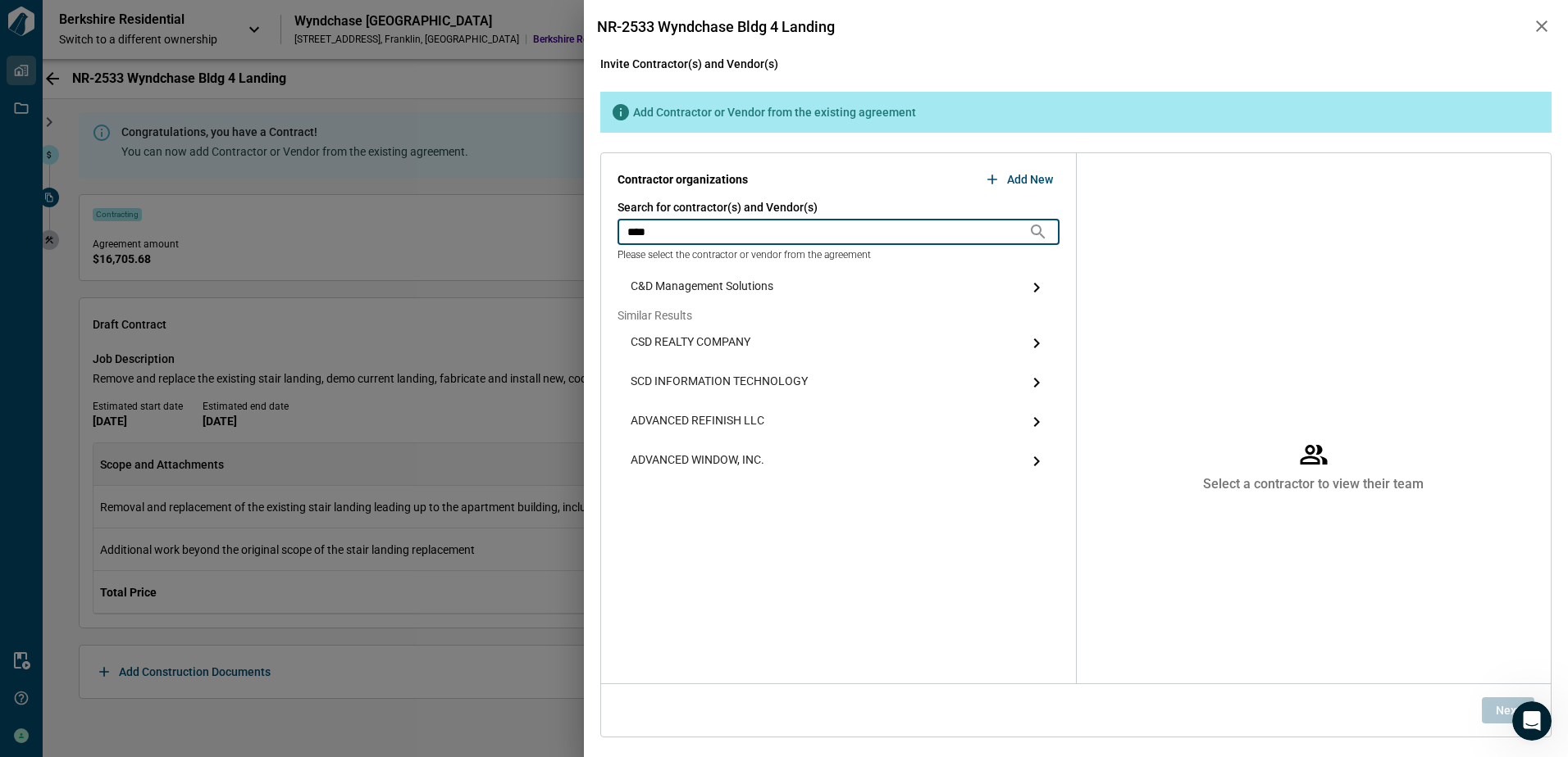
type input "***"
click at [734, 285] on span "C&D Management Solutions" at bounding box center [701, 287] width 142 height 20
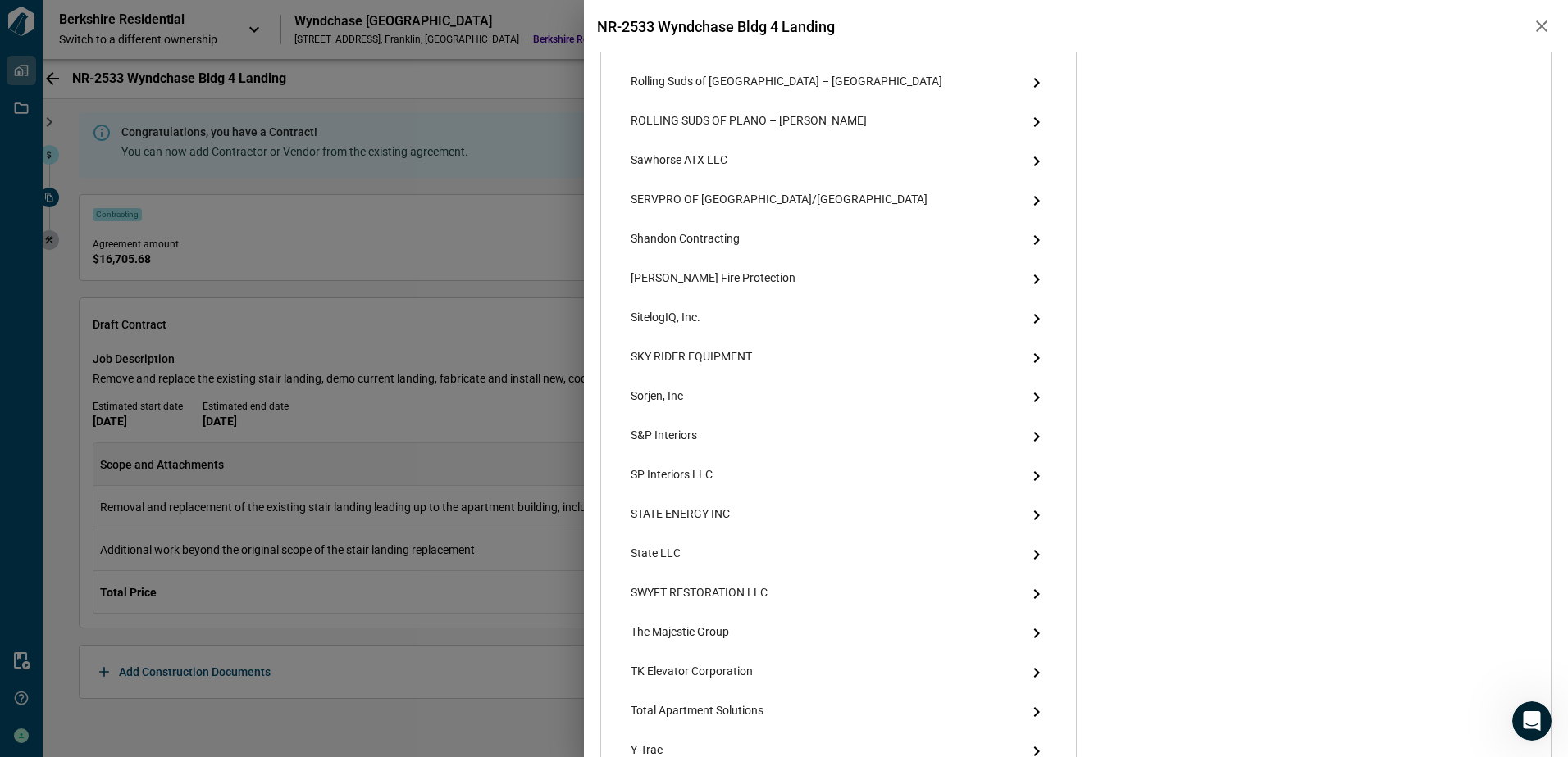
scroll to position [2359, 0]
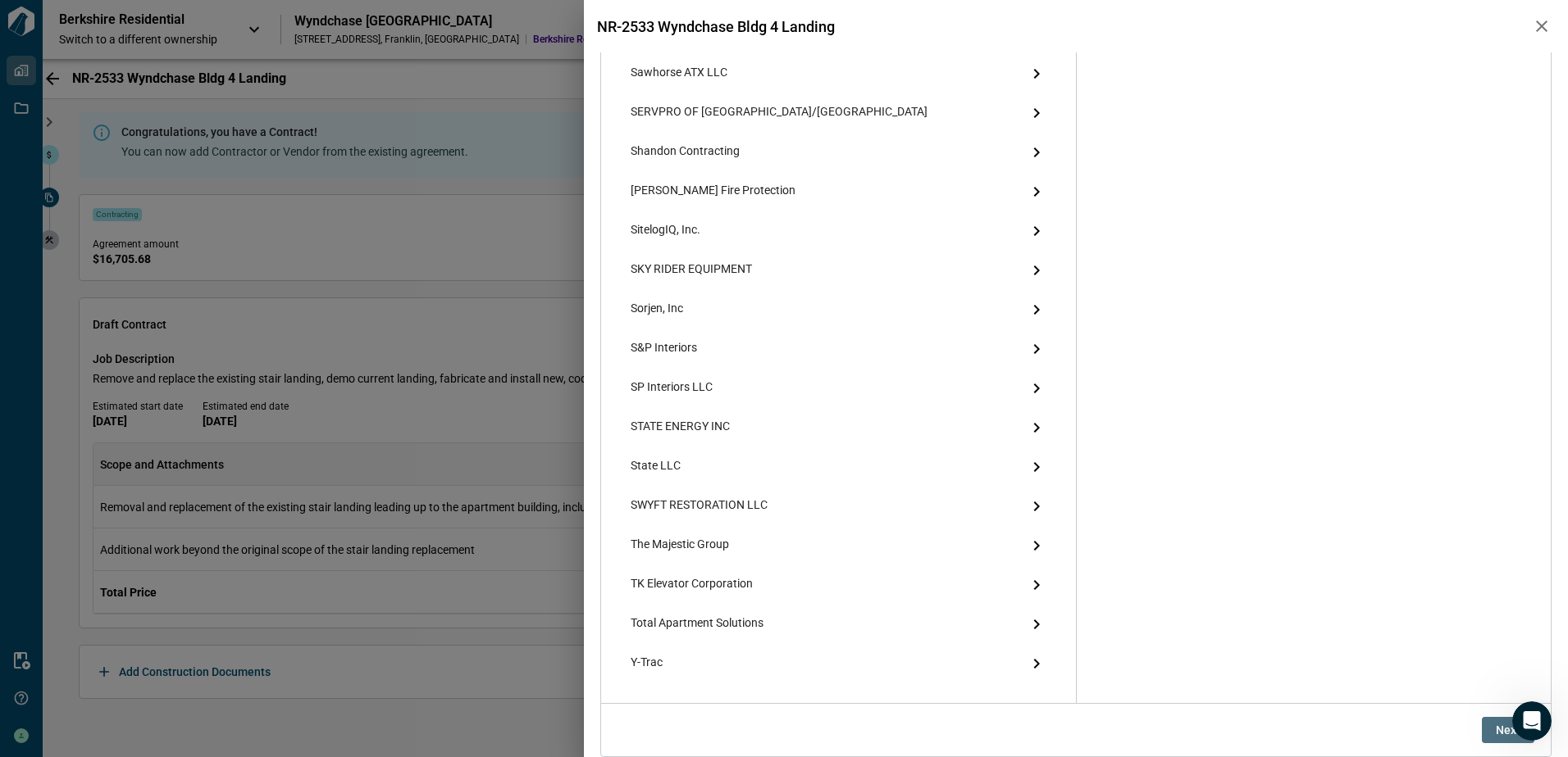
click at [1483, 728] on button "Next" at bounding box center [1507, 730] width 53 height 26
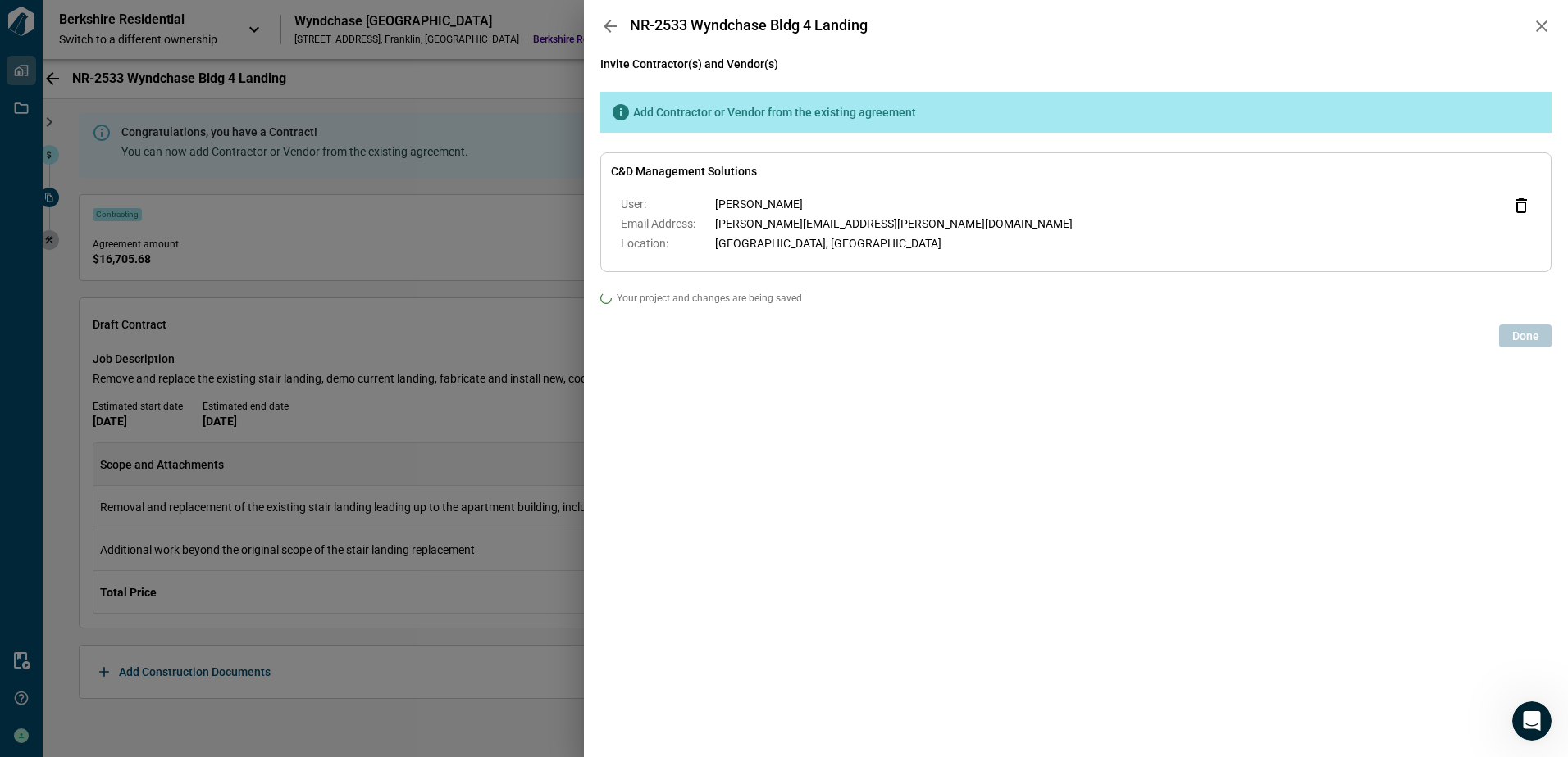
scroll to position [0, 0]
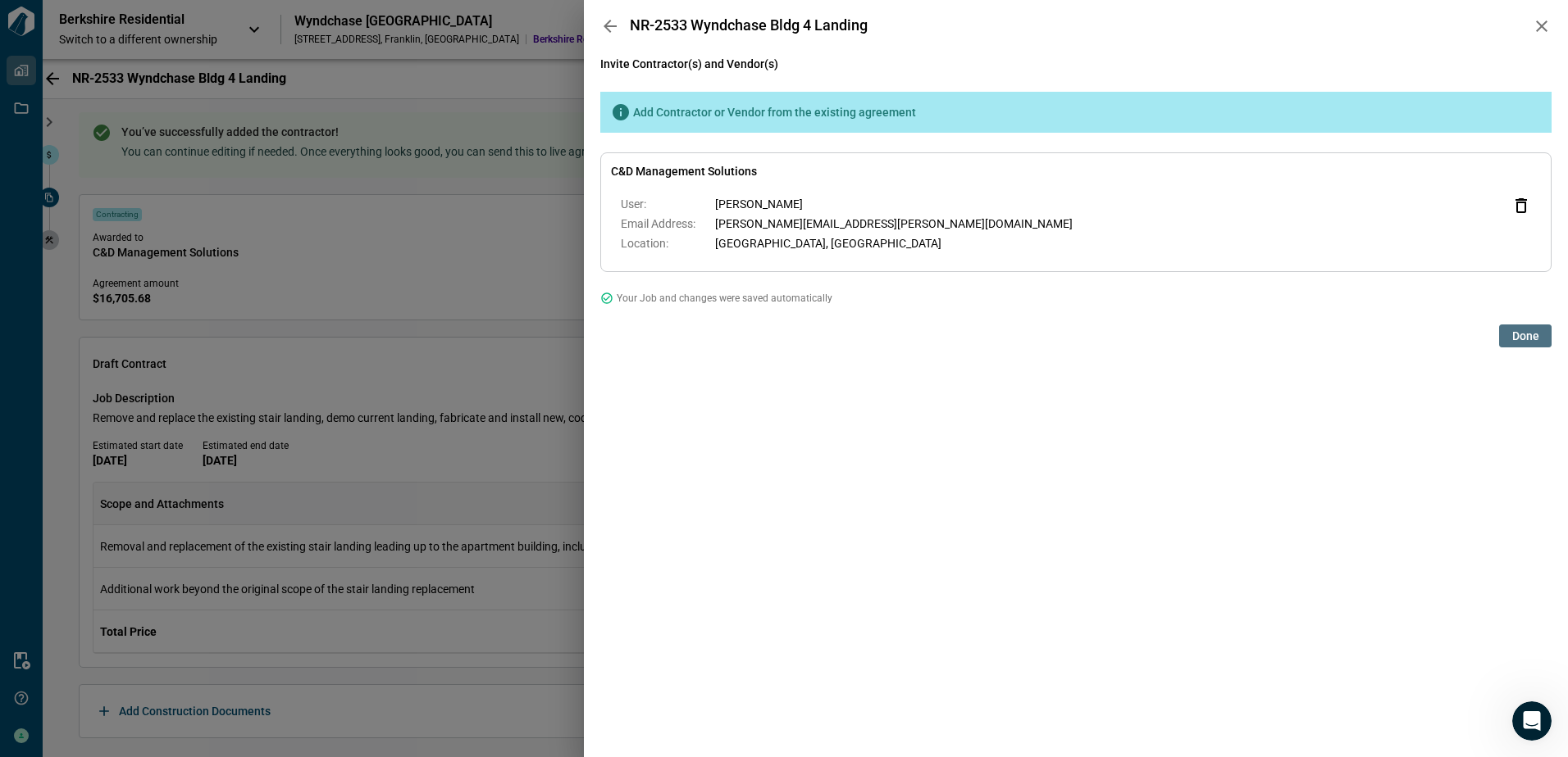
click at [1524, 332] on span "Done" at bounding box center [1525, 336] width 27 height 16
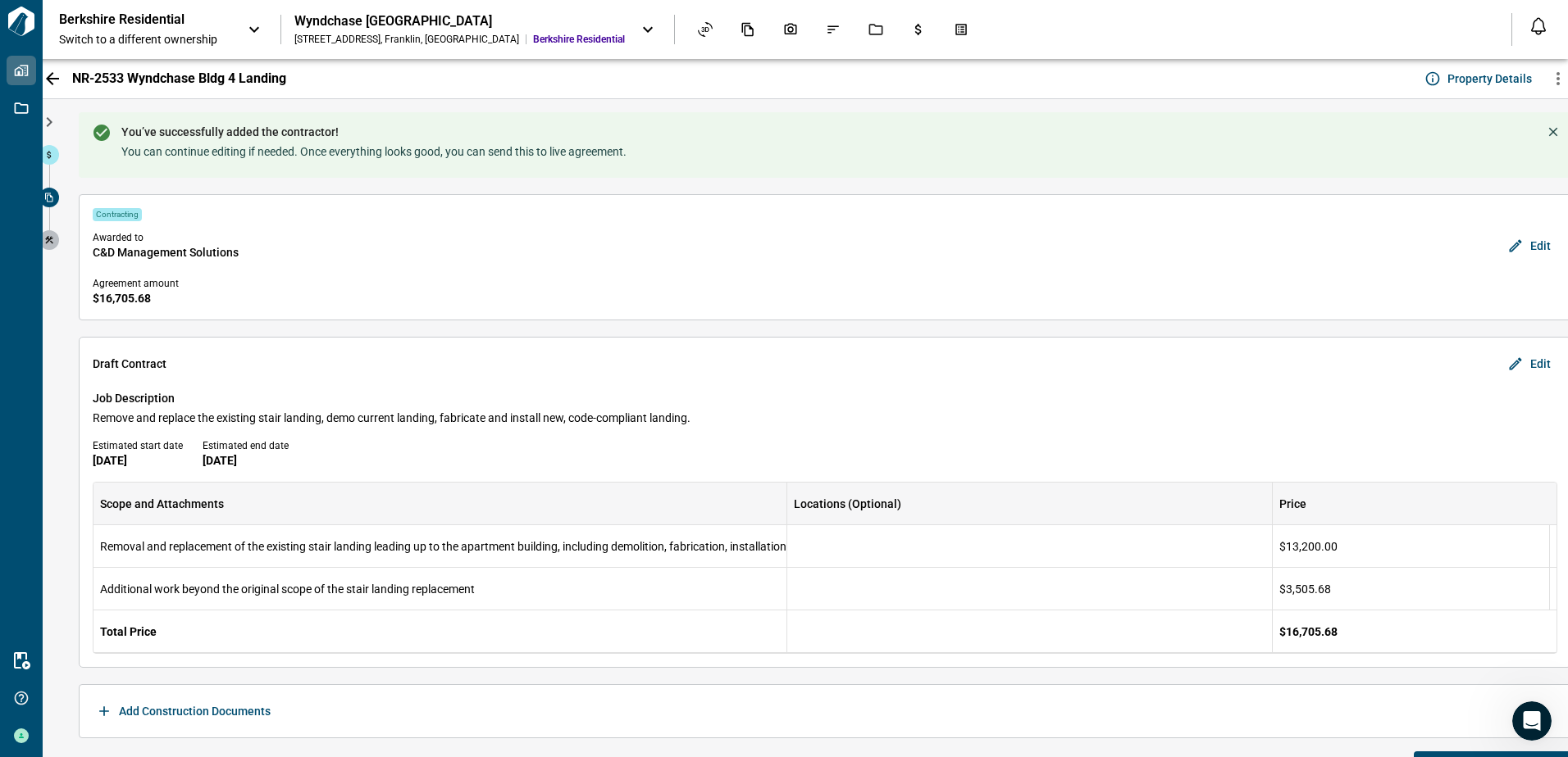
scroll to position [34, 0]
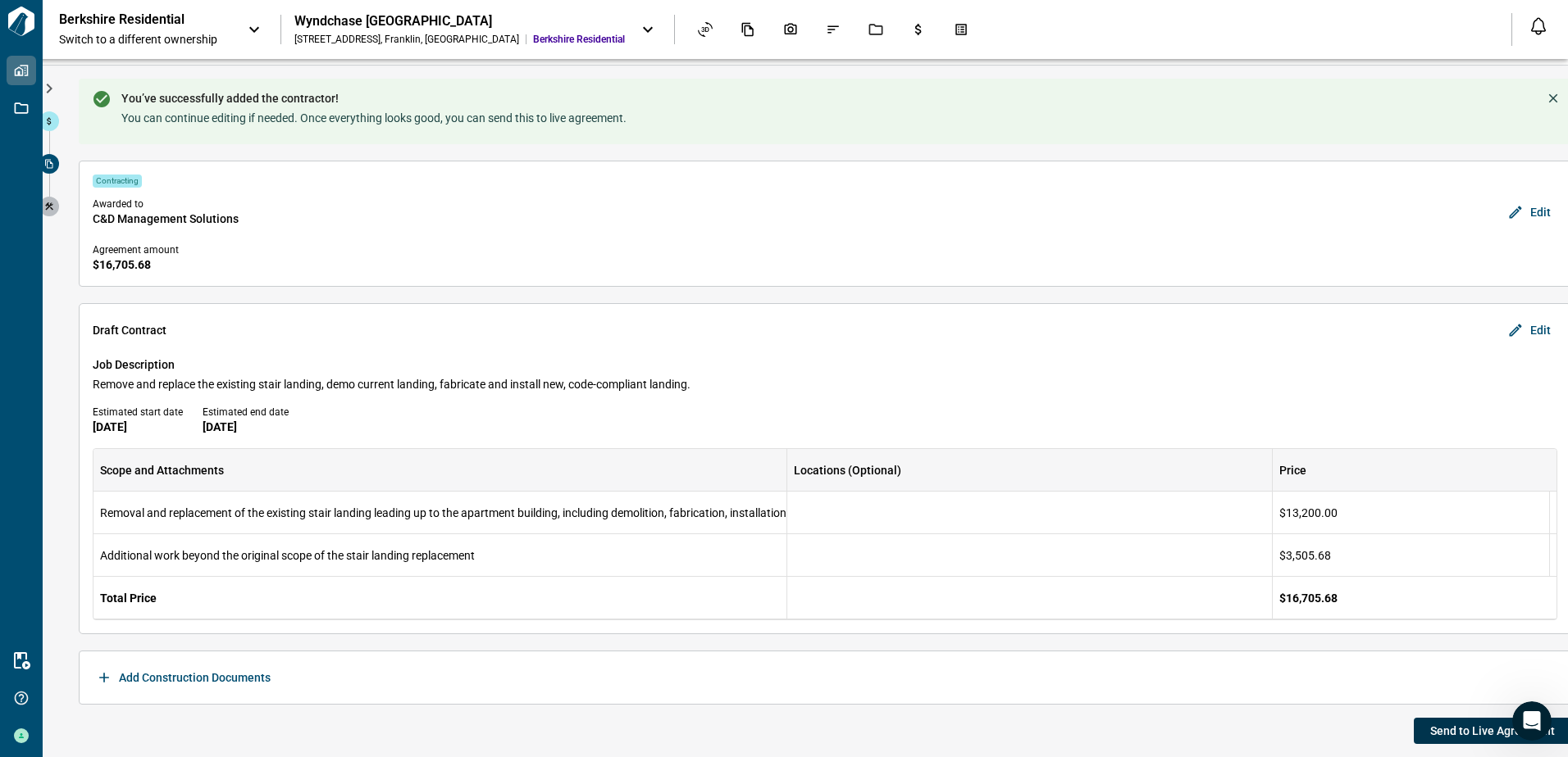
click at [1419, 732] on button "Send to Live Agreement" at bounding box center [1492, 731] width 157 height 26
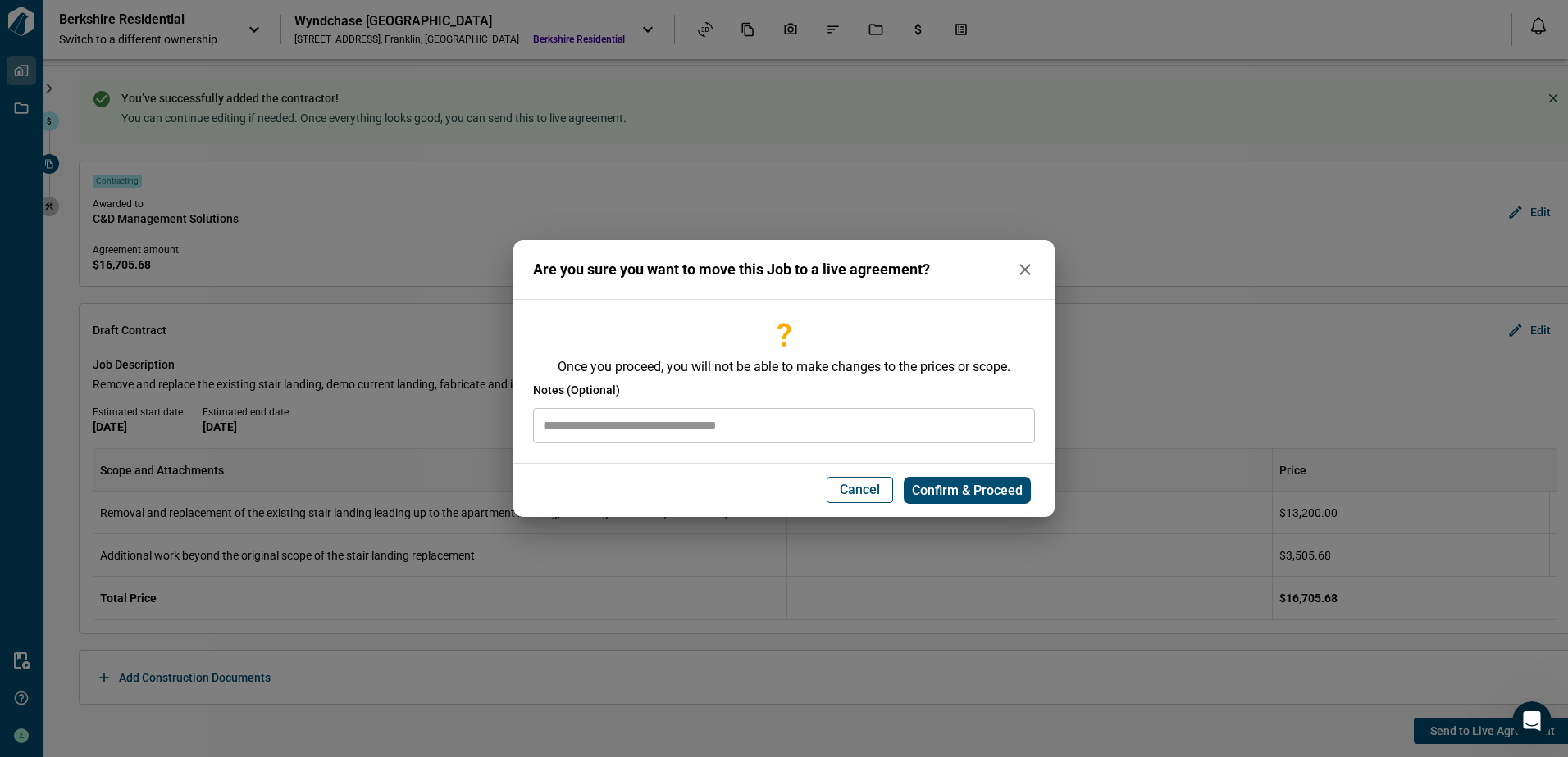
click at [571, 426] on input "text" at bounding box center [784, 425] width 501 height 35
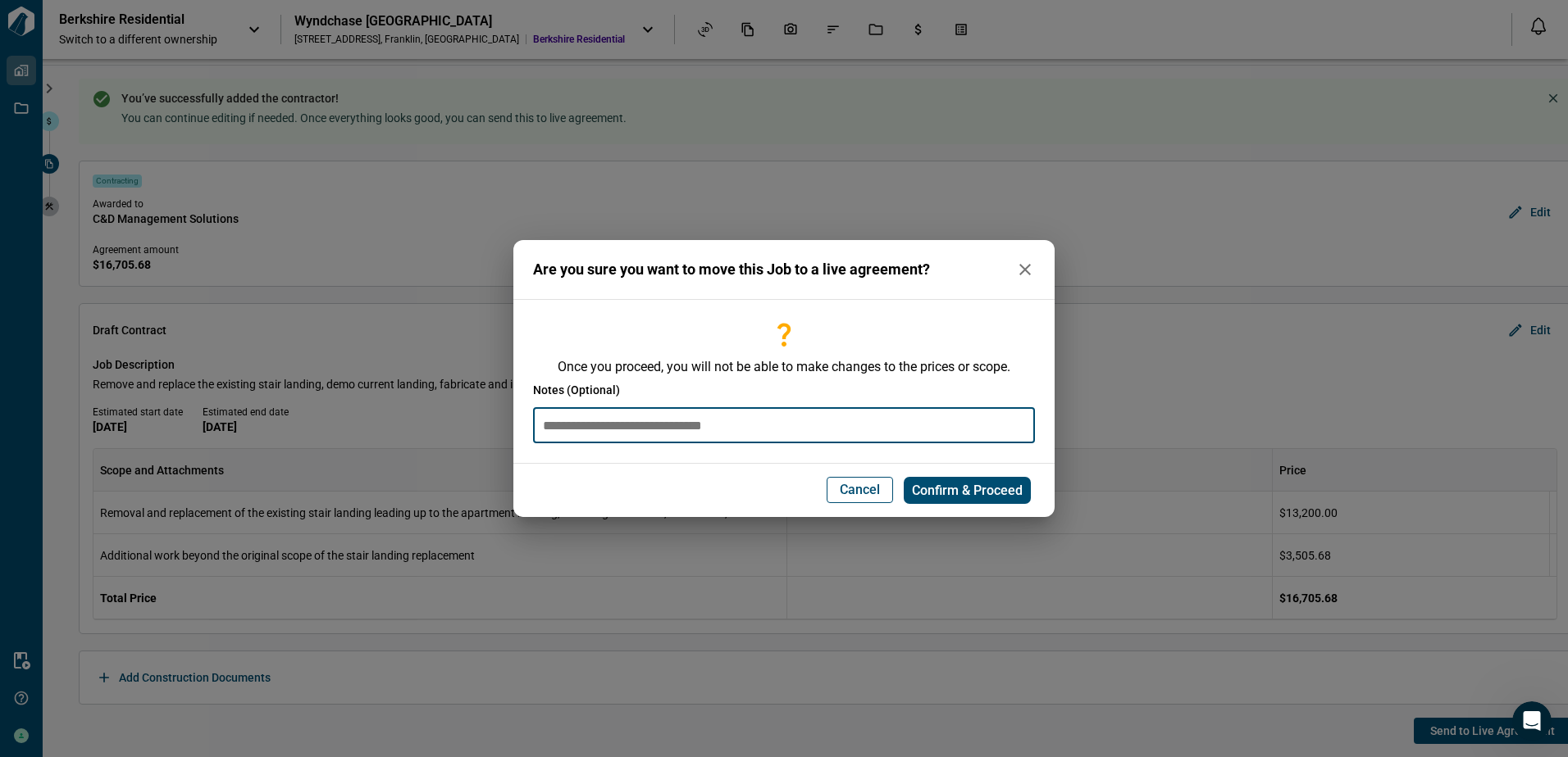
type input "**********"
click at [946, 485] on span "Confirm & Proceed" at bounding box center [966, 490] width 110 height 16
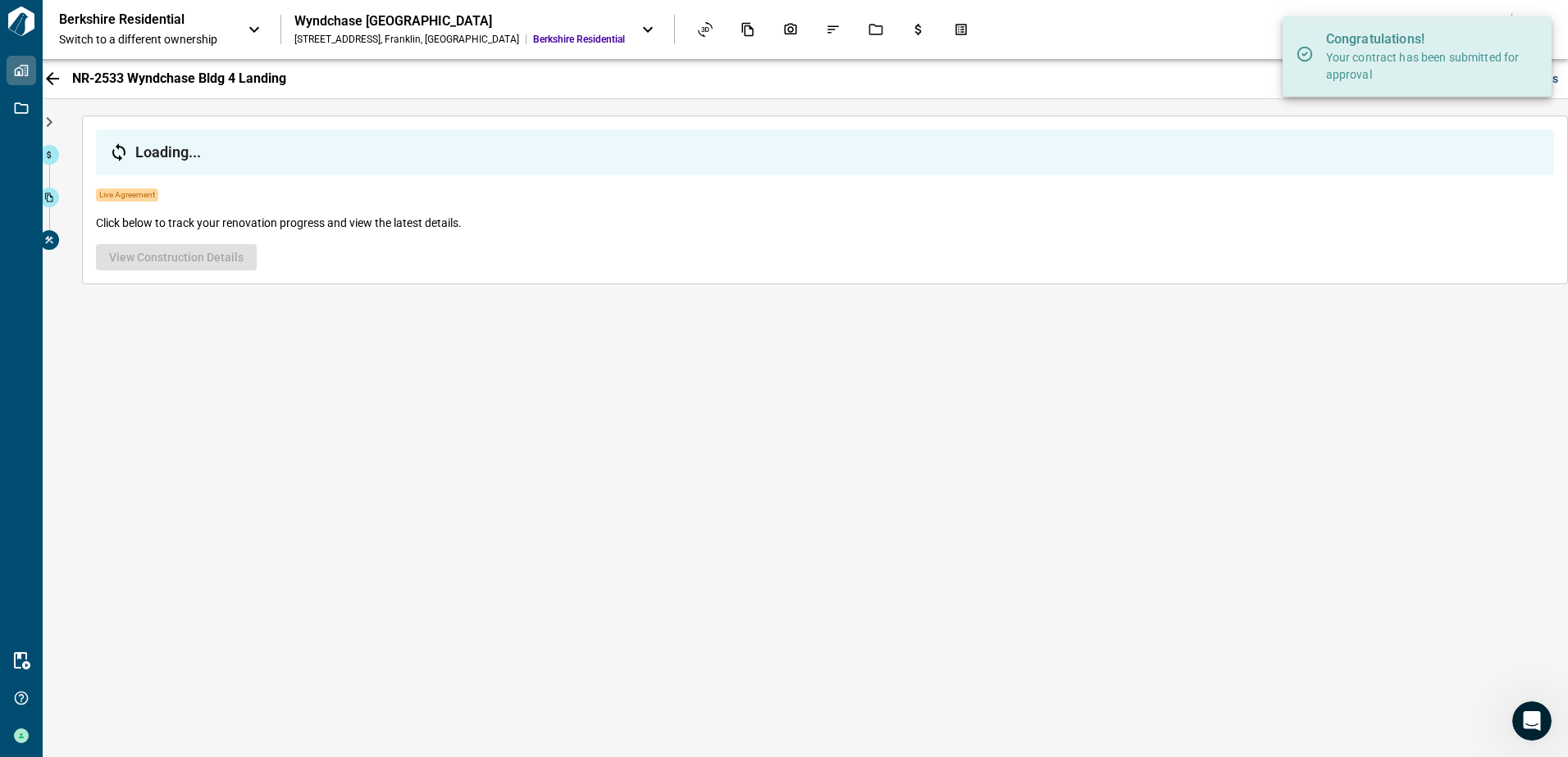
scroll to position [0, 0]
